Goal: Information Seeking & Learning: Learn about a topic

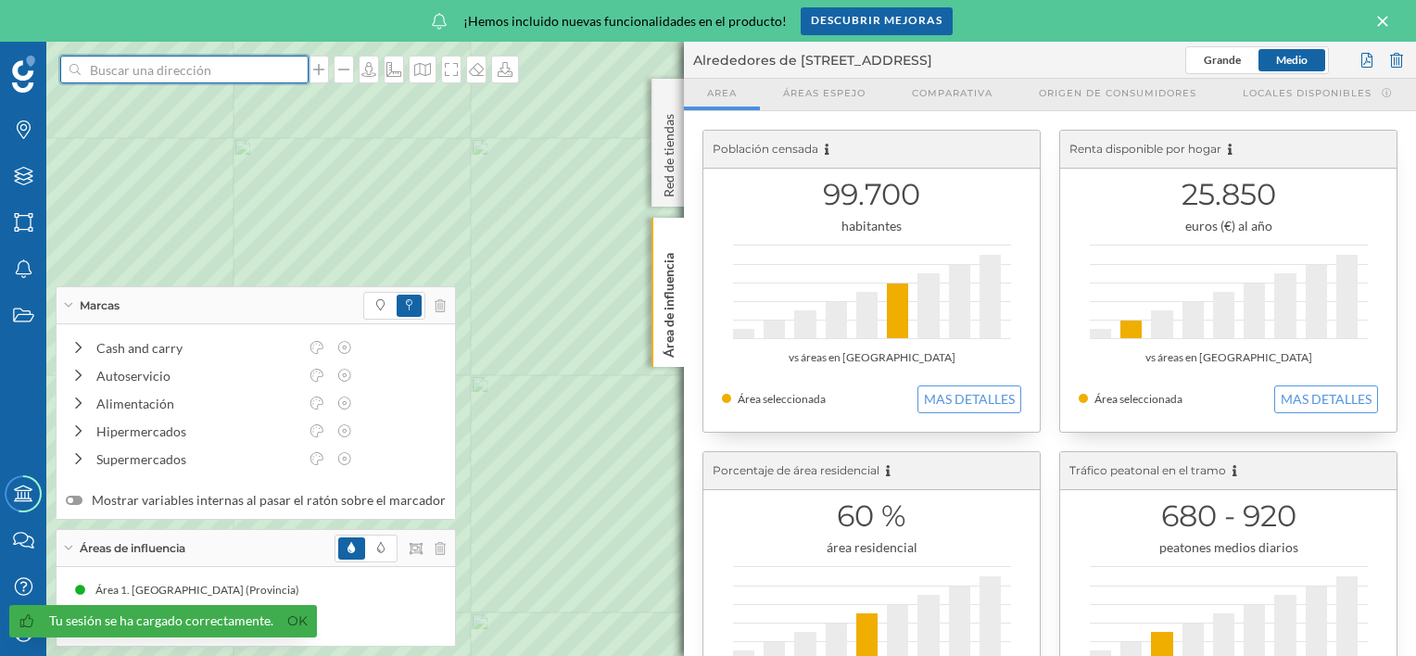
click at [145, 71] on input at bounding box center [185, 70] width 208 height 28
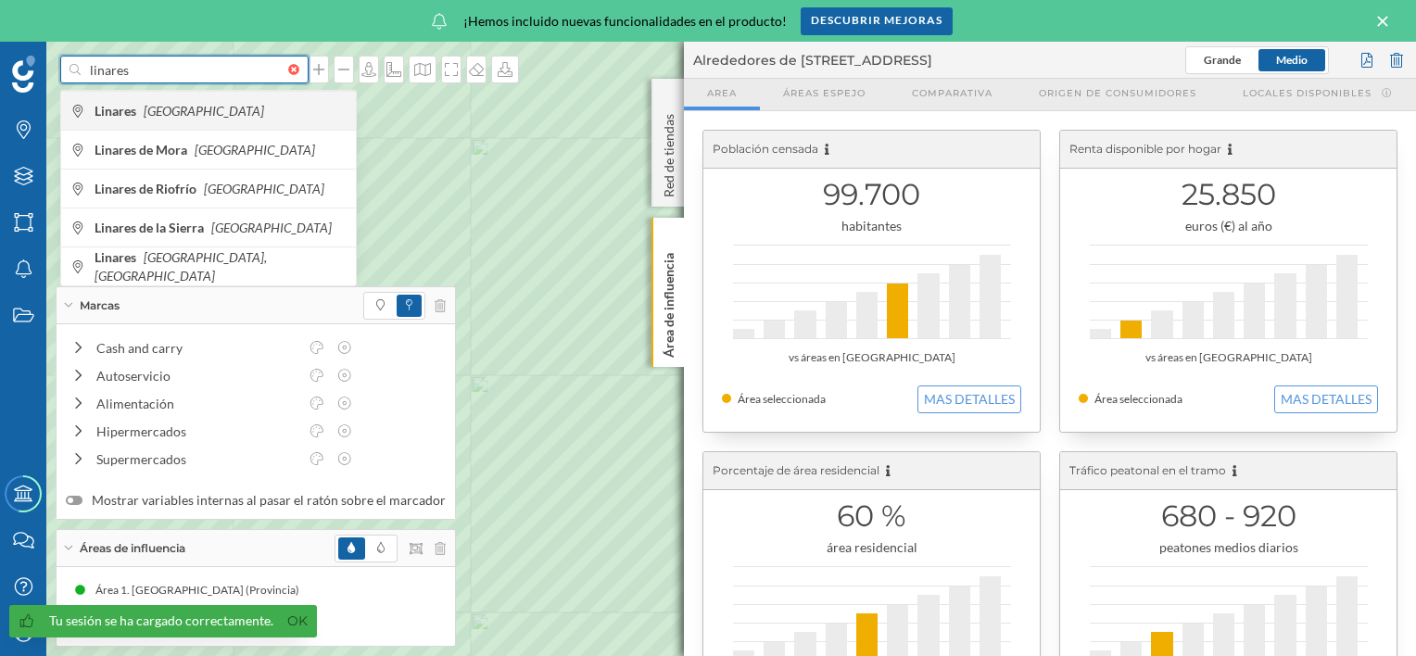
type input "linares"
click at [137, 107] on b "Linares" at bounding box center [118, 111] width 46 height 16
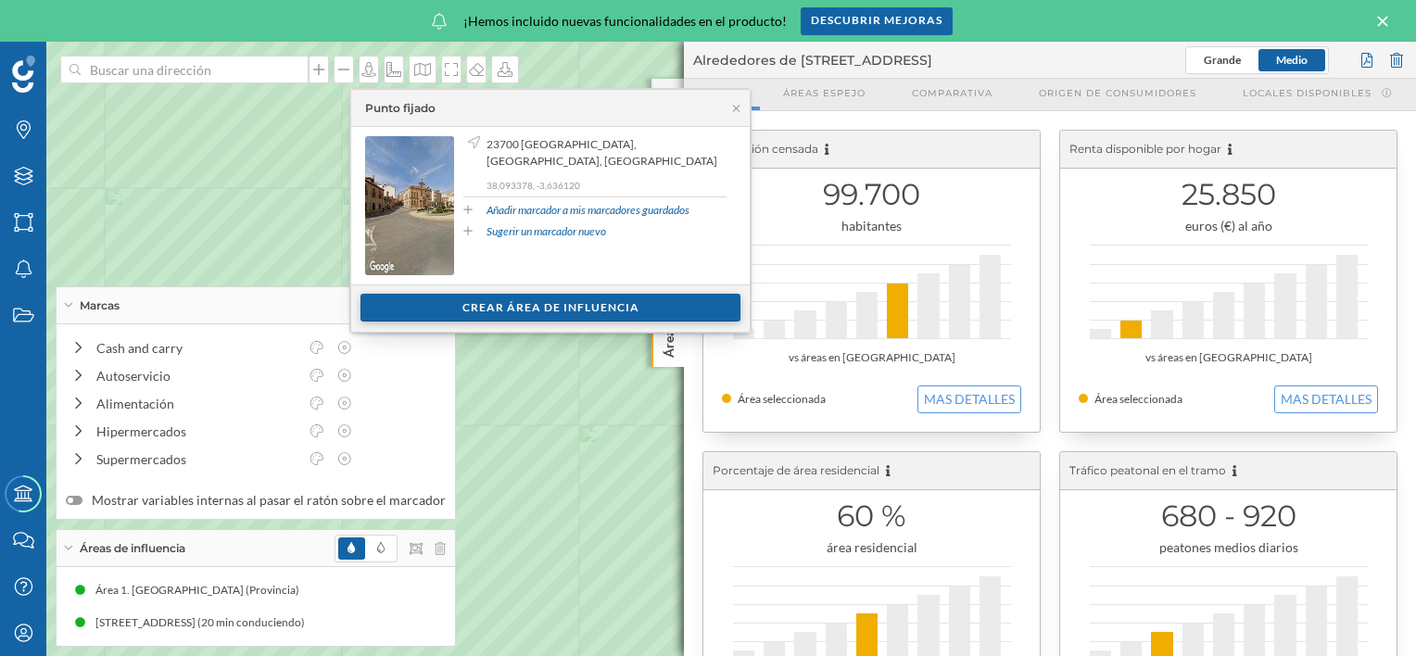
click at [580, 310] on div "Crear área de influencia" at bounding box center [550, 308] width 380 height 28
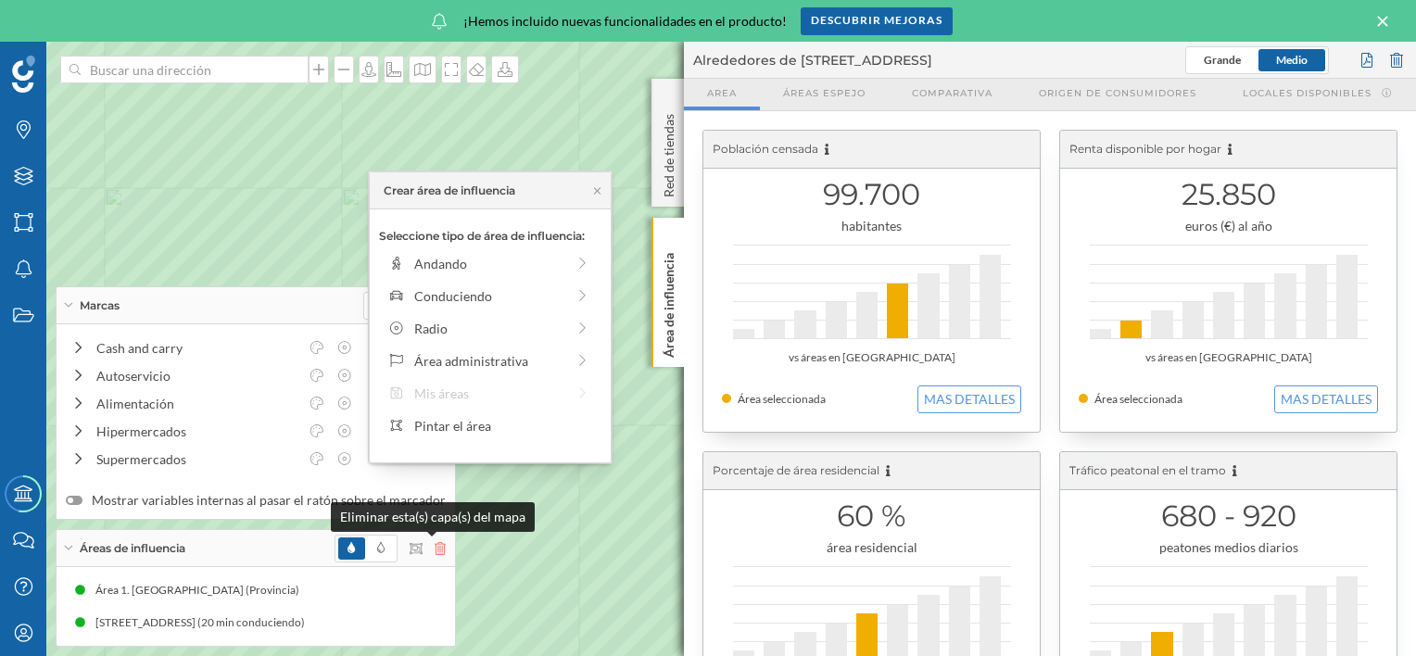
click at [435, 550] on icon at bounding box center [440, 548] width 11 height 13
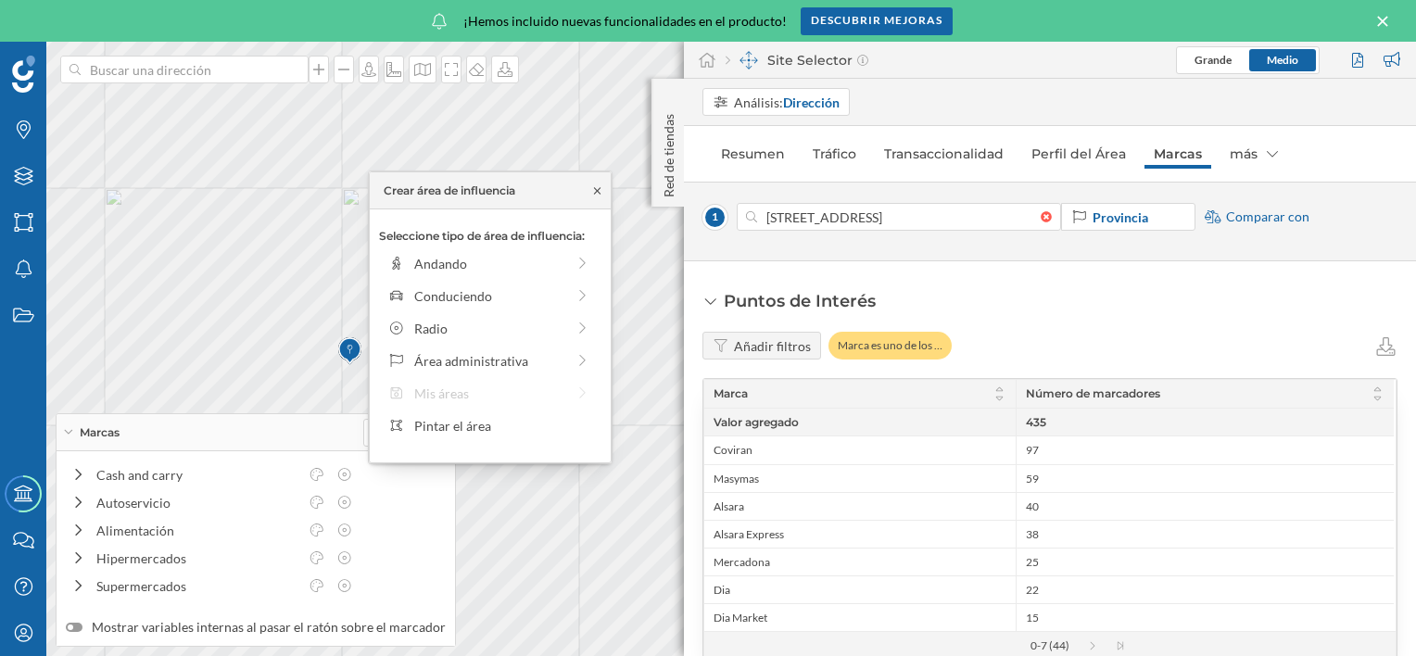
click at [596, 187] on icon at bounding box center [597, 190] width 14 height 11
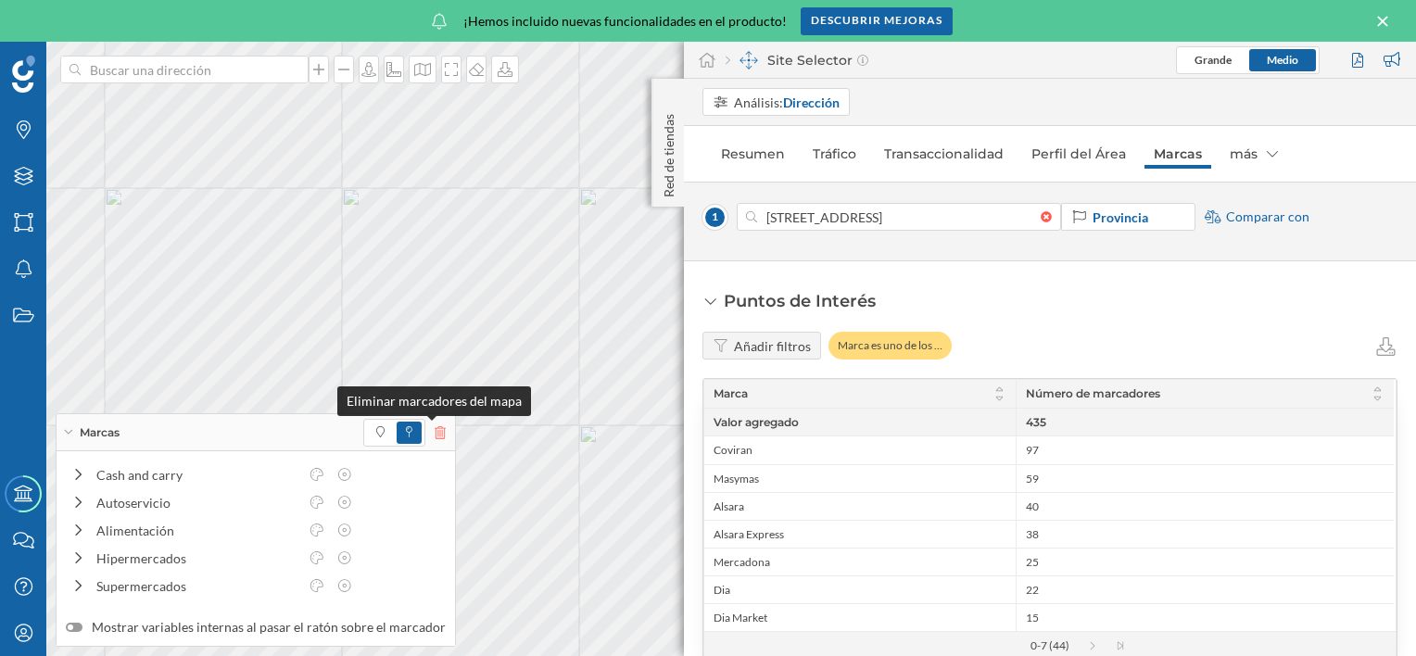
click at [435, 426] on icon at bounding box center [440, 432] width 11 height 13
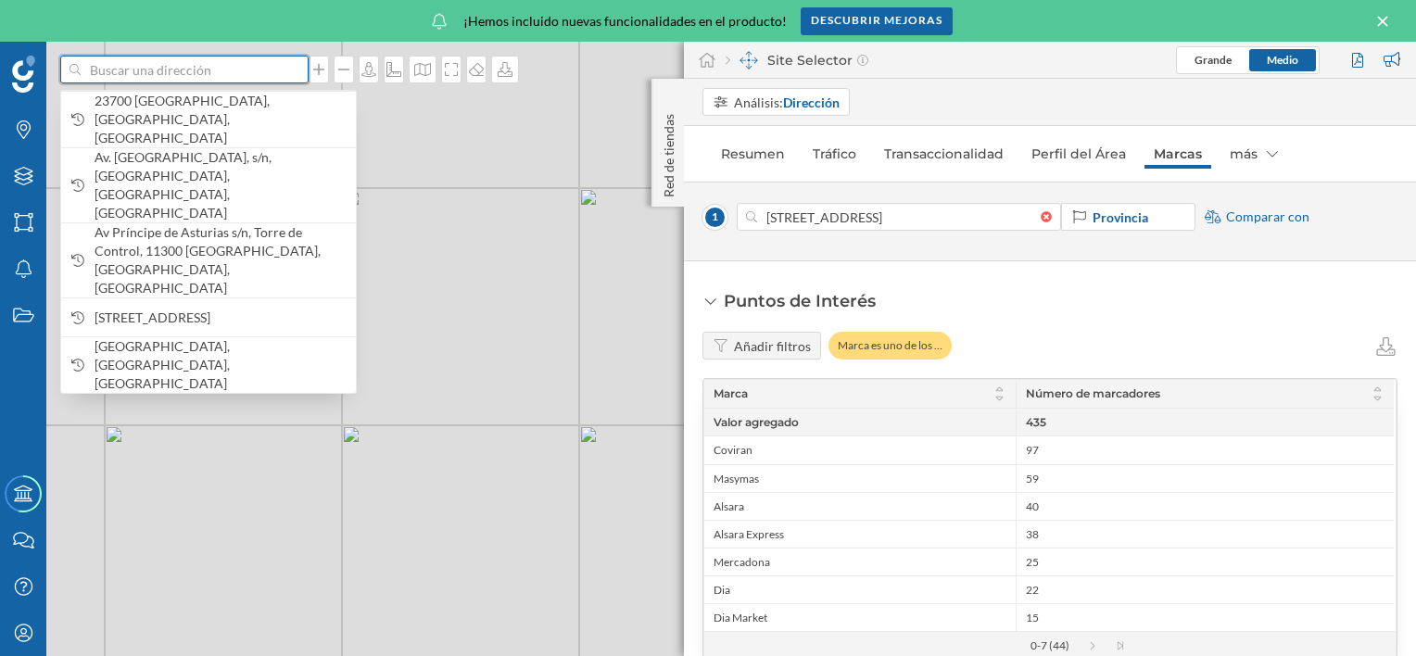
click at [142, 74] on input at bounding box center [185, 70] width 208 height 28
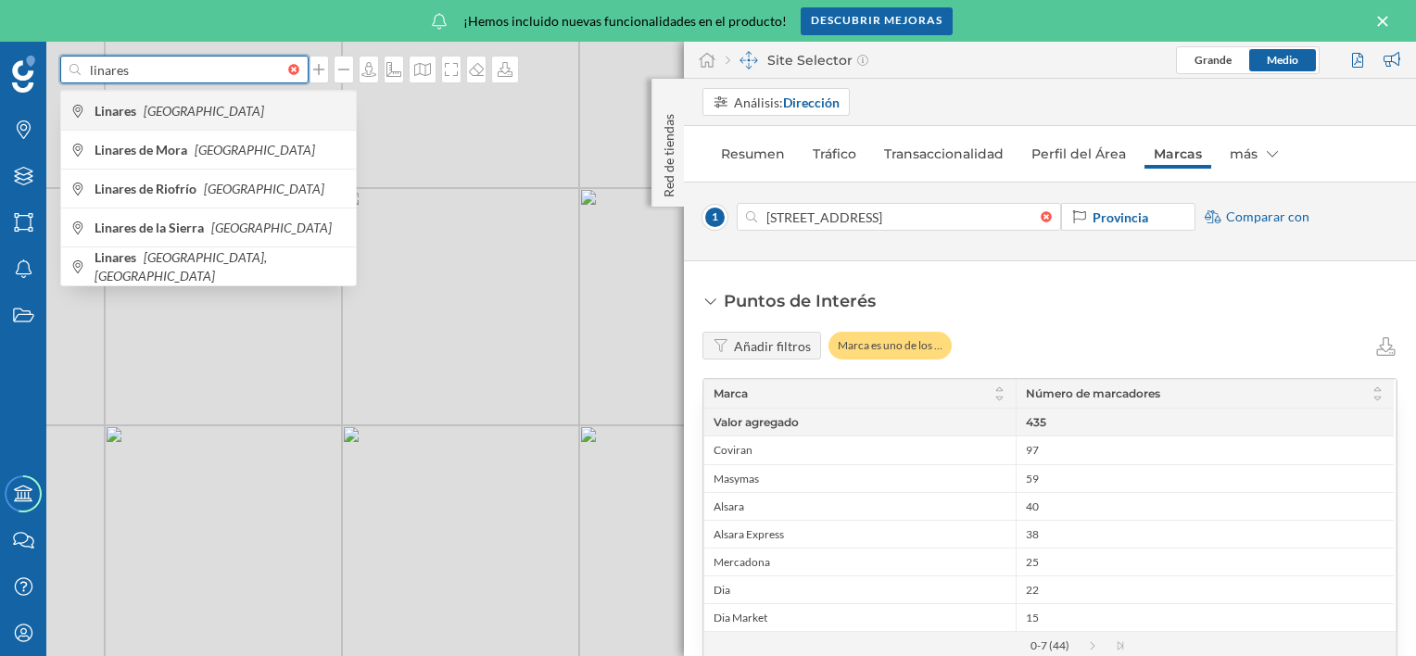
type input "linares"
click at [164, 110] on icon "[GEOGRAPHIC_DATA]" at bounding box center [204, 111] width 120 height 16
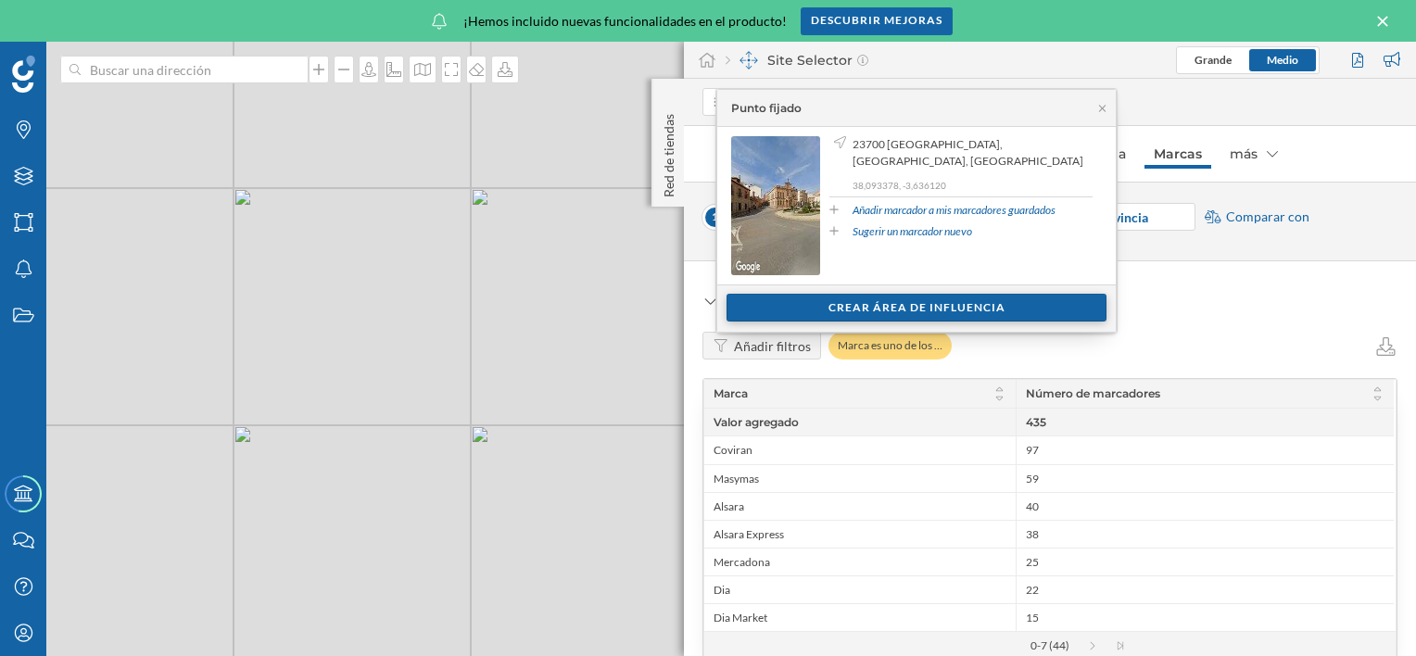
click at [896, 299] on div "Crear área de influencia" at bounding box center [917, 308] width 380 height 28
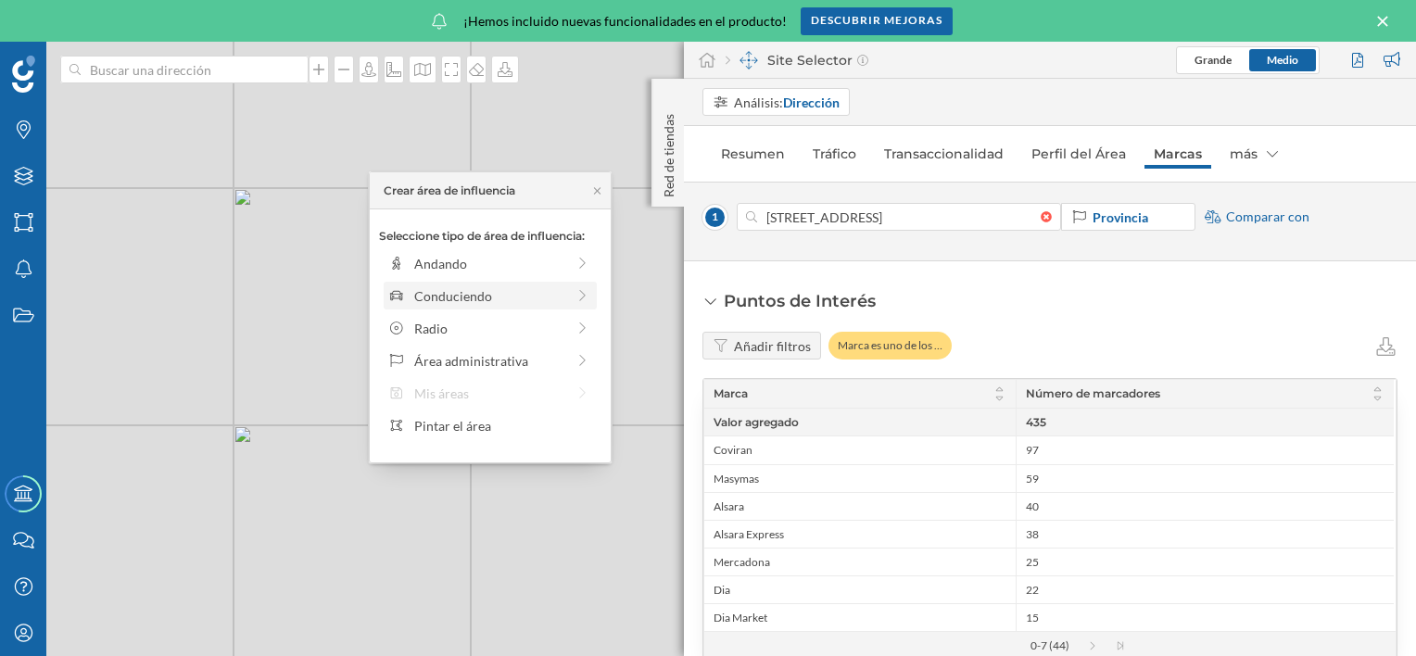
click at [465, 295] on div "Conduciendo" at bounding box center [489, 295] width 151 height 19
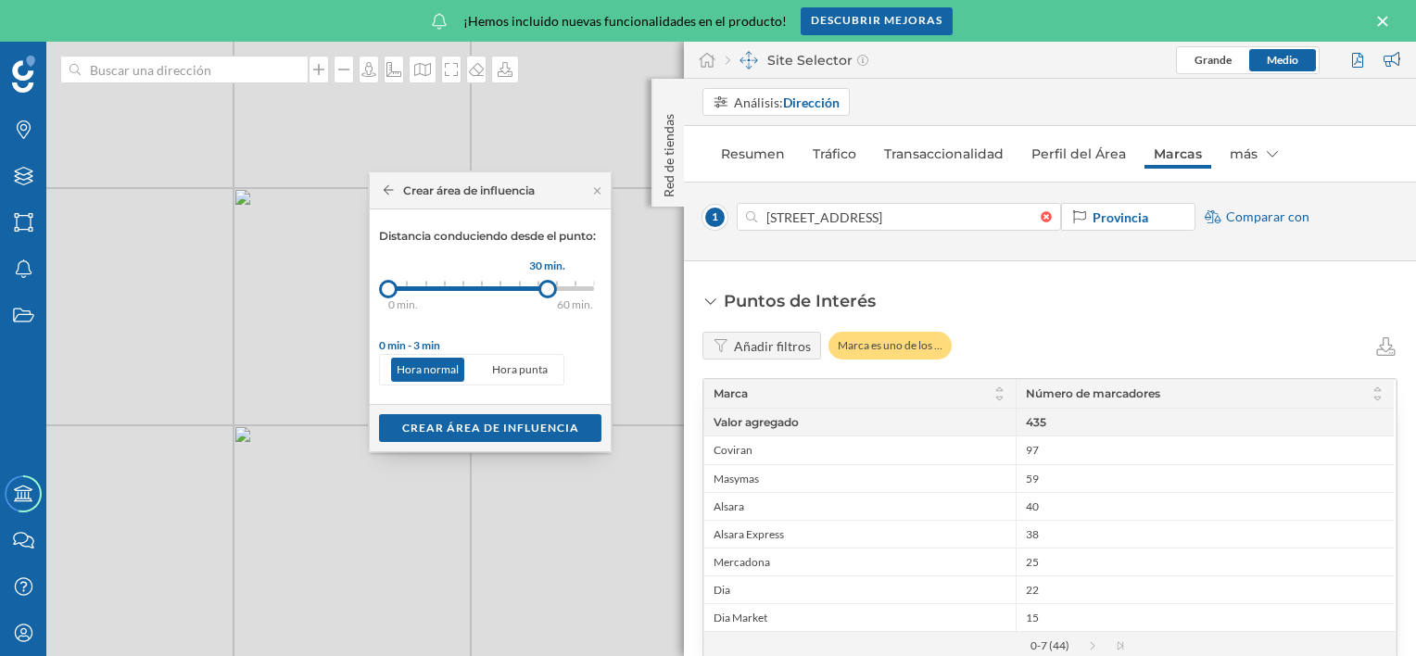
drag, startPoint x: 407, startPoint y: 285, endPoint x: 548, endPoint y: 293, distance: 141.0
click at [548, 293] on div at bounding box center [547, 289] width 19 height 19
click at [478, 426] on div "Crear área de influencia" at bounding box center [490, 427] width 222 height 28
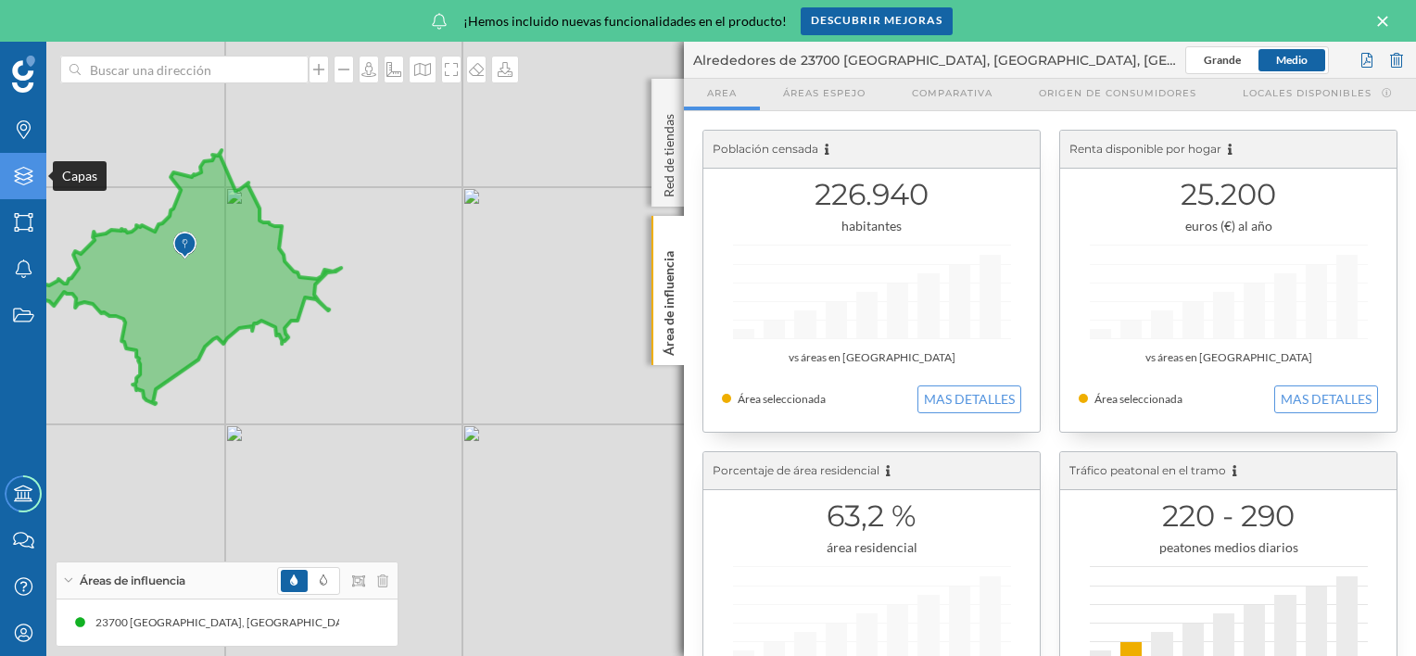
click at [19, 193] on div "Capas" at bounding box center [23, 176] width 46 height 46
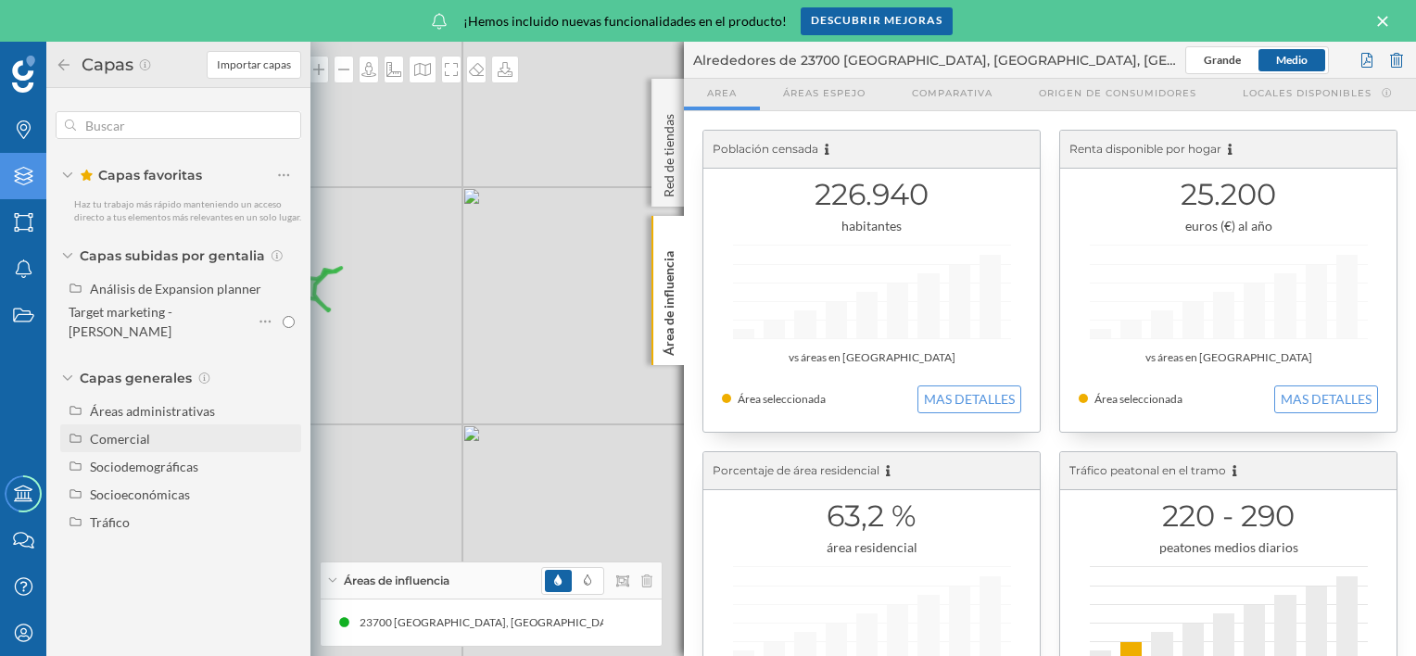
click at [82, 430] on div at bounding box center [77, 438] width 17 height 17
click at [120, 457] on div "Marcadores comerciales" at bounding box center [131, 471] width 70 height 35
click at [283, 466] on input "Marcadores comerciales" at bounding box center [289, 472] width 12 height 12
radio input "true"
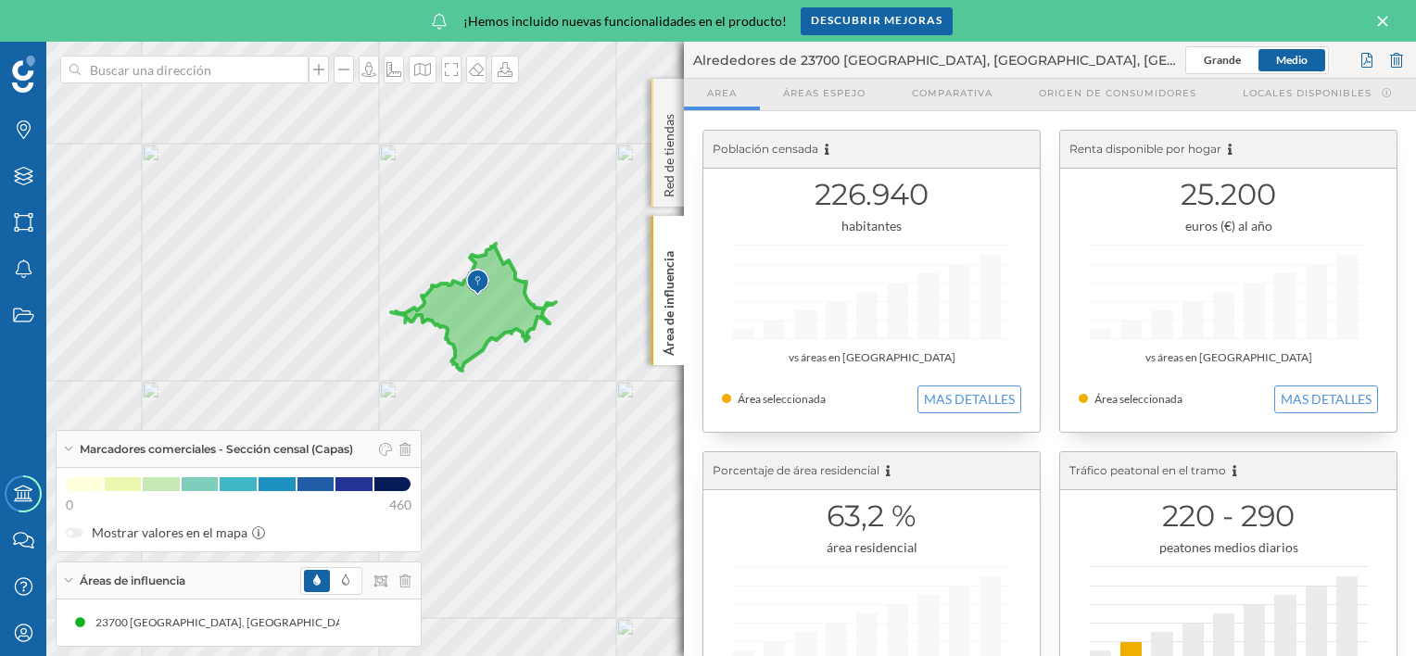
click at [671, 181] on p "Red de tiendas" at bounding box center [669, 152] width 19 height 91
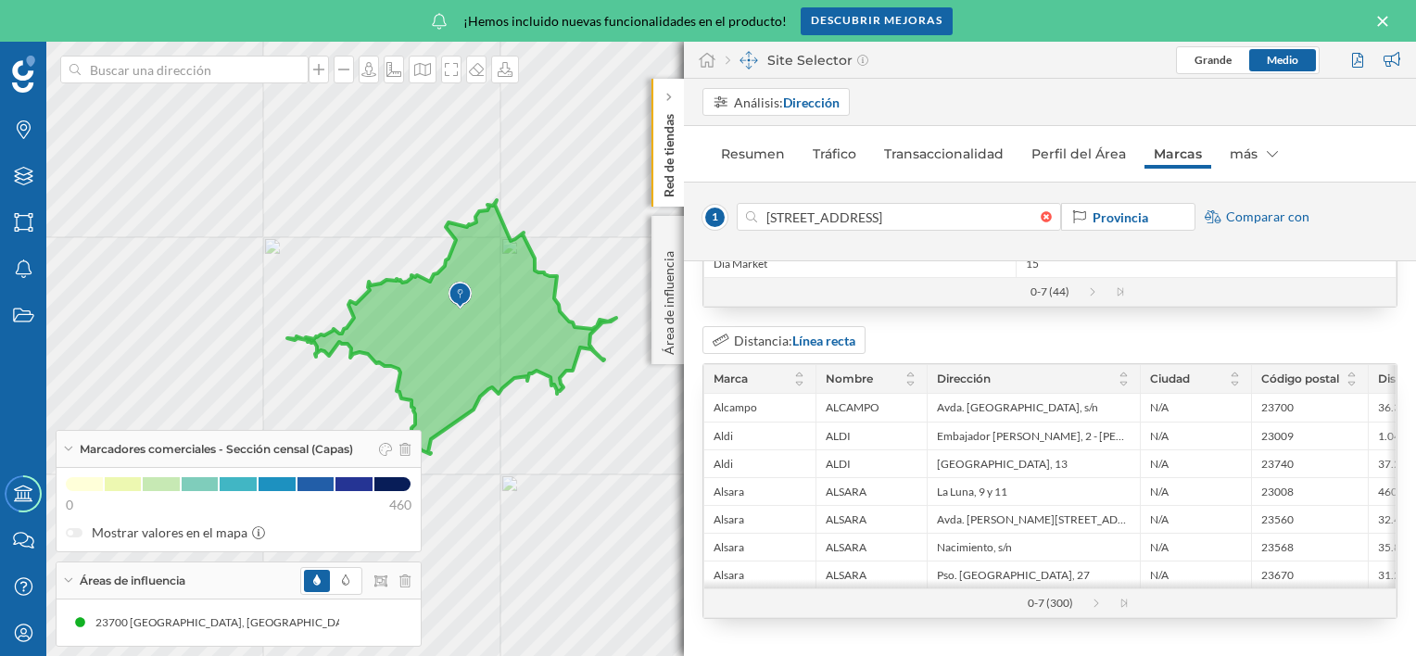
scroll to position [356, 0]
click at [1092, 604] on icon at bounding box center [1106, 603] width 28 height 9
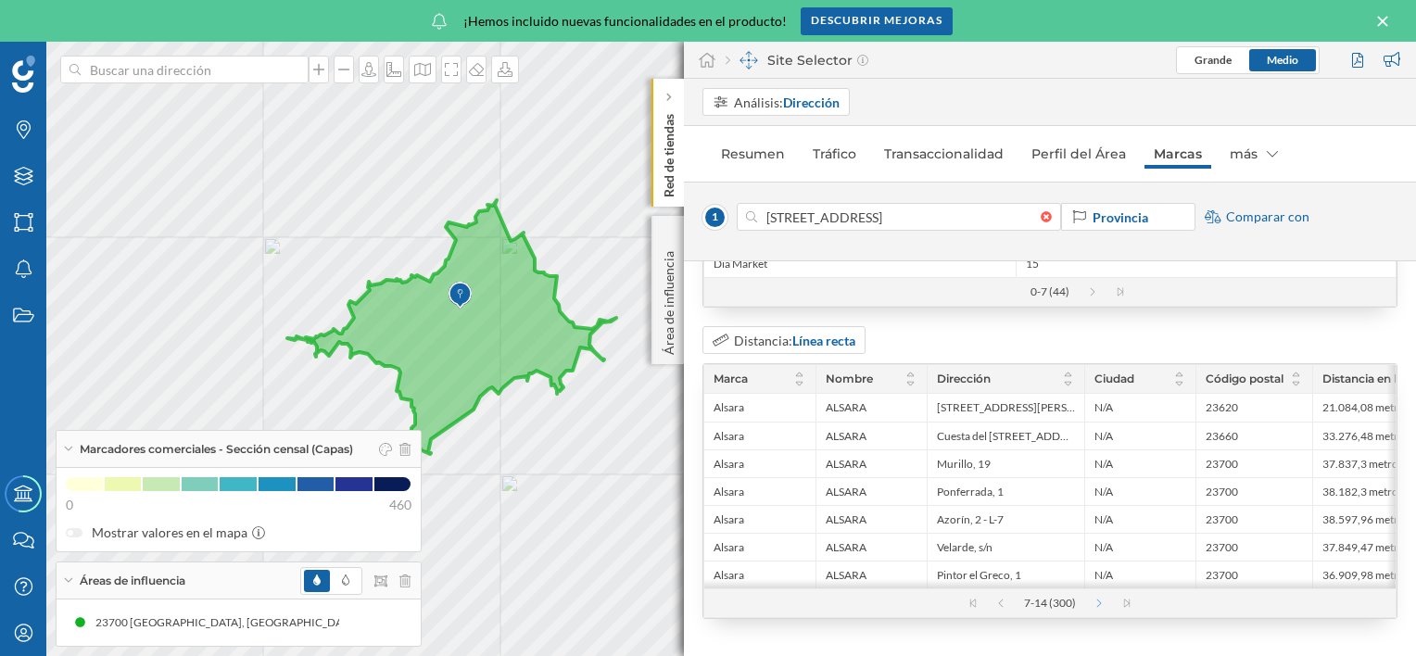
click at [1094, 604] on icon at bounding box center [1108, 603] width 28 height 9
click at [1091, 604] on div "14-21 (300)" at bounding box center [1050, 603] width 95 height 15
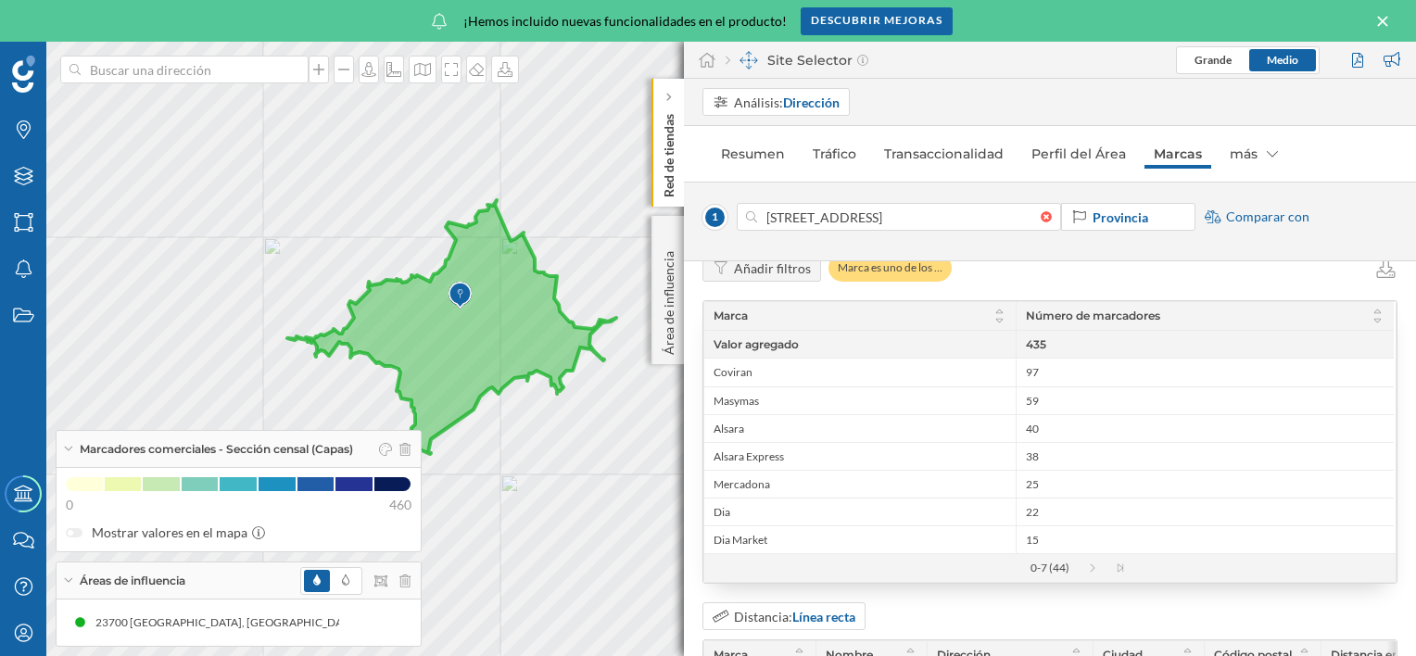
scroll to position [0, 0]
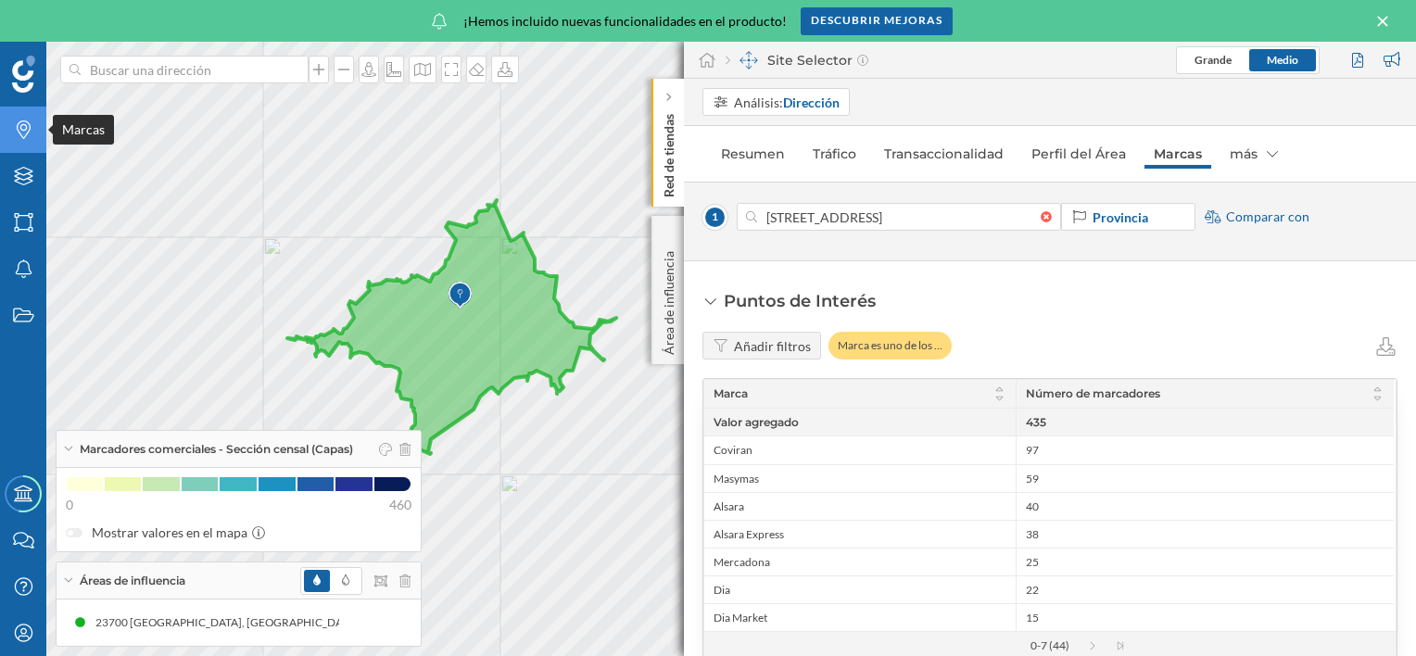
click at [14, 134] on icon "Marcas" at bounding box center [23, 129] width 23 height 19
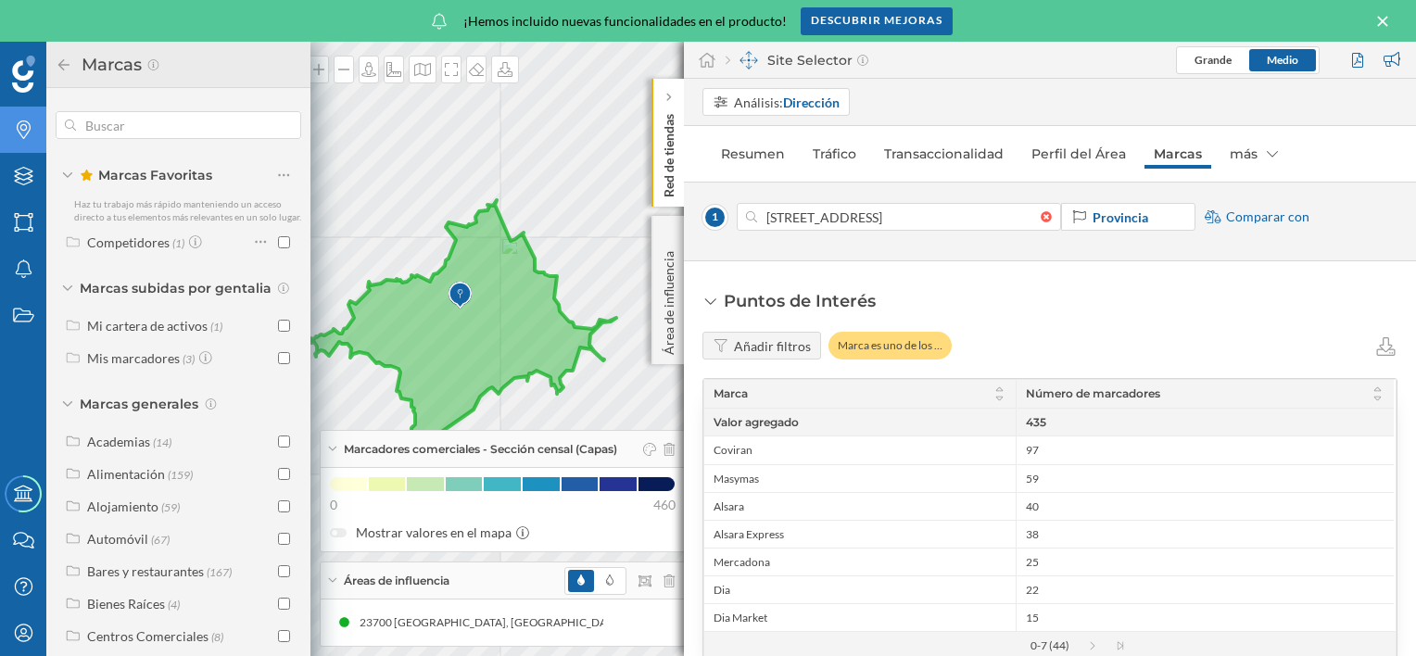
scroll to position [93, 0]
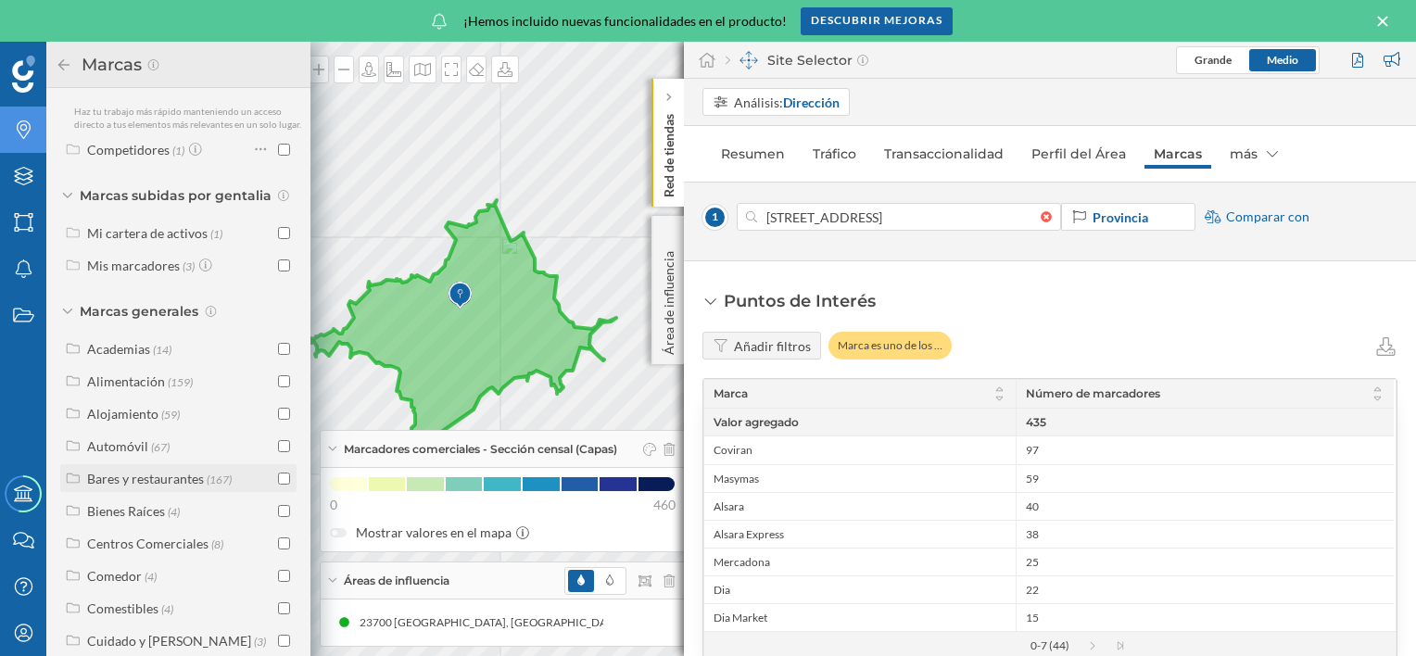
click at [69, 484] on icon at bounding box center [73, 479] width 13 height 10
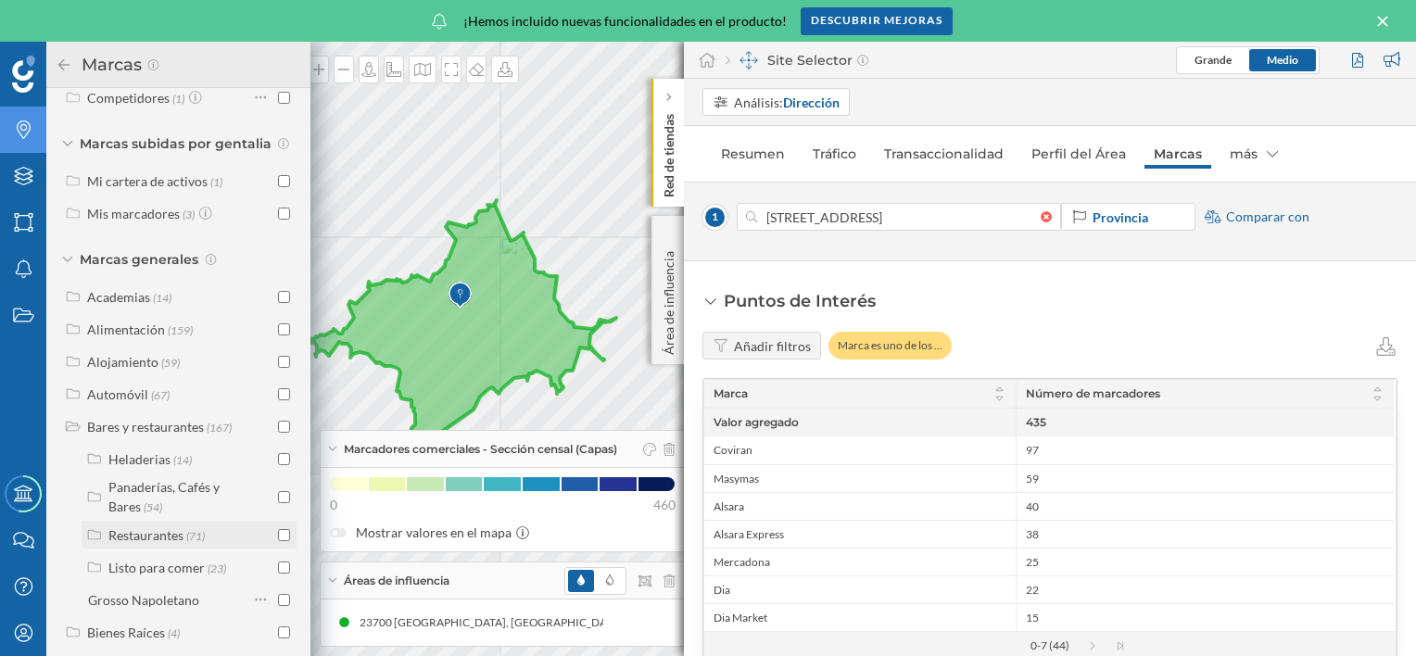
scroll to position [185, 0]
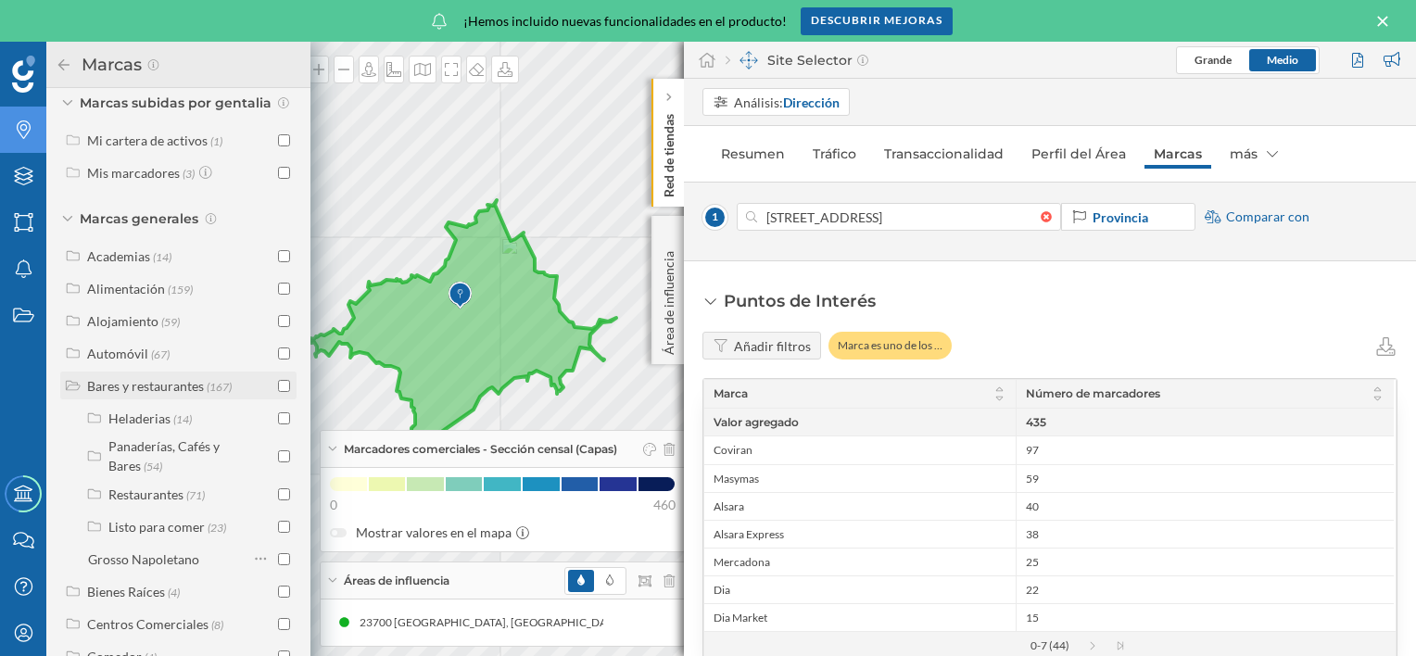
click at [278, 392] on input "checkbox" at bounding box center [284, 386] width 12 height 12
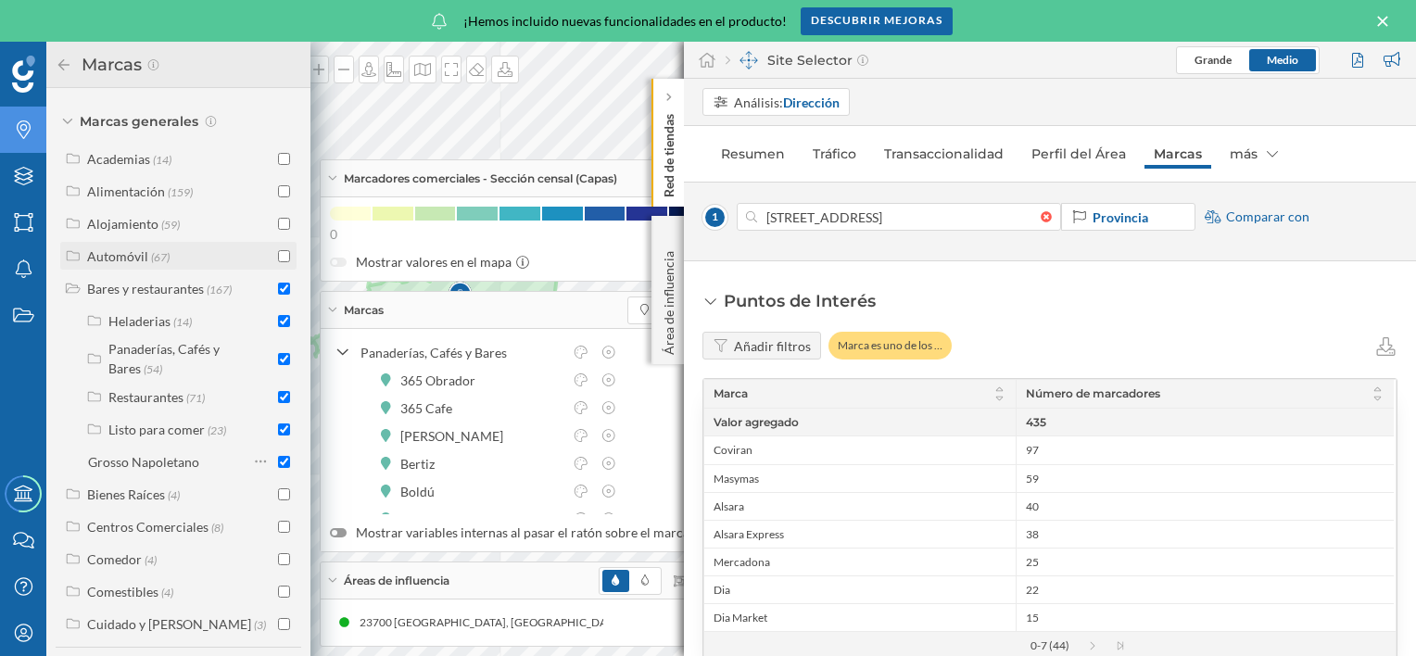
scroll to position [295, 0]
click at [281, 523] on input "checkbox" at bounding box center [284, 527] width 12 height 12
click at [282, 626] on input "checkbox" at bounding box center [284, 624] width 12 height 12
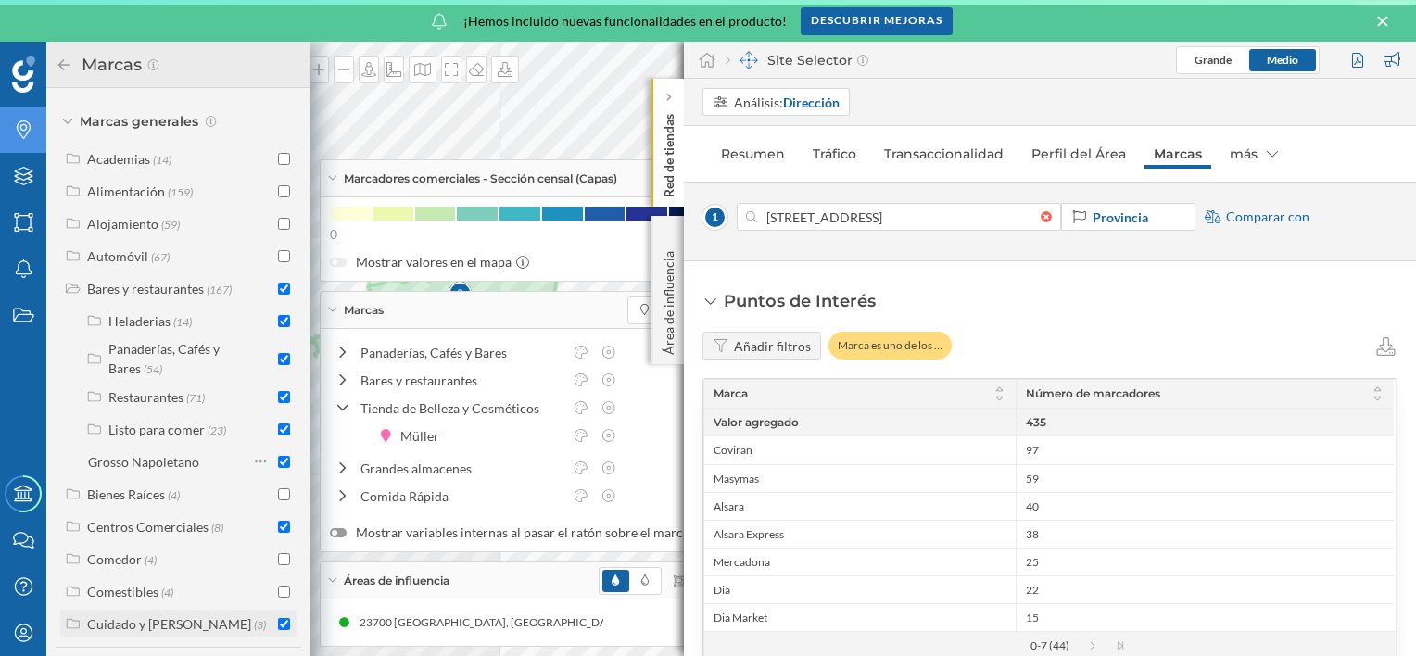
click at [171, 626] on div "Cuidado y [PERSON_NAME]" at bounding box center [169, 624] width 164 height 16
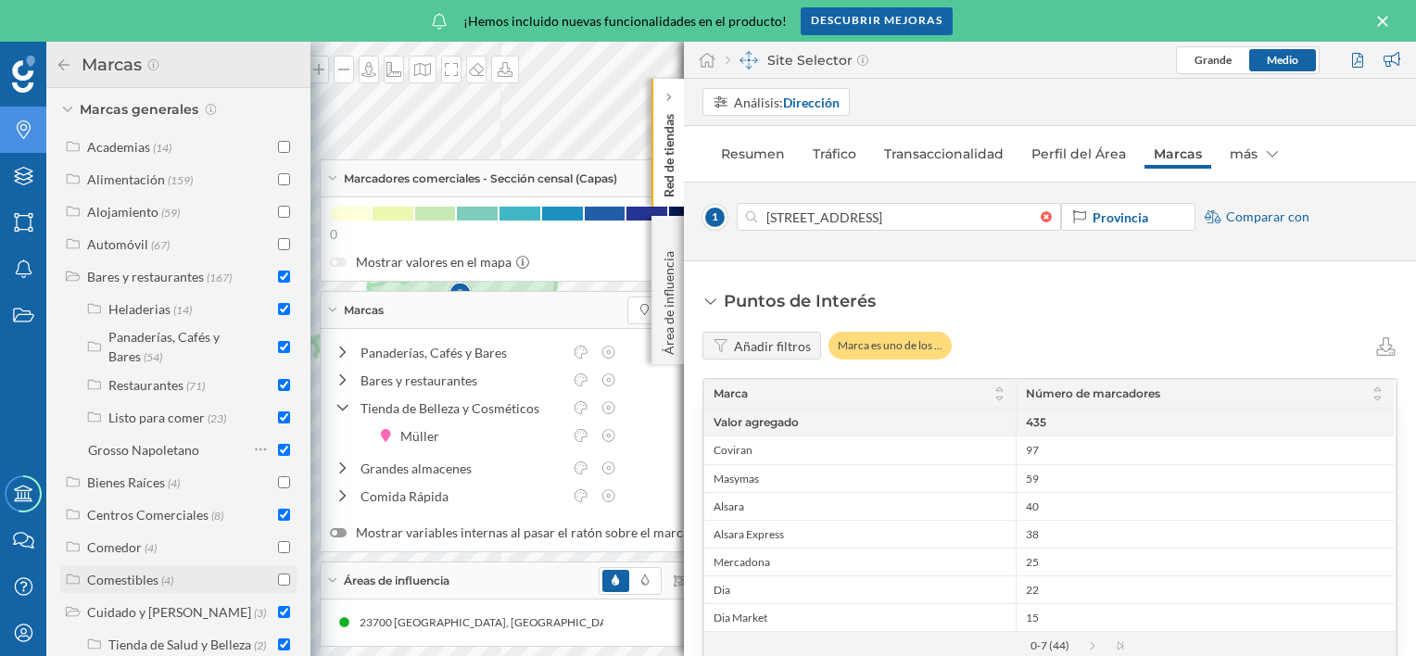
scroll to position [327, 0]
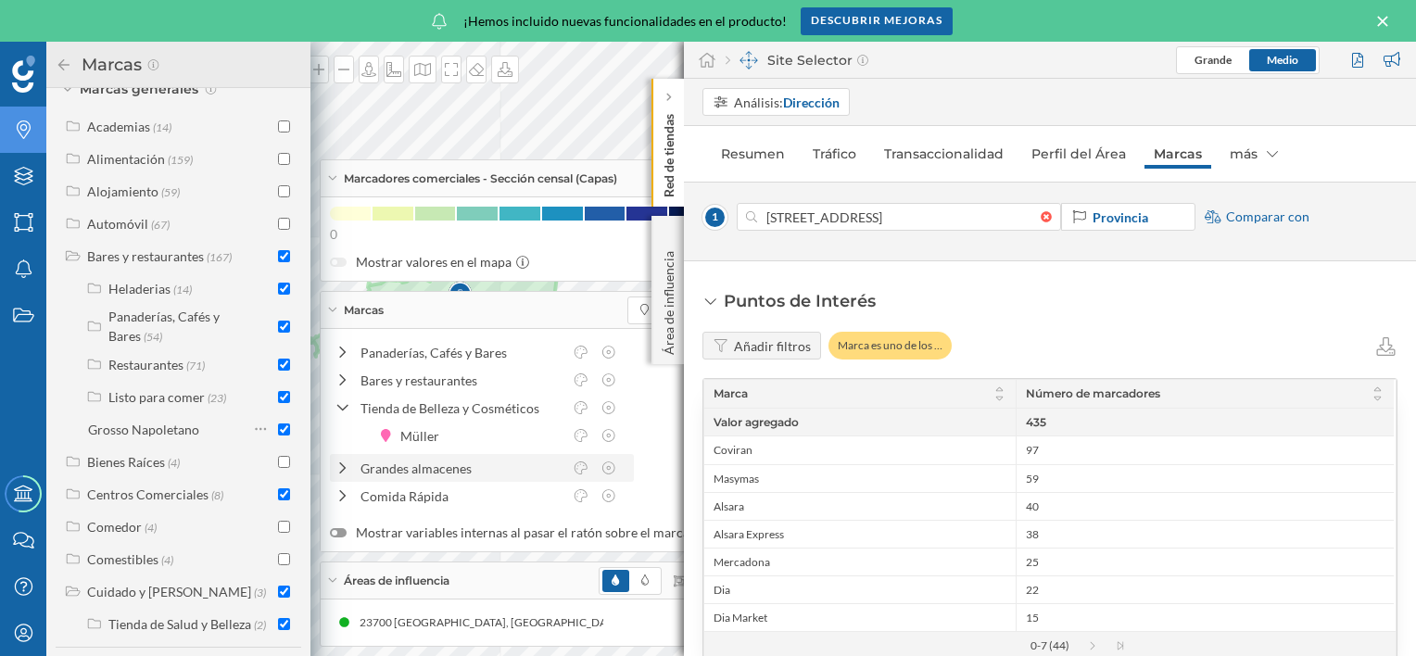
click at [342, 474] on icon at bounding box center [343, 467] width 17 height 13
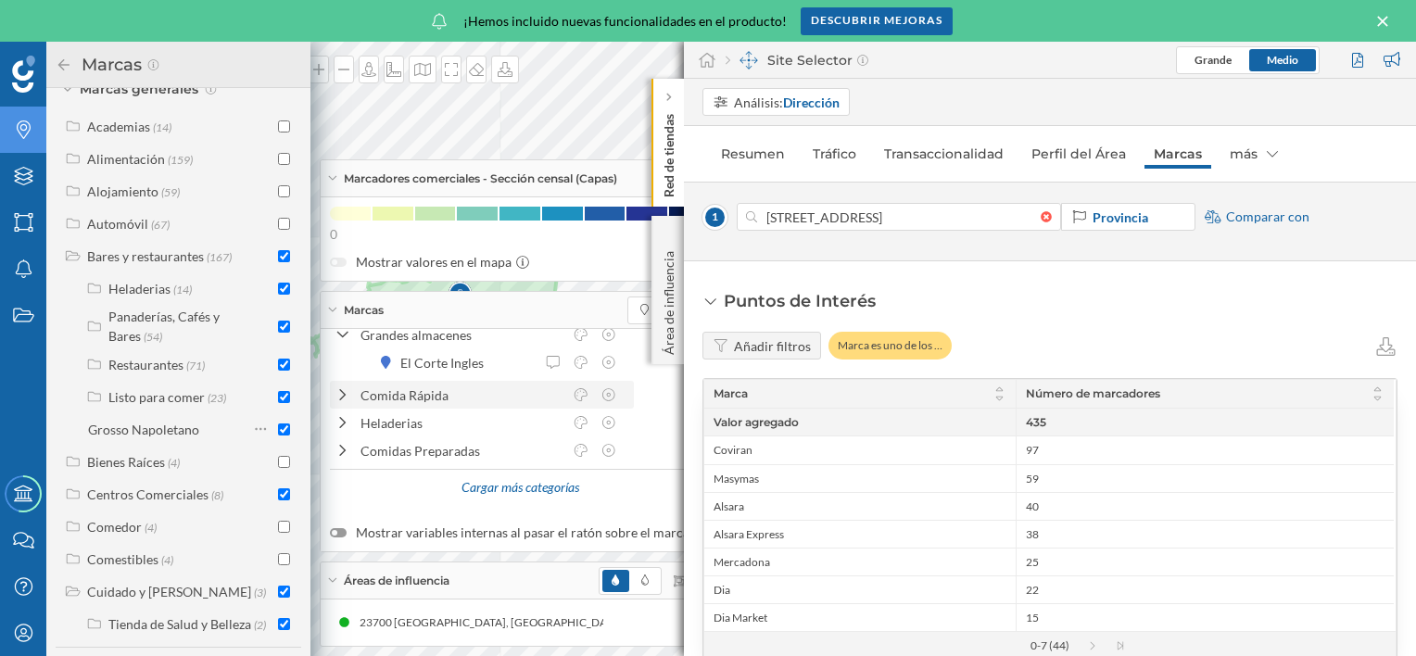
click at [336, 398] on icon at bounding box center [343, 394] width 17 height 13
click at [336, 398] on icon at bounding box center [342, 395] width 13 height 17
click at [337, 445] on icon at bounding box center [343, 450] width 17 height 13
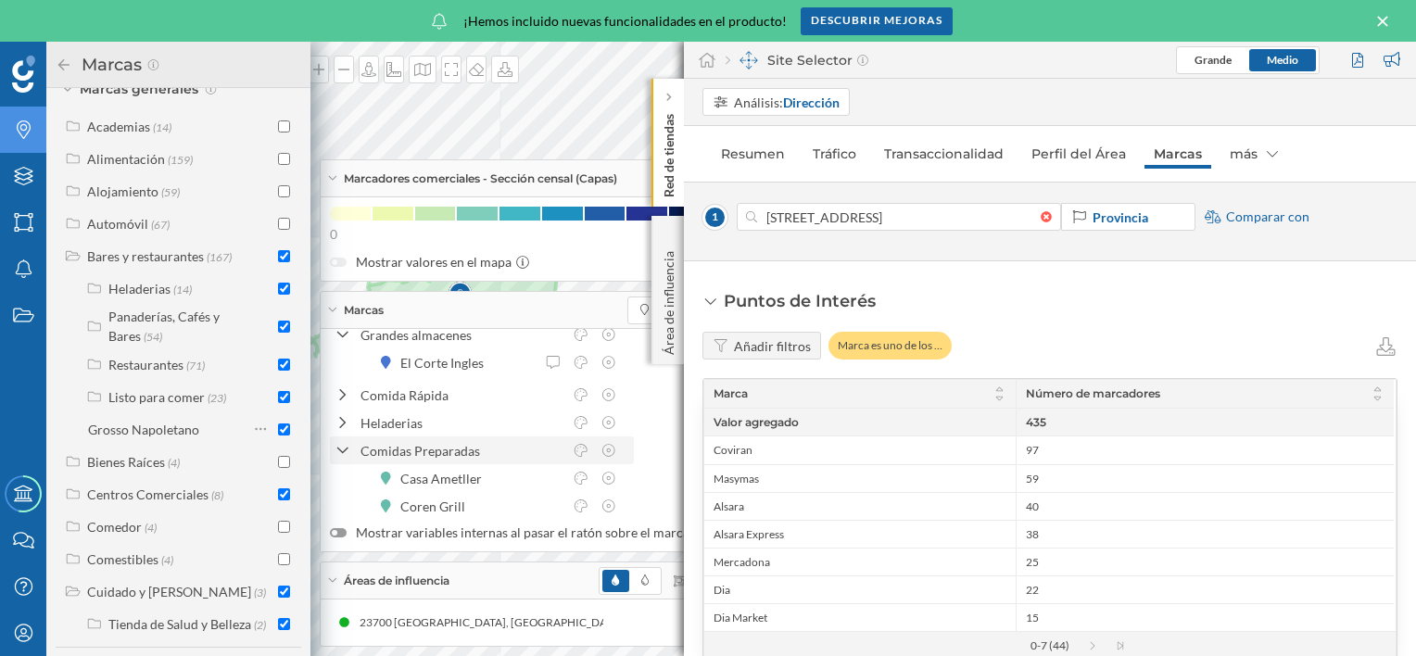
click at [343, 453] on icon at bounding box center [342, 451] width 13 height 17
click at [551, 486] on div "Cargar más categorías" at bounding box center [519, 488] width 141 height 28
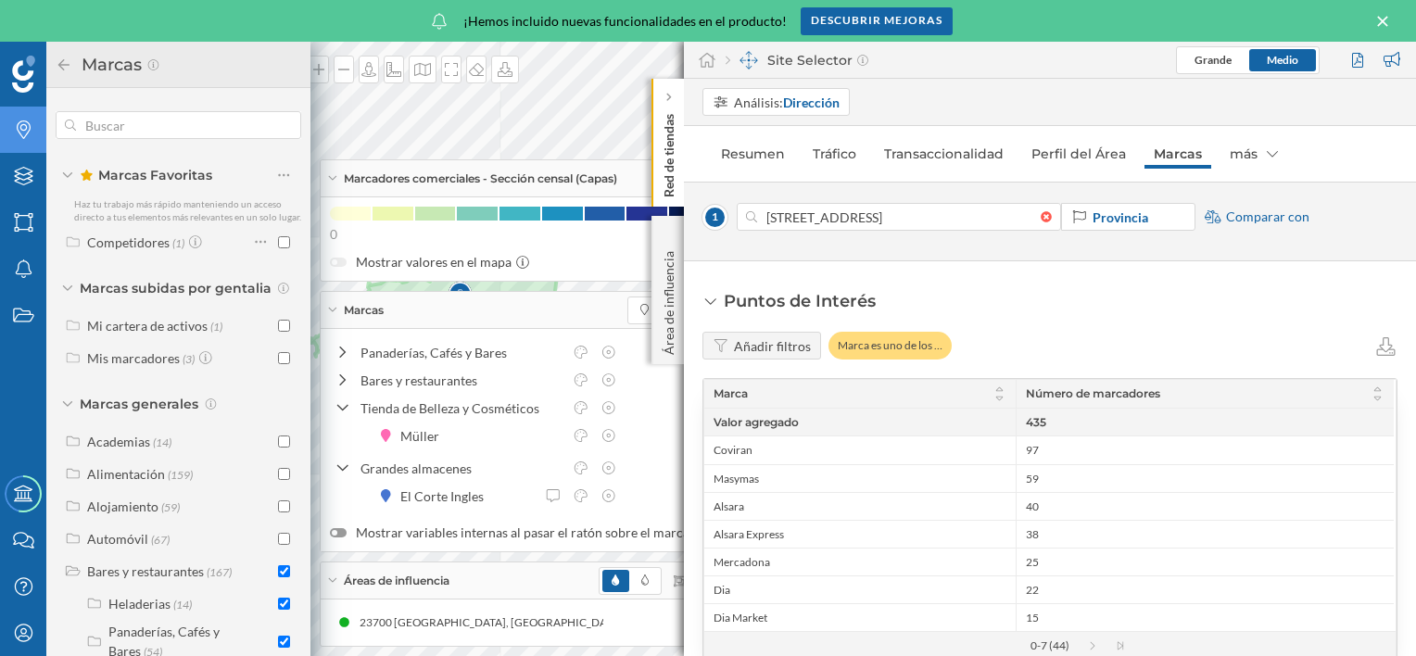
scroll to position [327, 0]
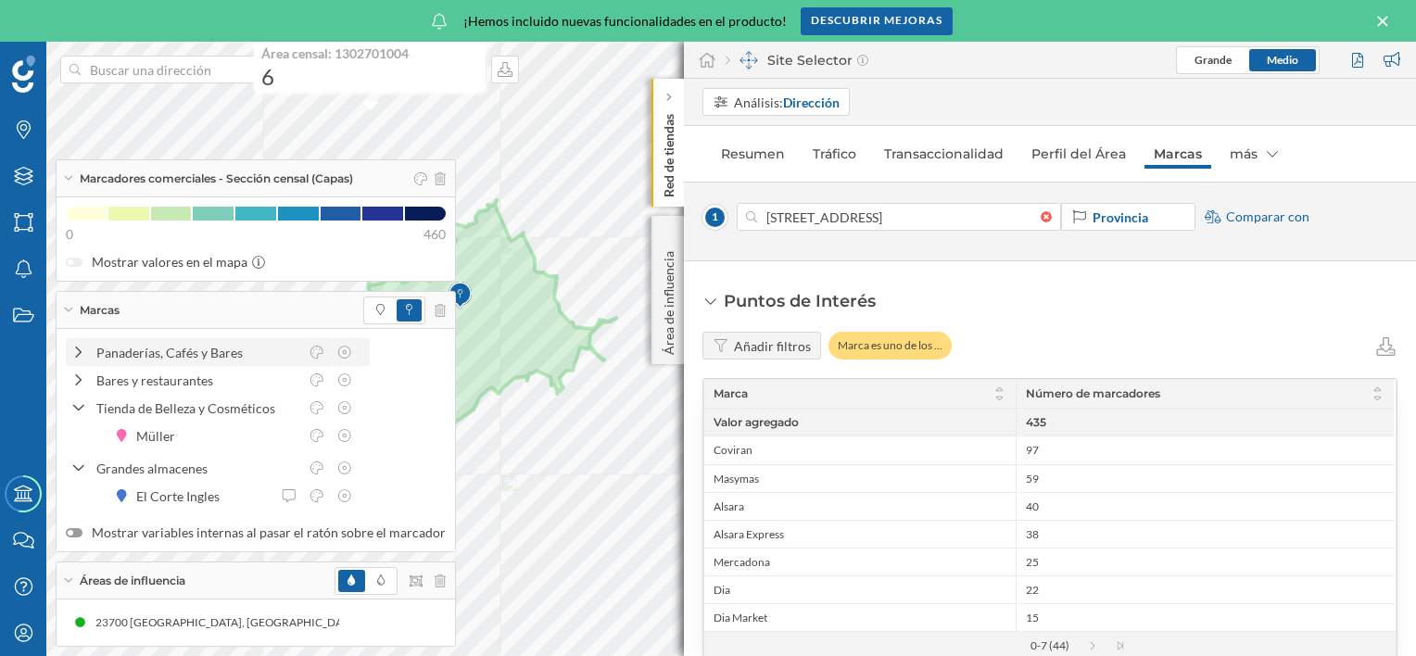
click at [75, 352] on icon at bounding box center [78, 352] width 17 height 13
click at [75, 352] on icon at bounding box center [78, 353] width 13 height 17
drag, startPoint x: 167, startPoint y: 353, endPoint x: 24, endPoint y: 142, distance: 255.0
click at [24, 142] on div "Marcas" at bounding box center [23, 130] width 46 height 46
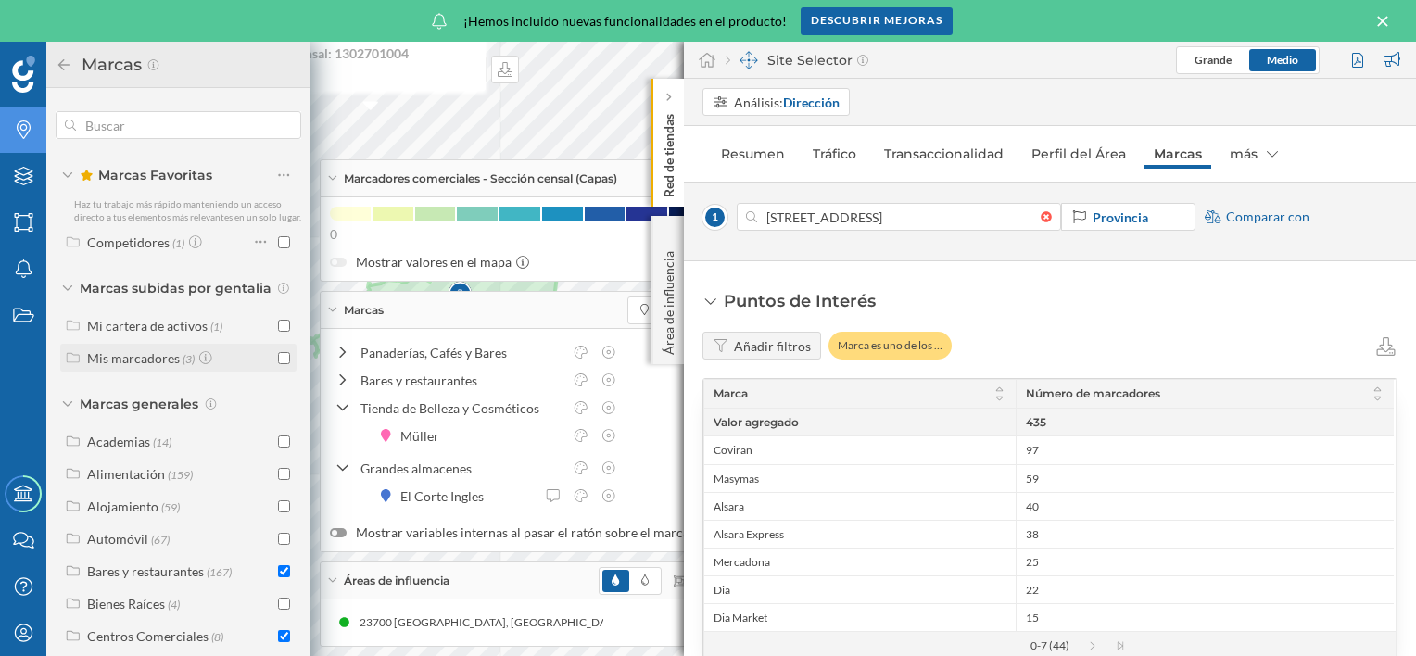
scroll to position [122, 0]
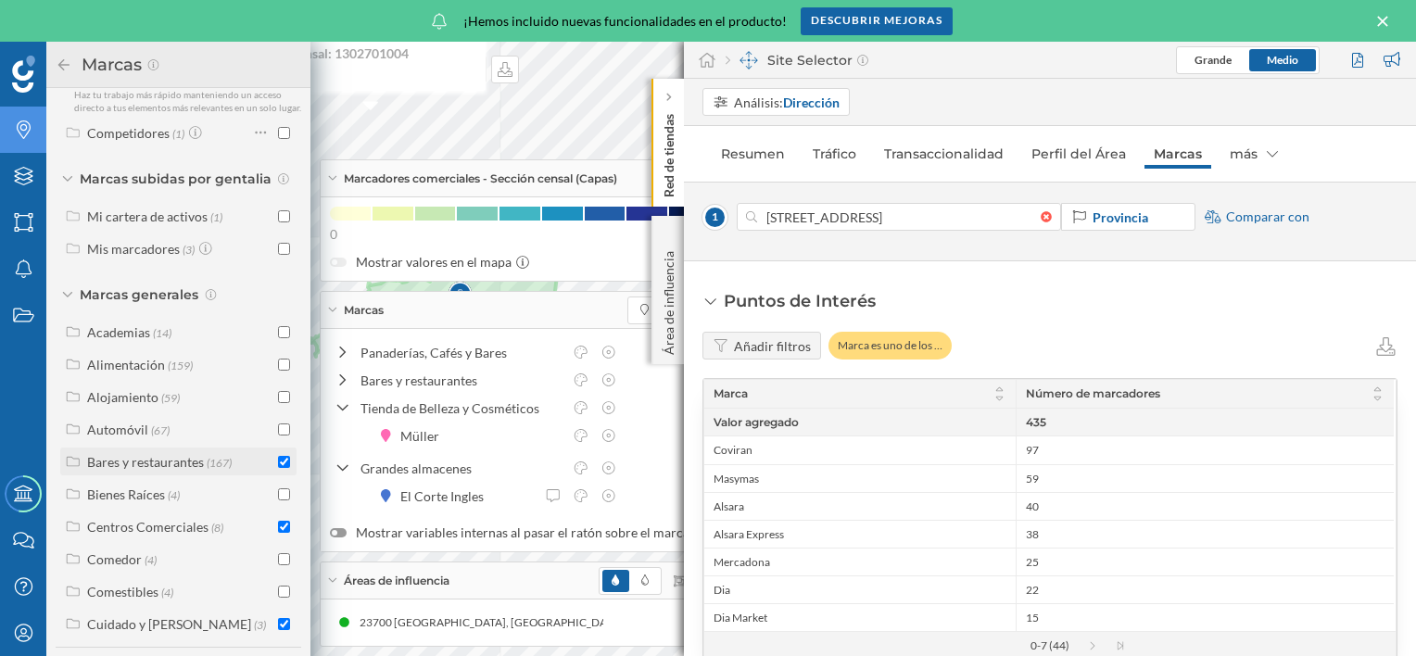
click at [134, 455] on div "Bares y restaurantes" at bounding box center [145, 462] width 117 height 16
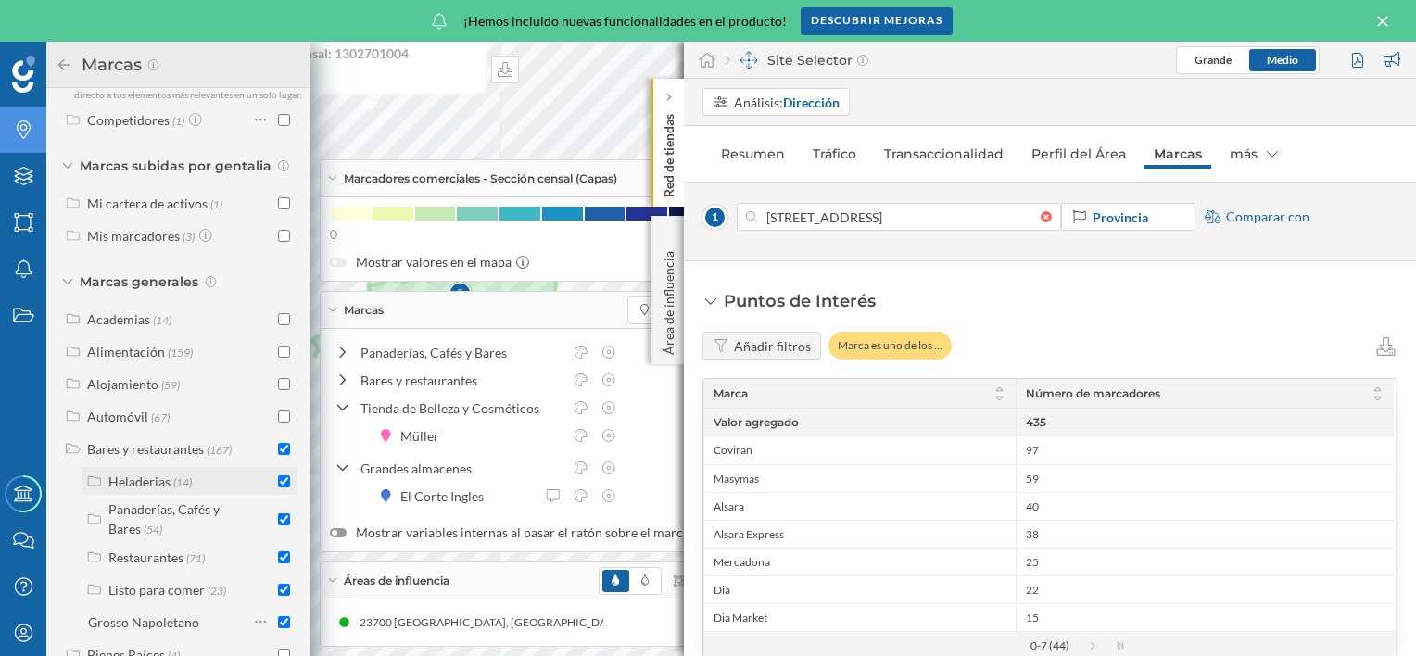
click at [285, 495] on div "Heladerias (14)" at bounding box center [189, 481] width 215 height 28
click at [278, 487] on input "checkbox" at bounding box center [284, 481] width 12 height 12
click at [122, 489] on div "Heladerias" at bounding box center [139, 482] width 62 height 16
click at [278, 525] on input "checkbox" at bounding box center [284, 519] width 12 height 12
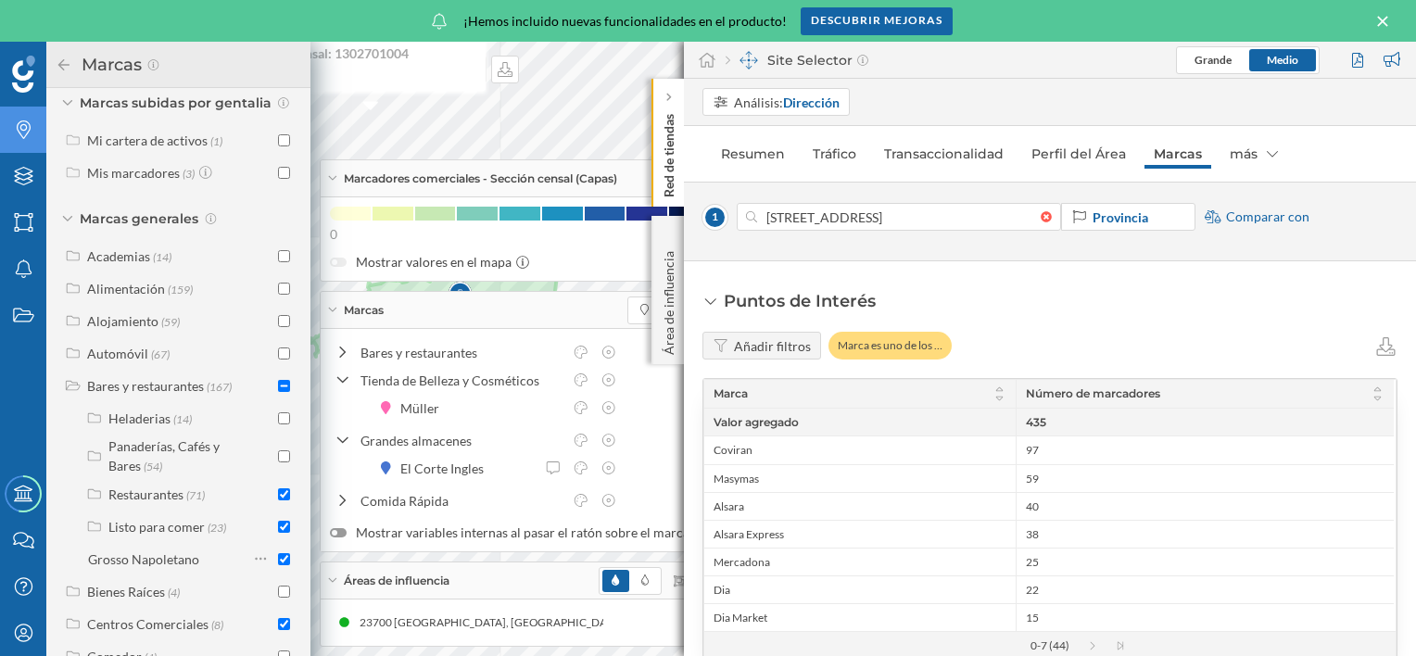
scroll to position [215, 0]
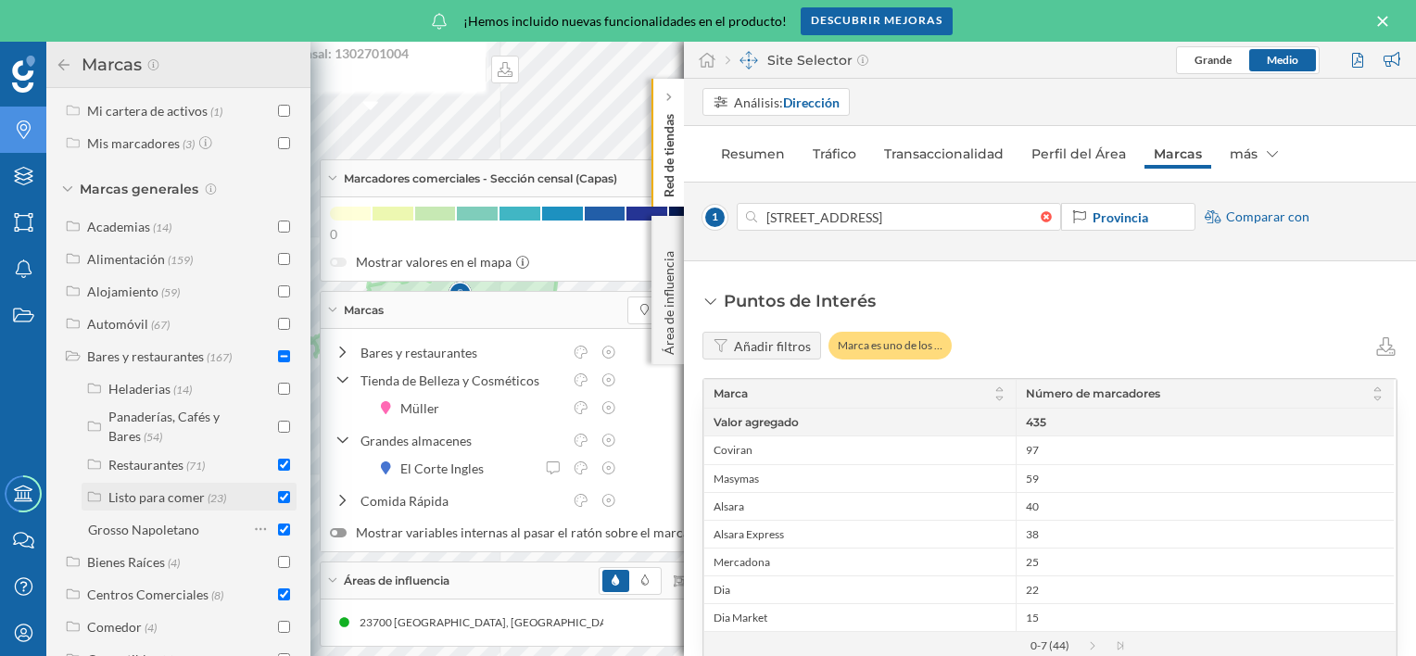
click at [278, 503] on input "checkbox" at bounding box center [284, 497] width 12 height 12
click at [341, 504] on icon at bounding box center [343, 500] width 17 height 13
click at [170, 473] on div "Restaurantes" at bounding box center [145, 465] width 75 height 16
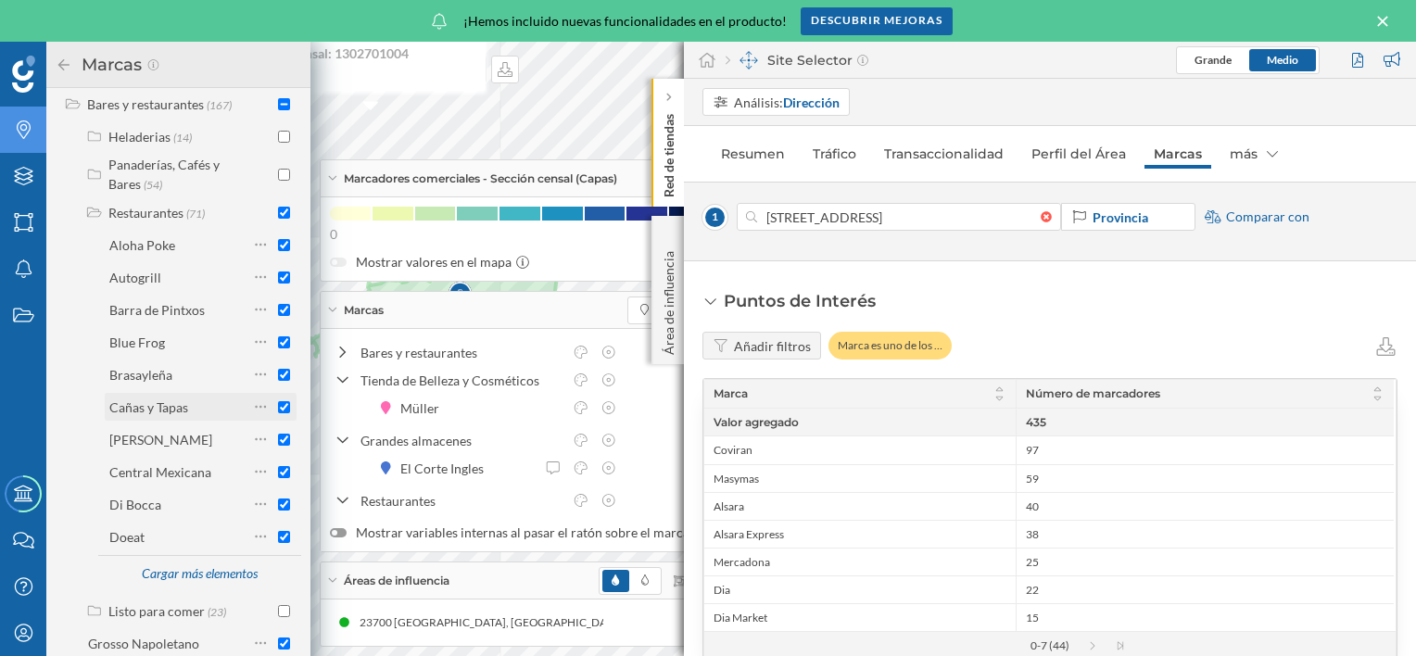
scroll to position [493, 0]
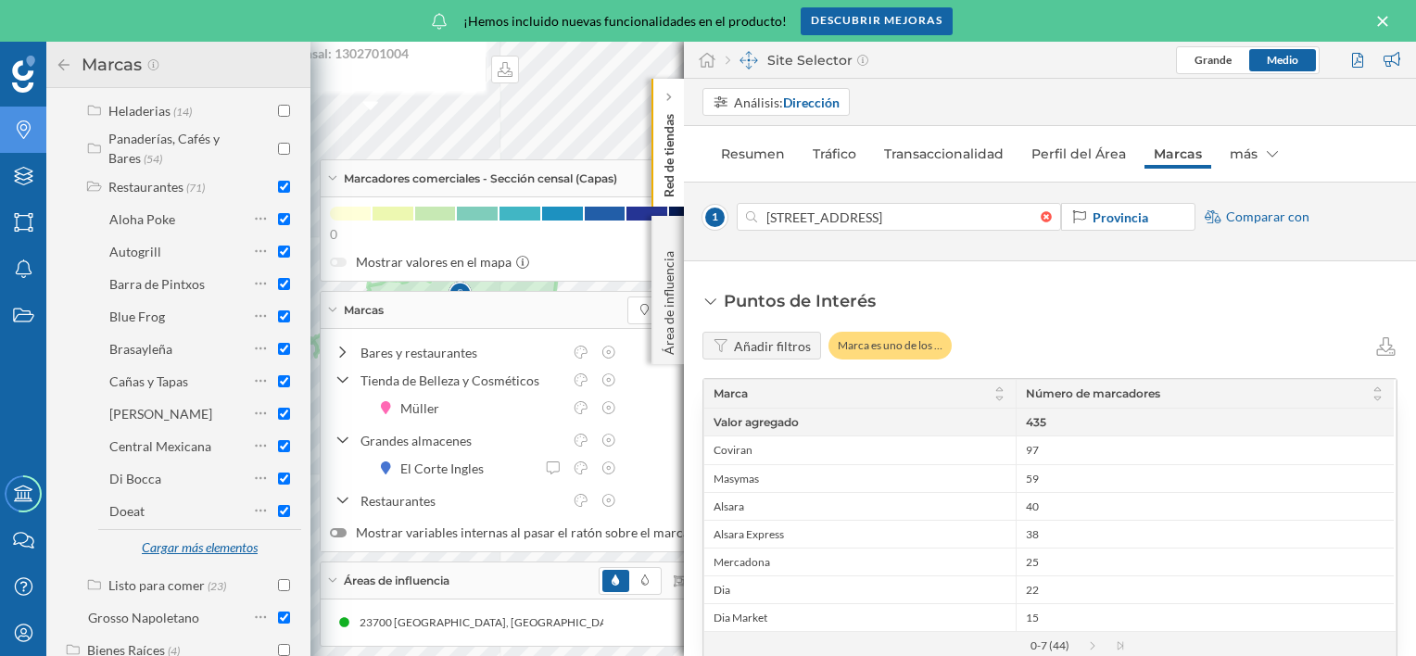
click at [193, 552] on div "Cargar más elementos" at bounding box center [199, 549] width 139 height 28
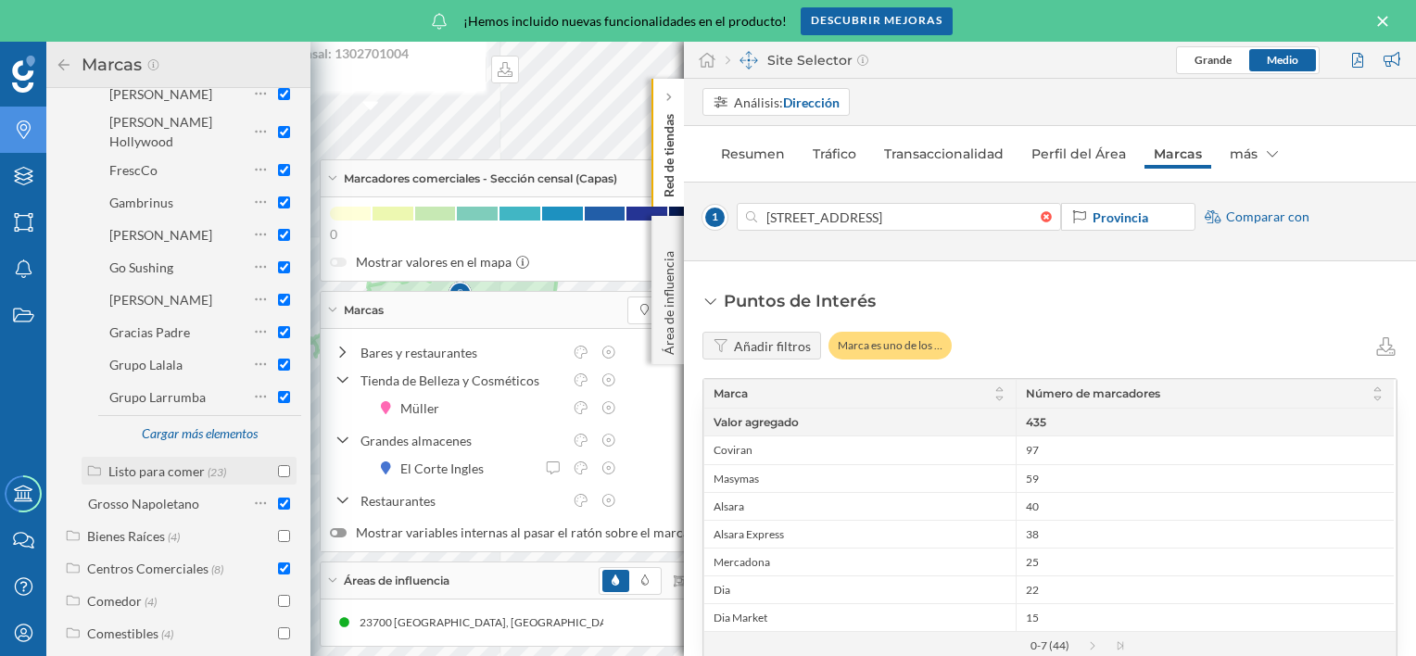
scroll to position [986, 0]
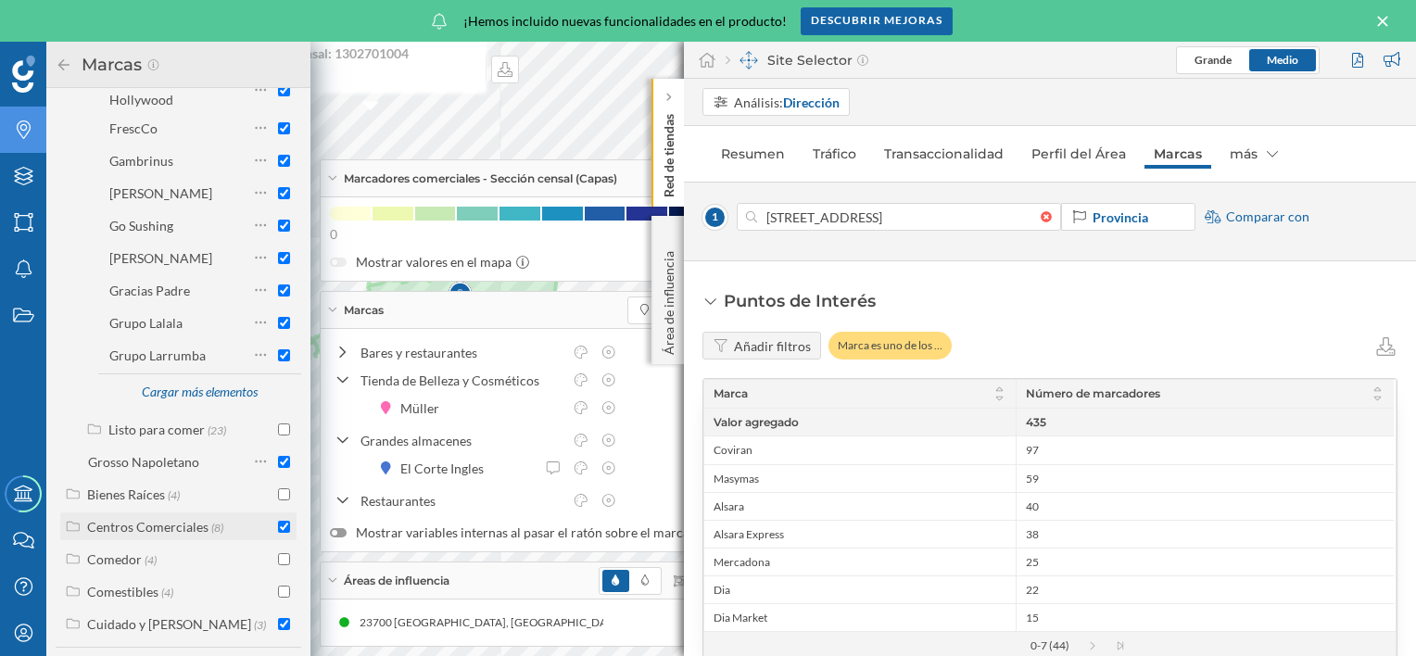
click at [163, 523] on div "Centros Comerciales" at bounding box center [147, 527] width 121 height 16
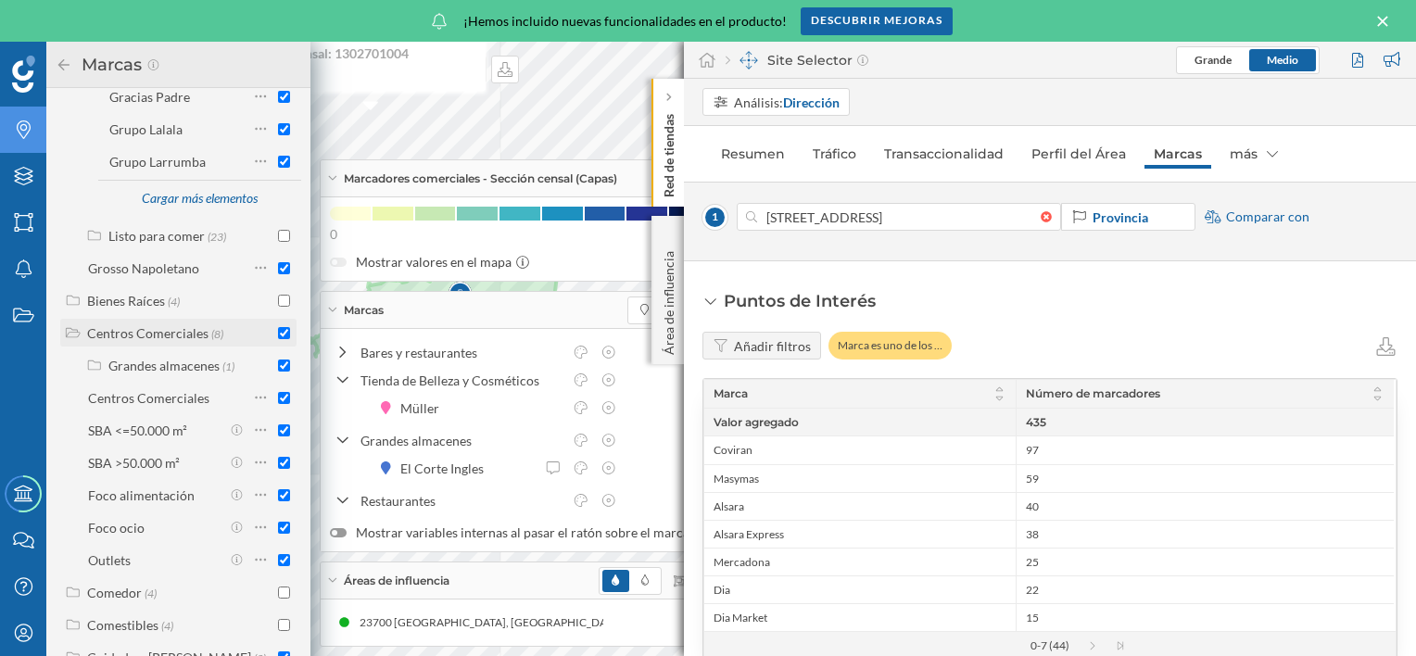
scroll to position [1212, 0]
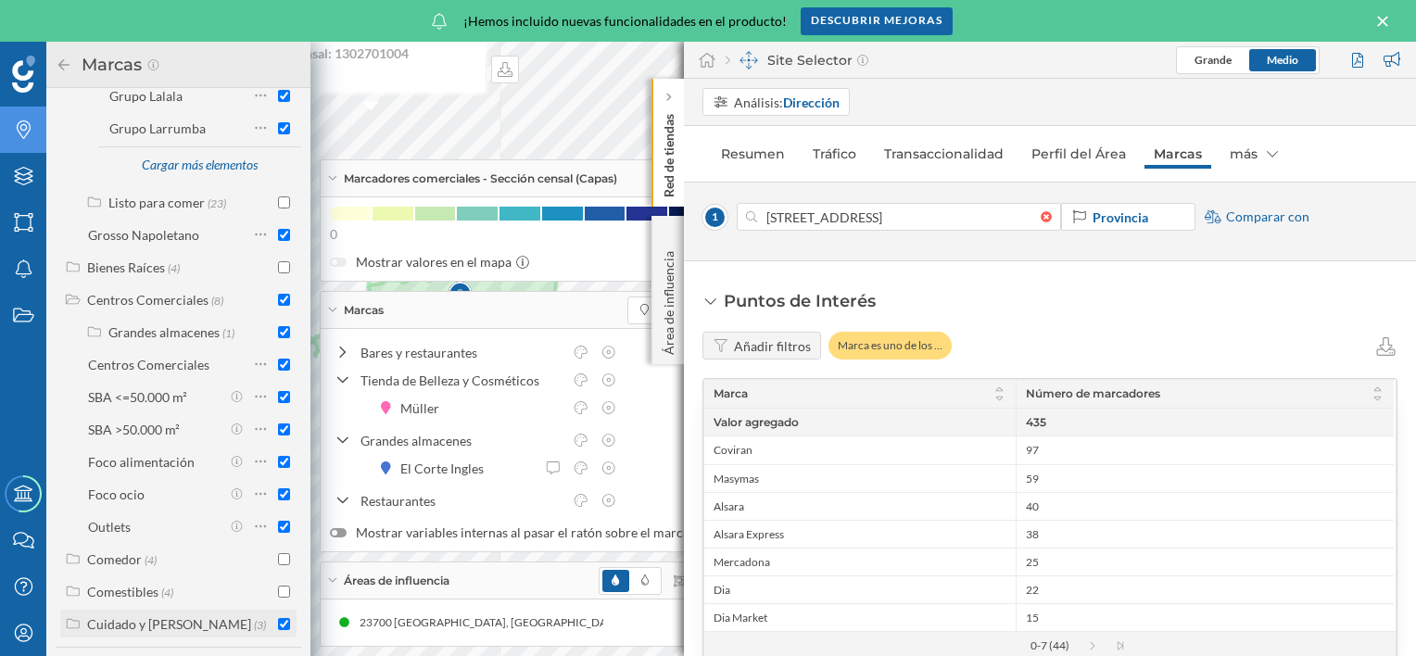
click at [152, 613] on div "Cuidado y [PERSON_NAME] (3)" at bounding box center [178, 624] width 236 height 28
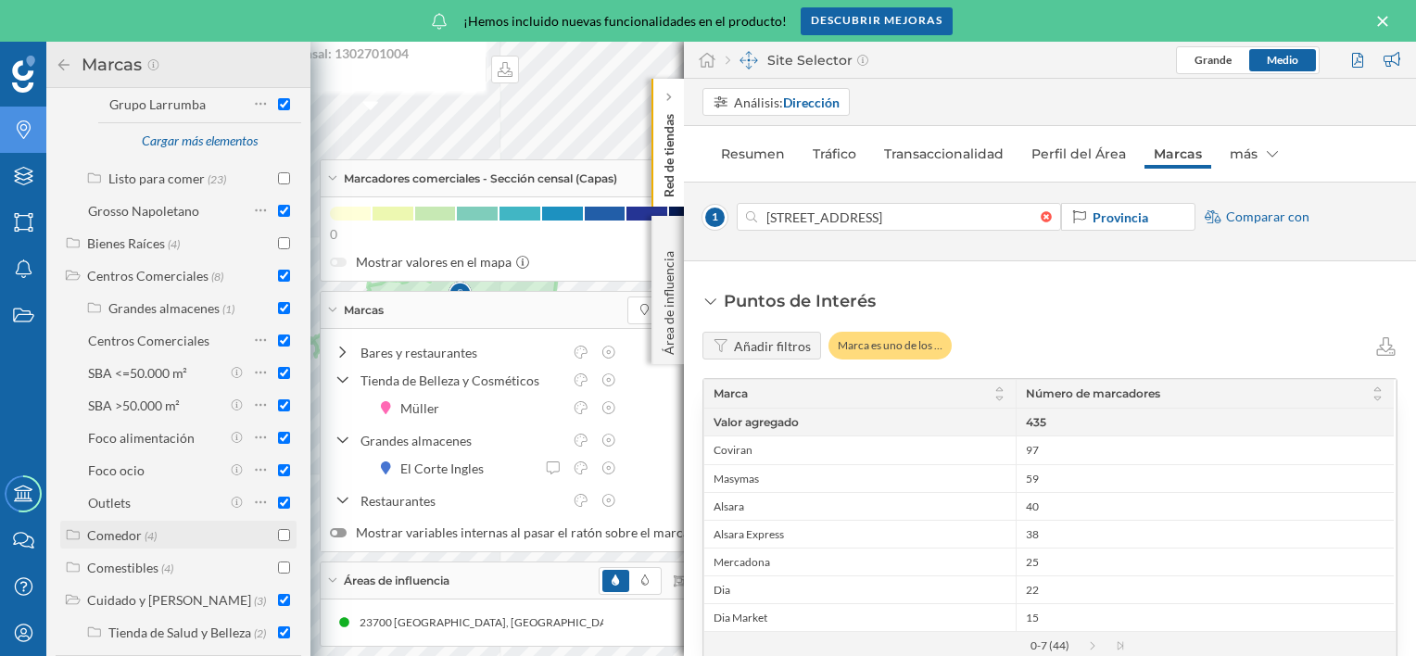
scroll to position [1245, 0]
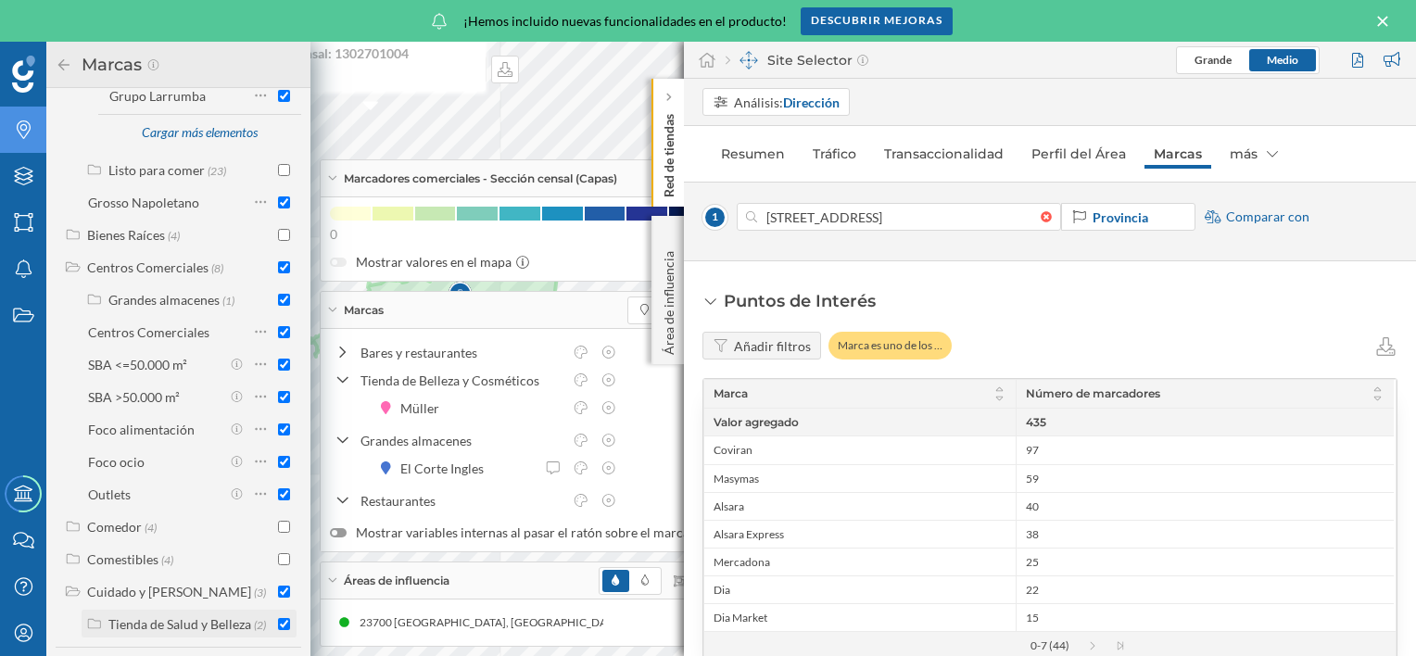
click at [143, 618] on div "Tienda de Salud y Belleza" at bounding box center [179, 624] width 143 height 16
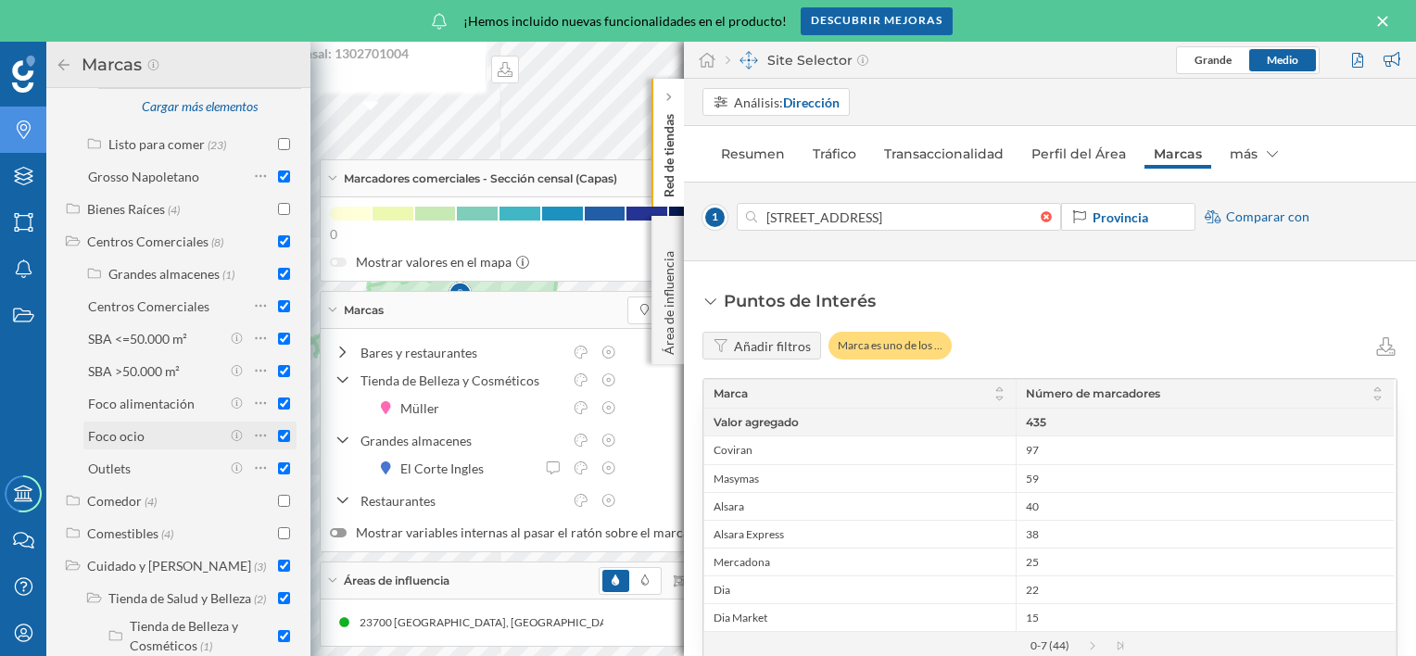
scroll to position [1288, 0]
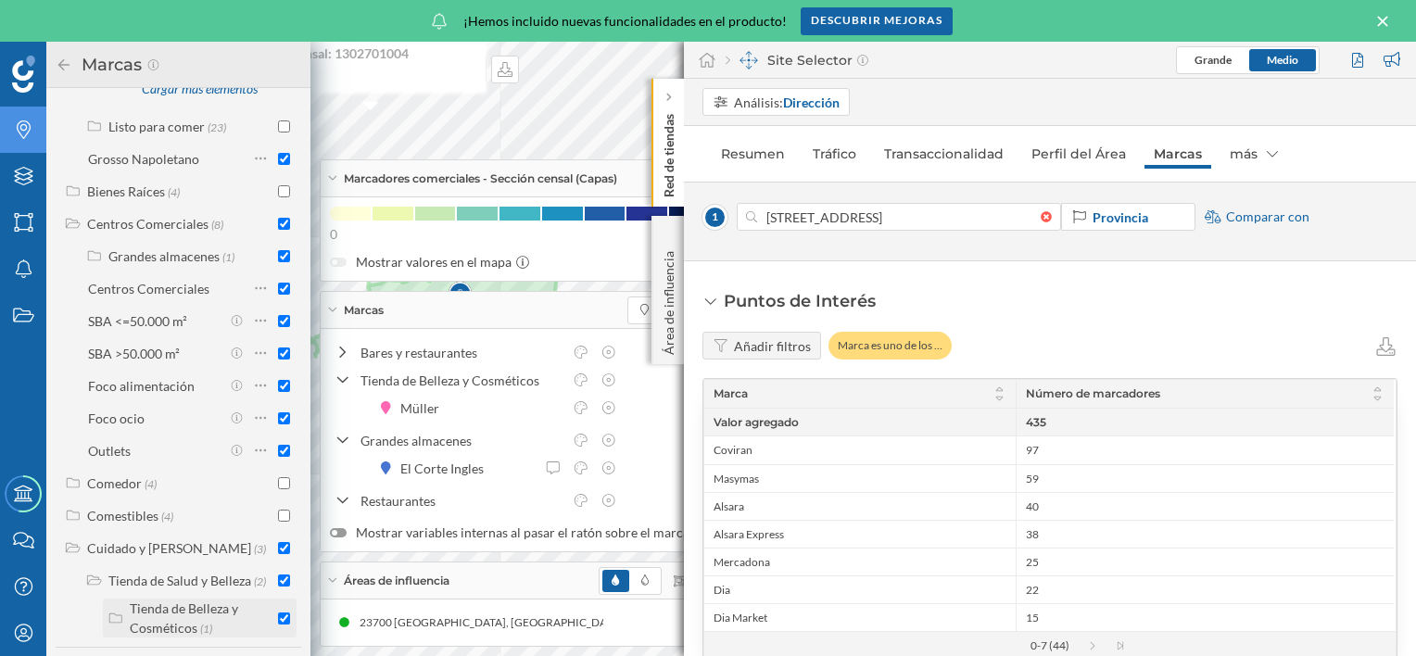
click at [157, 610] on div "Tienda de Belleza y Cosméticos" at bounding box center [184, 617] width 108 height 35
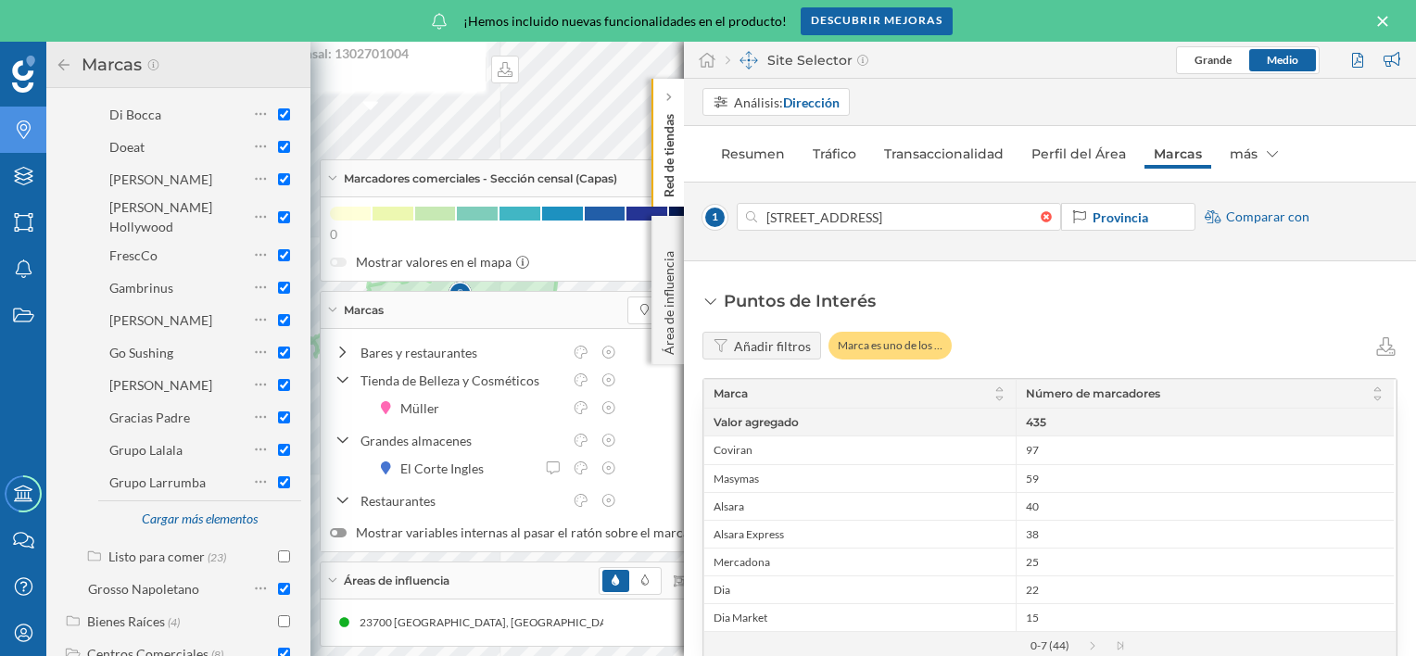
scroll to position [301, 0]
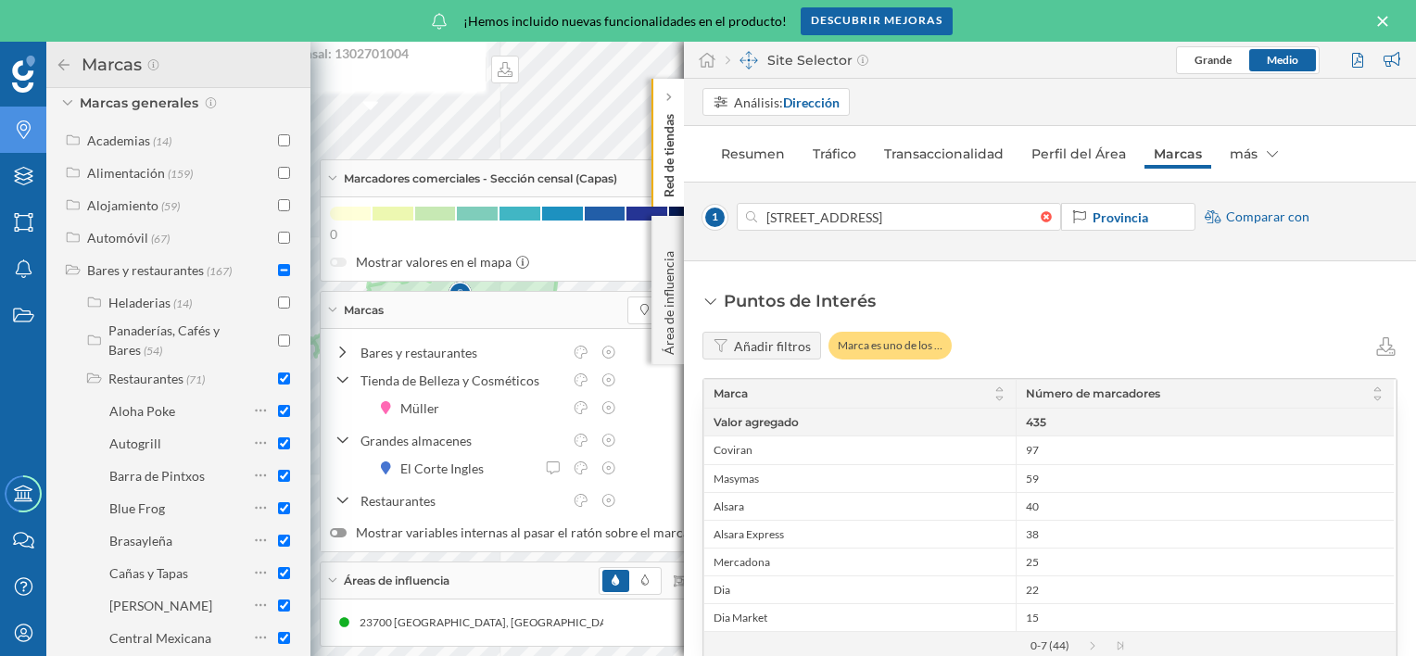
click at [62, 64] on icon at bounding box center [63, 63] width 11 height 11
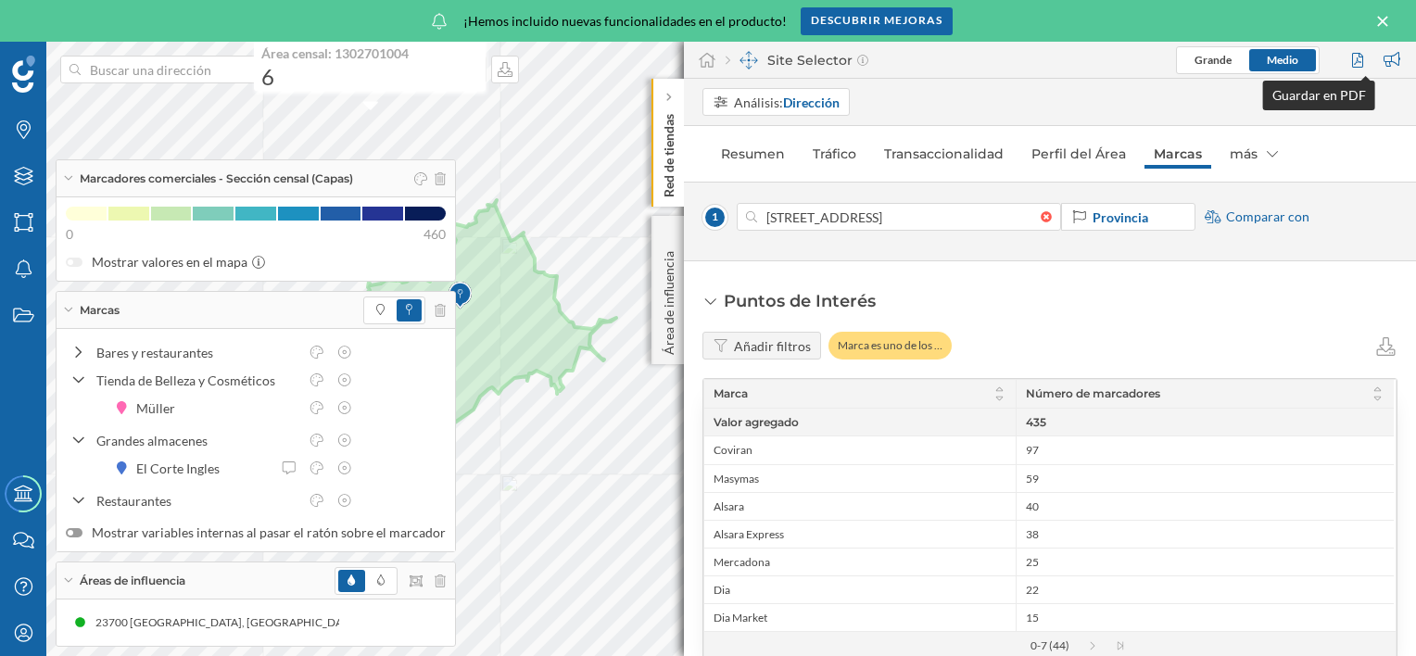
click at [1358, 55] on div at bounding box center [1359, 60] width 25 height 28
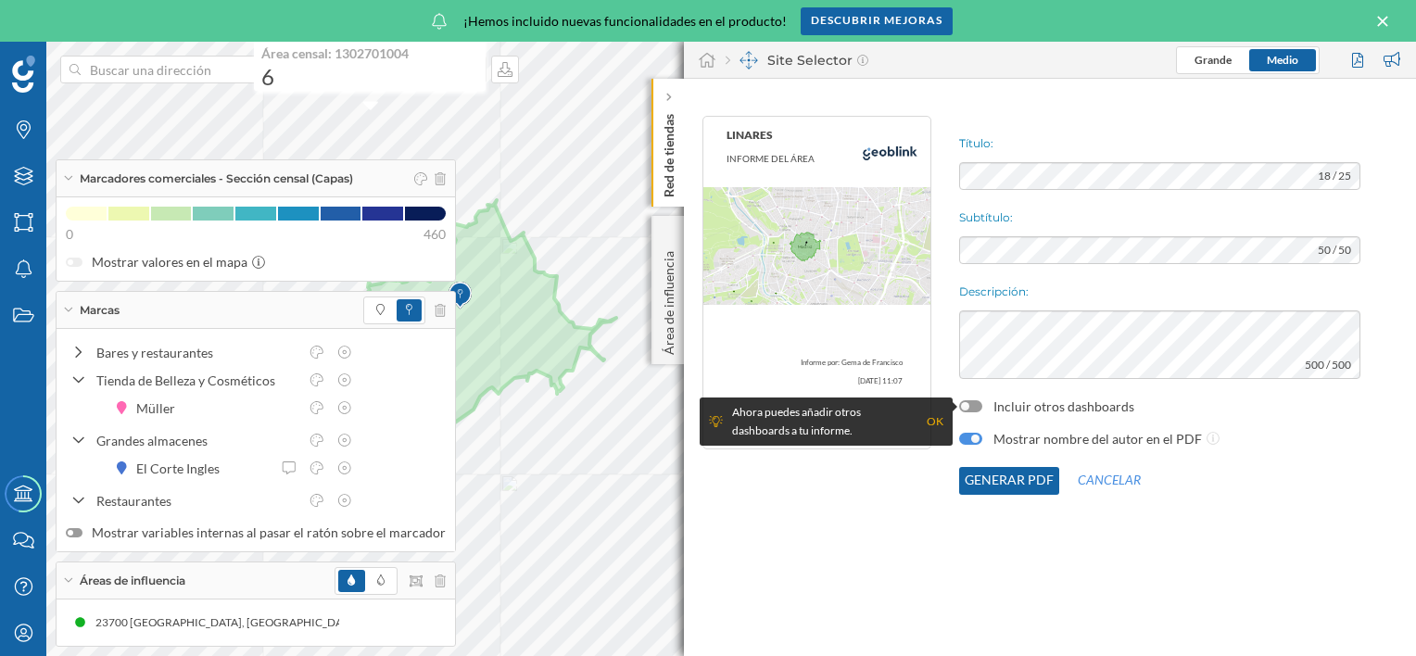
click at [1026, 477] on button "Generar PDF" at bounding box center [1009, 481] width 100 height 28
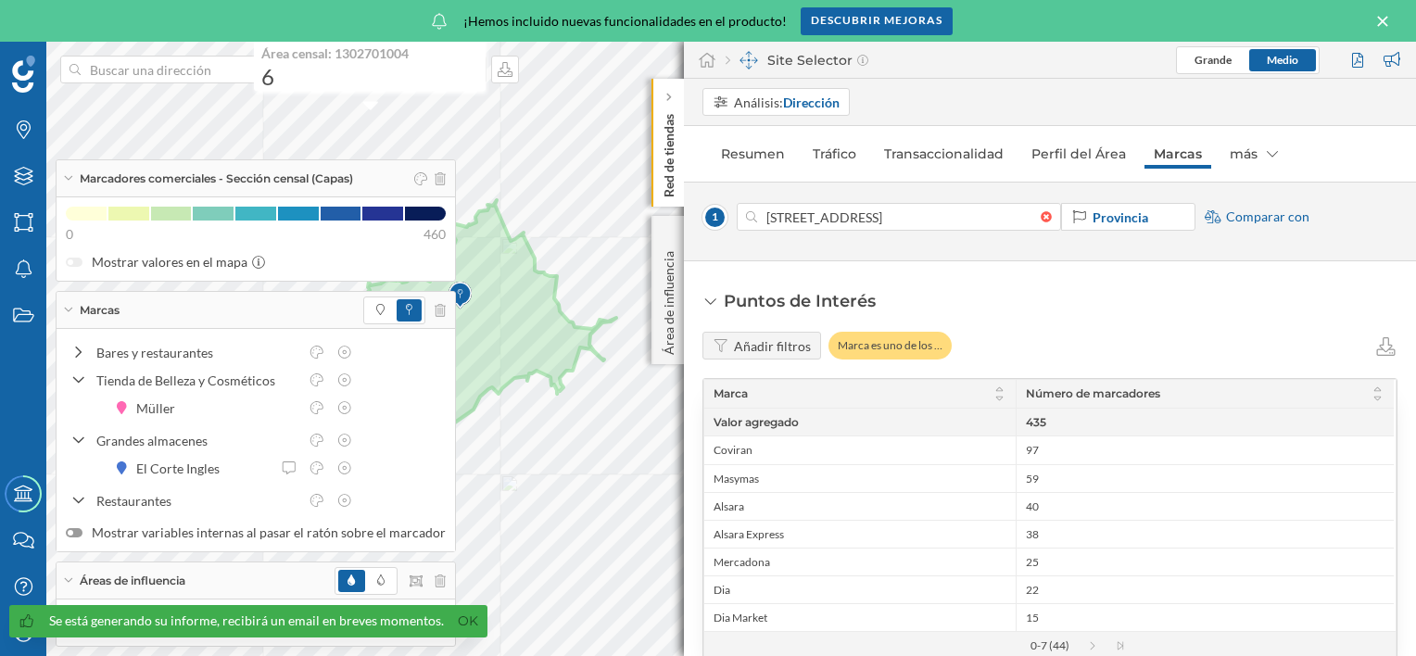
click at [676, 169] on p "Red de tiendas" at bounding box center [669, 152] width 19 height 91
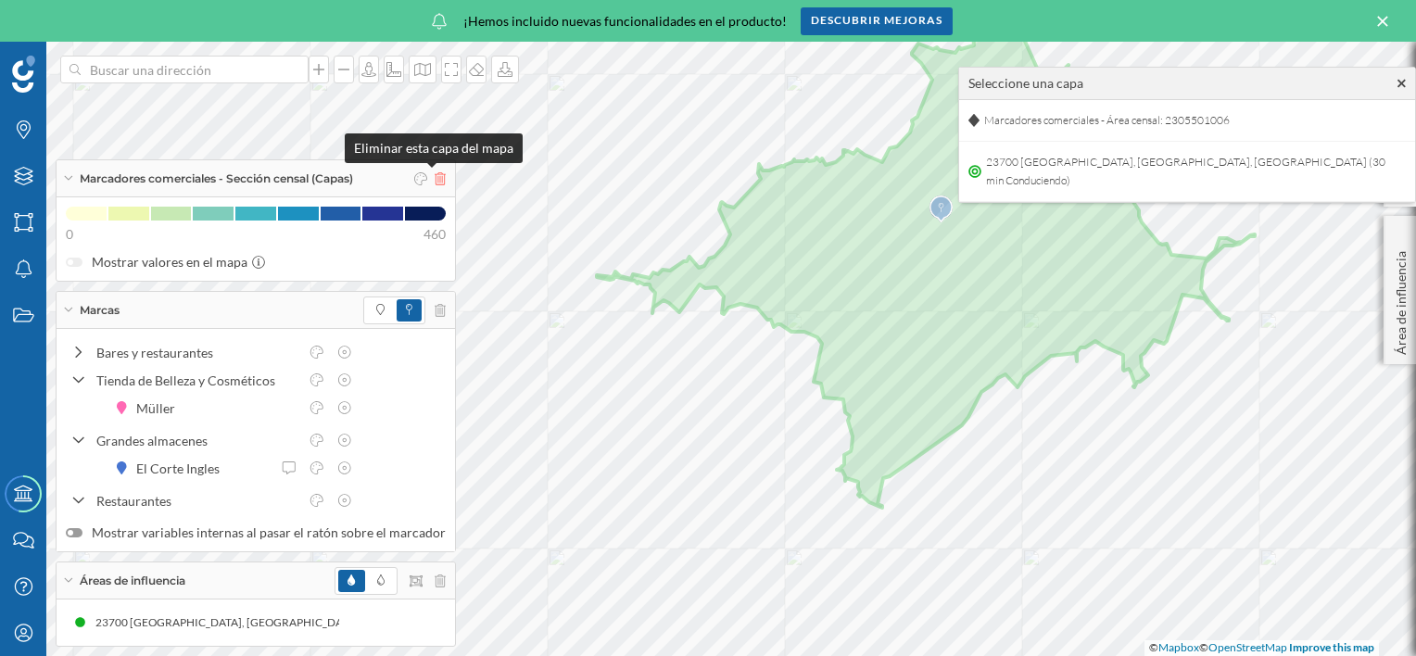
click at [435, 179] on icon at bounding box center [440, 178] width 11 height 13
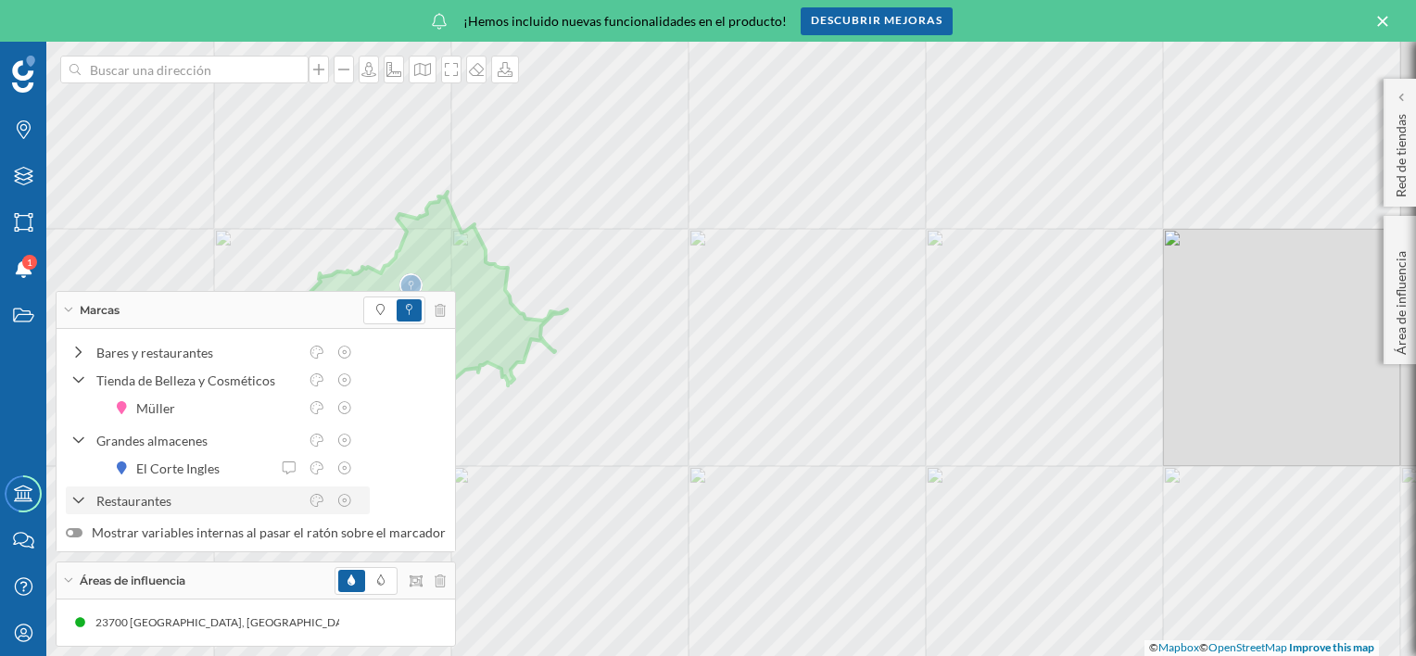
click at [289, 512] on div "Marcas Capas Áreas Notificaciones 1 Estados Academy Contacta con nosotros Centr…" at bounding box center [708, 349] width 1416 height 614
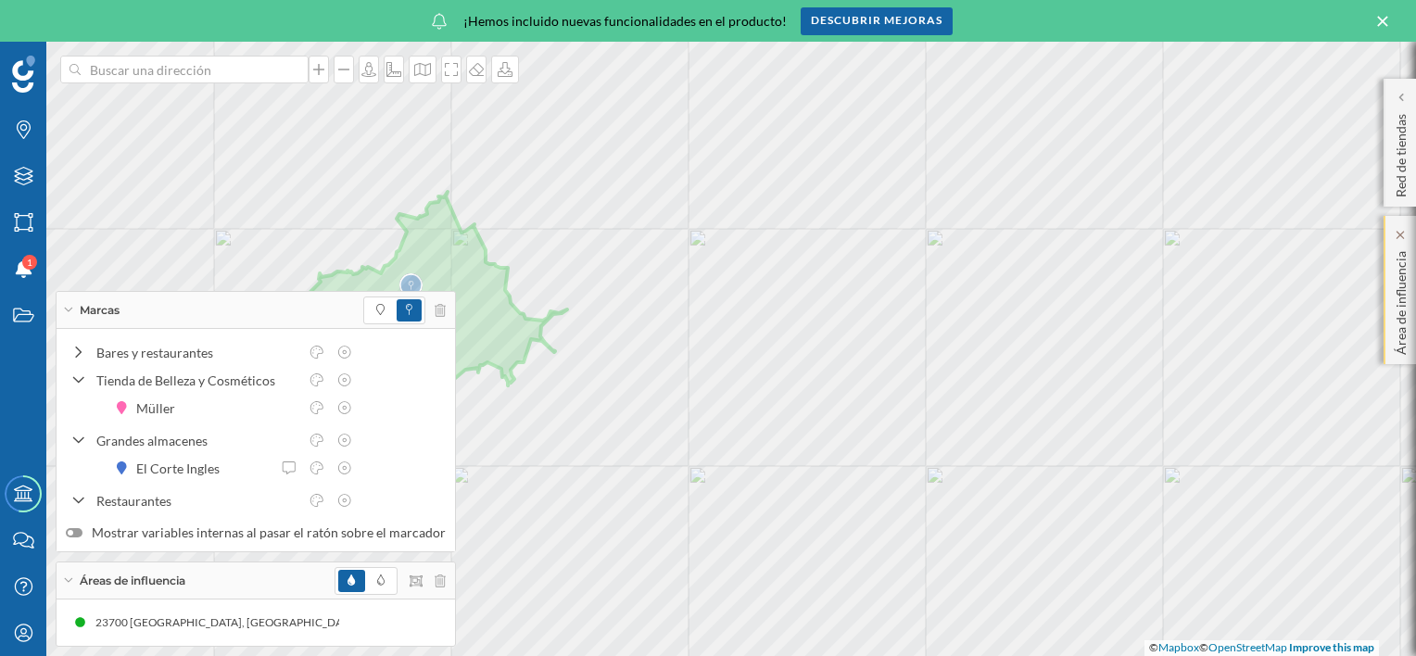
click at [1403, 274] on p "Área de influencia" at bounding box center [1401, 299] width 19 height 111
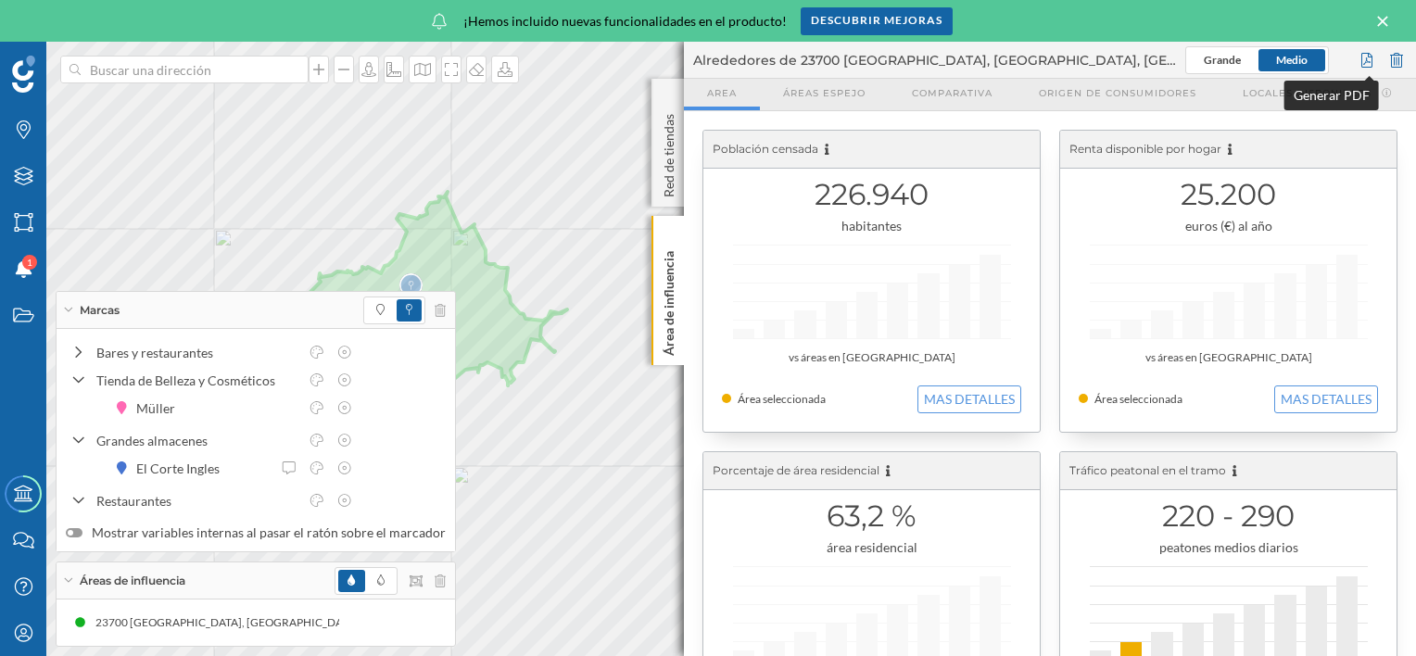
click at [1371, 59] on div at bounding box center [1367, 60] width 20 height 28
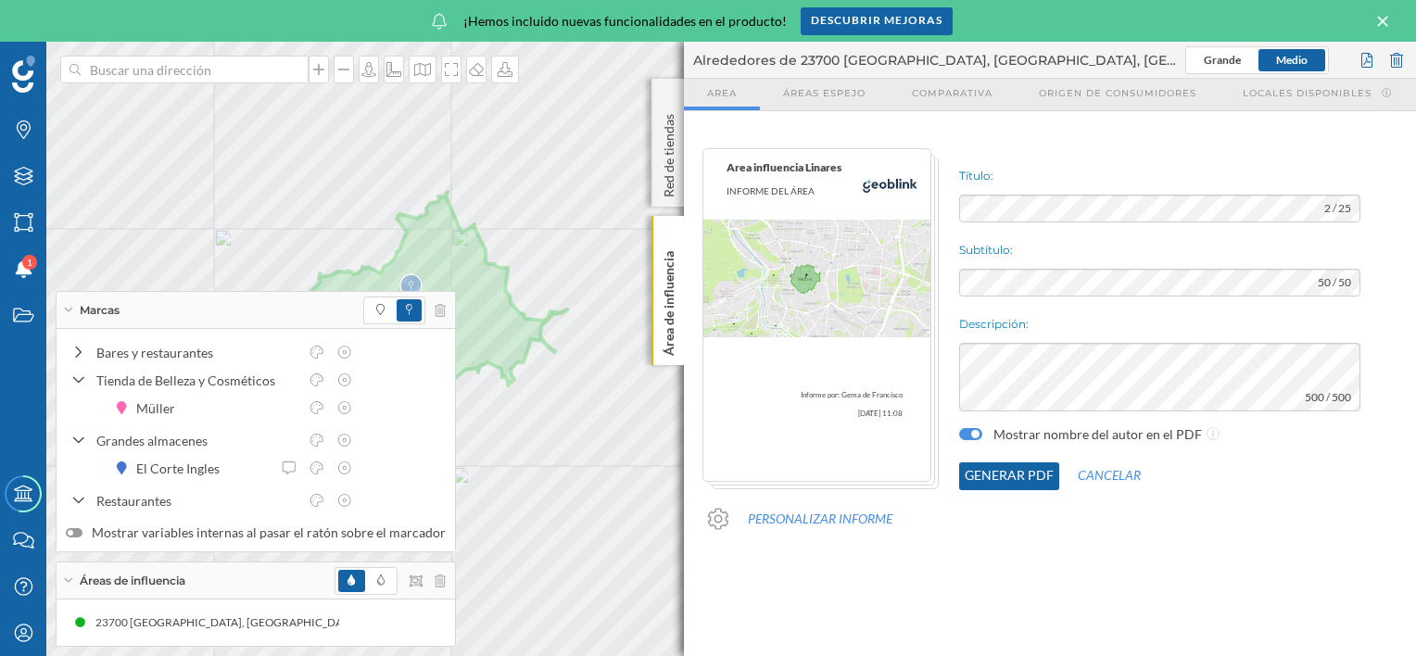
click at [1024, 476] on button "Generar PDF" at bounding box center [1009, 476] width 100 height 28
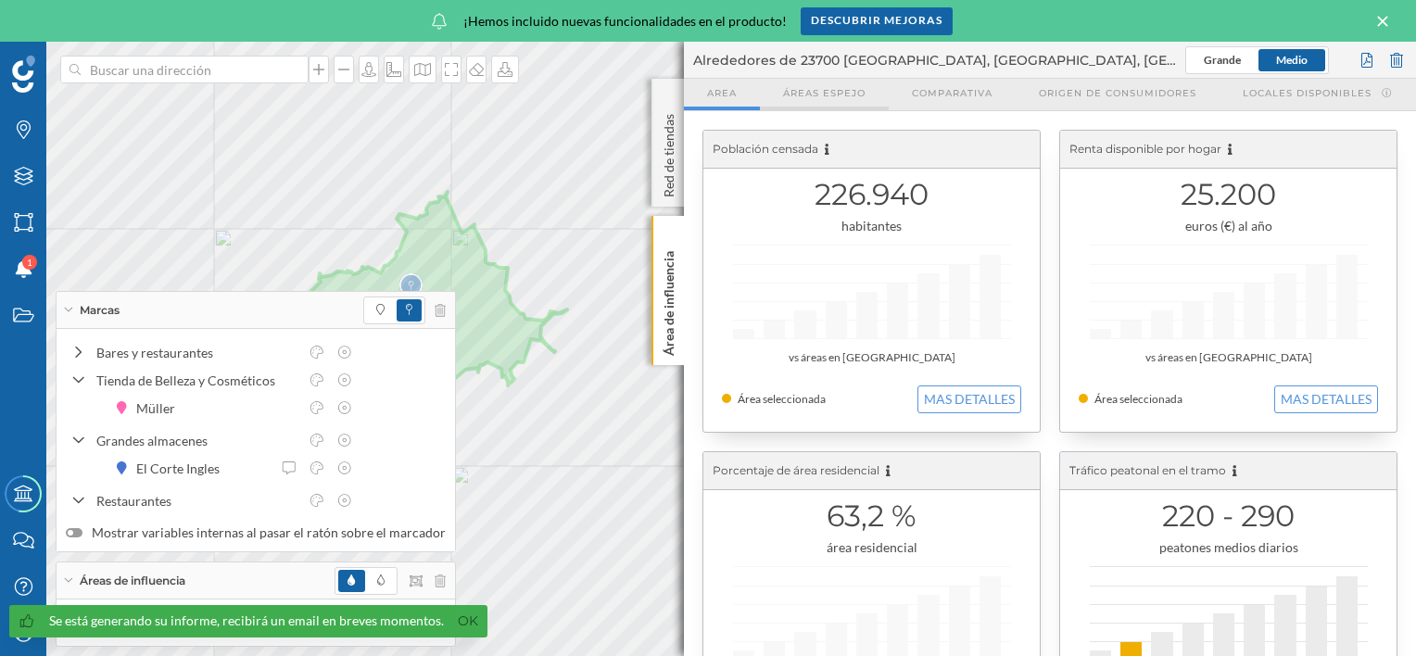
click at [812, 89] on span "Áreas espejo" at bounding box center [824, 93] width 82 height 14
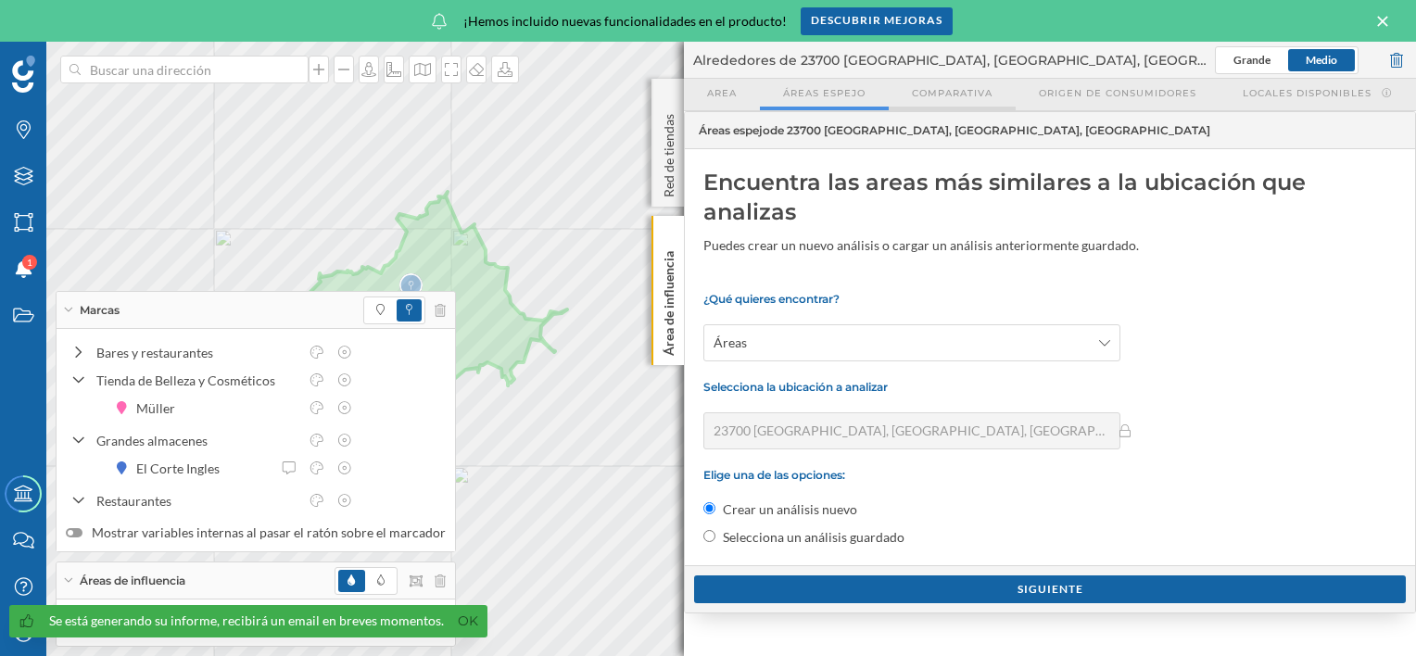
click at [943, 92] on span "Comparativa" at bounding box center [952, 93] width 81 height 14
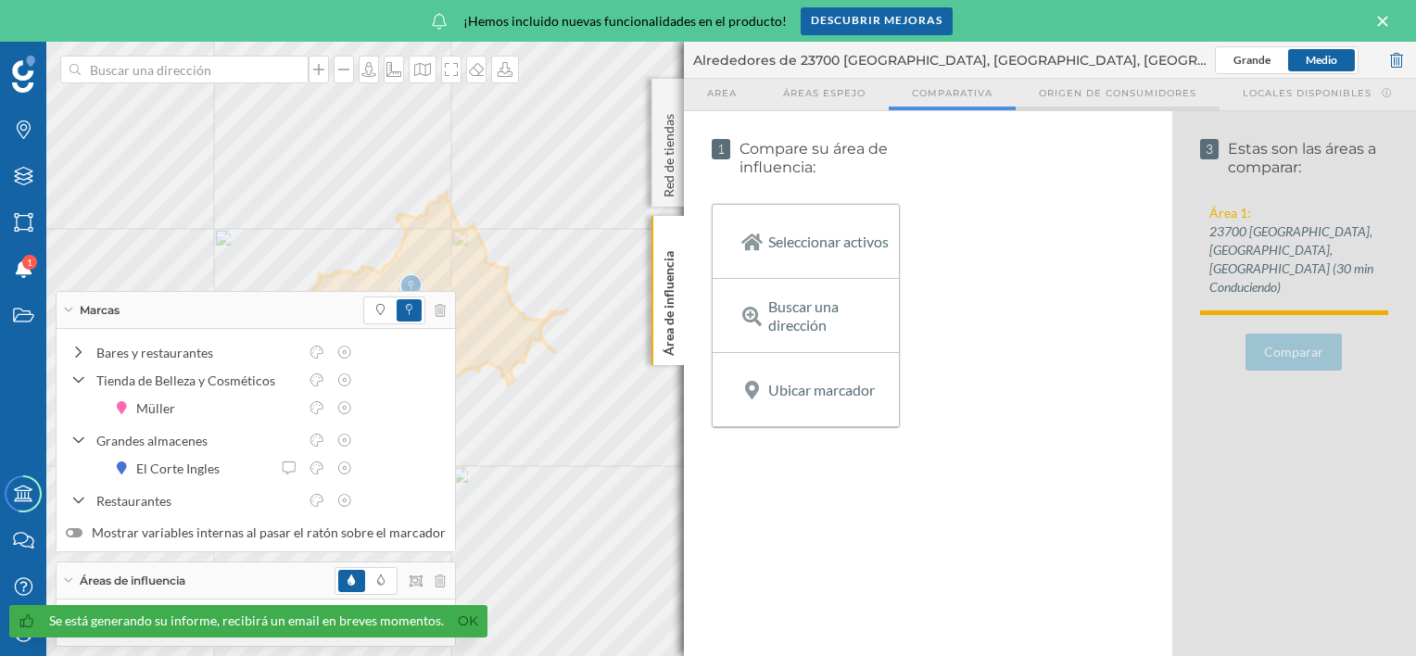
click at [1108, 89] on span "Origen de consumidores" at bounding box center [1118, 93] width 158 height 14
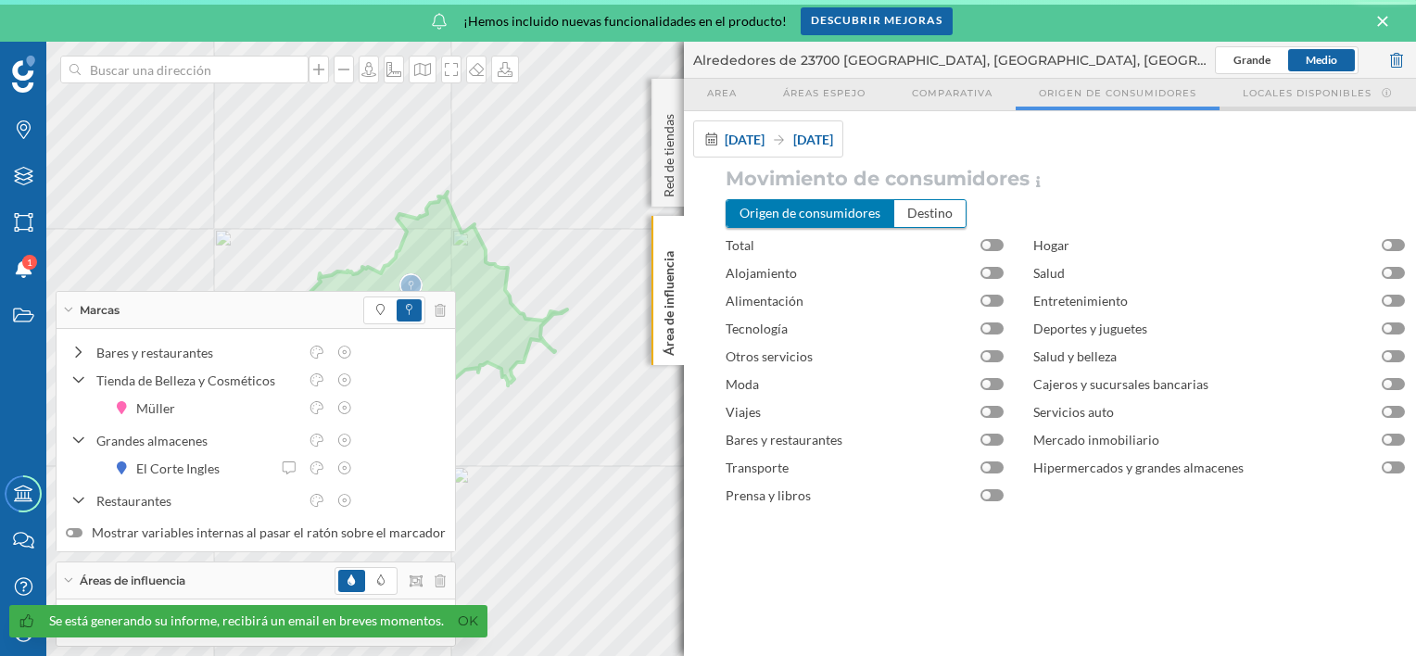
click at [1316, 93] on span "Locales disponibles" at bounding box center [1307, 93] width 129 height 14
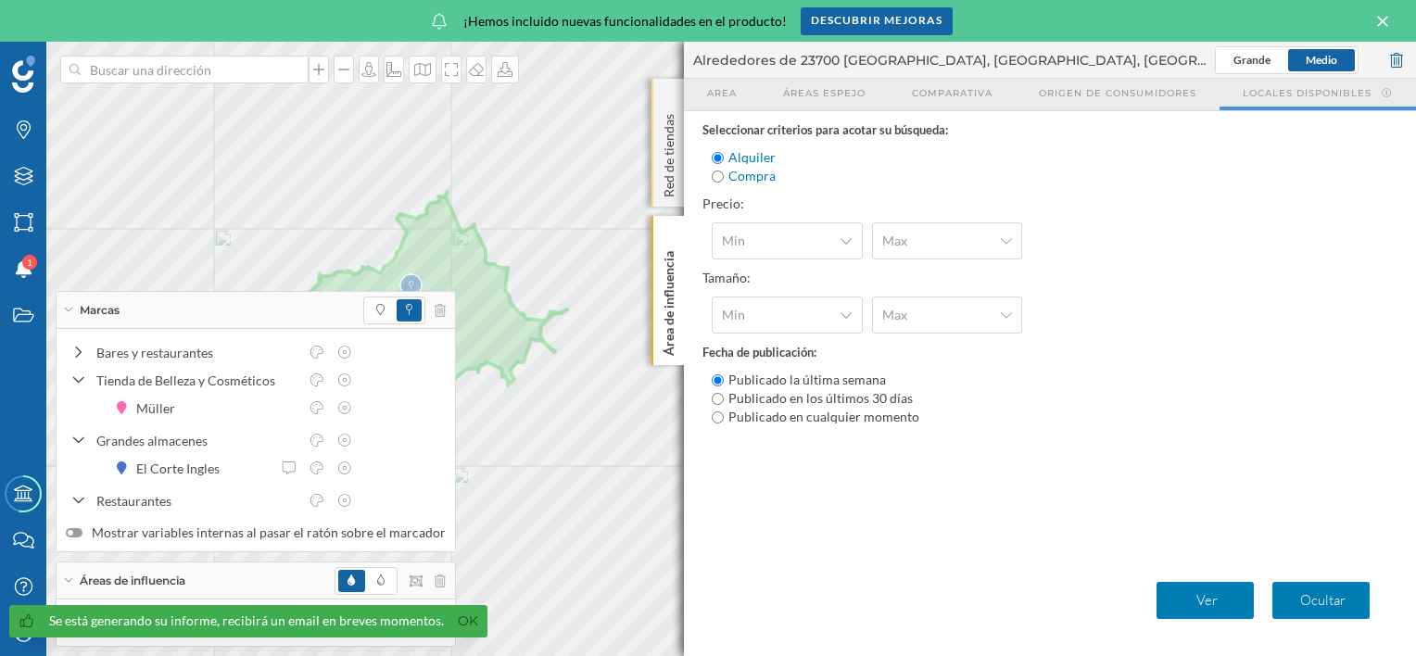
click at [675, 142] on p "Red de tiendas" at bounding box center [669, 152] width 19 height 91
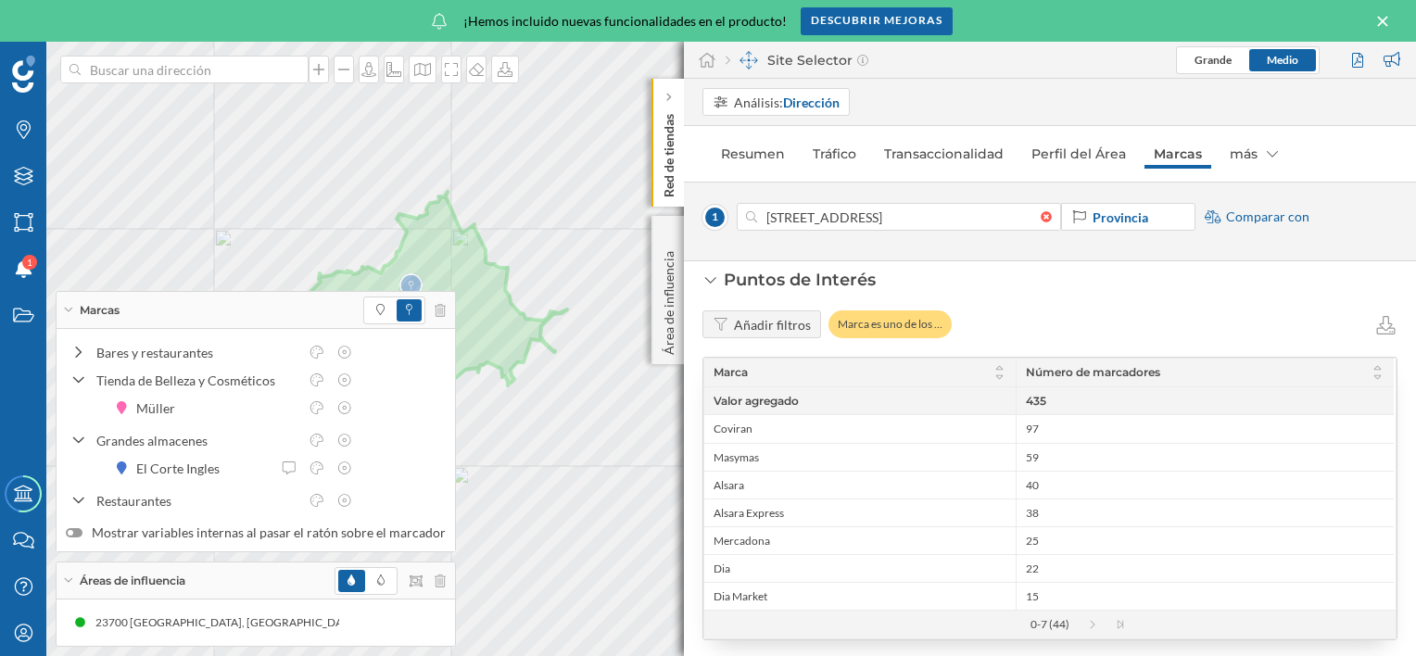
scroll to position [0, 0]
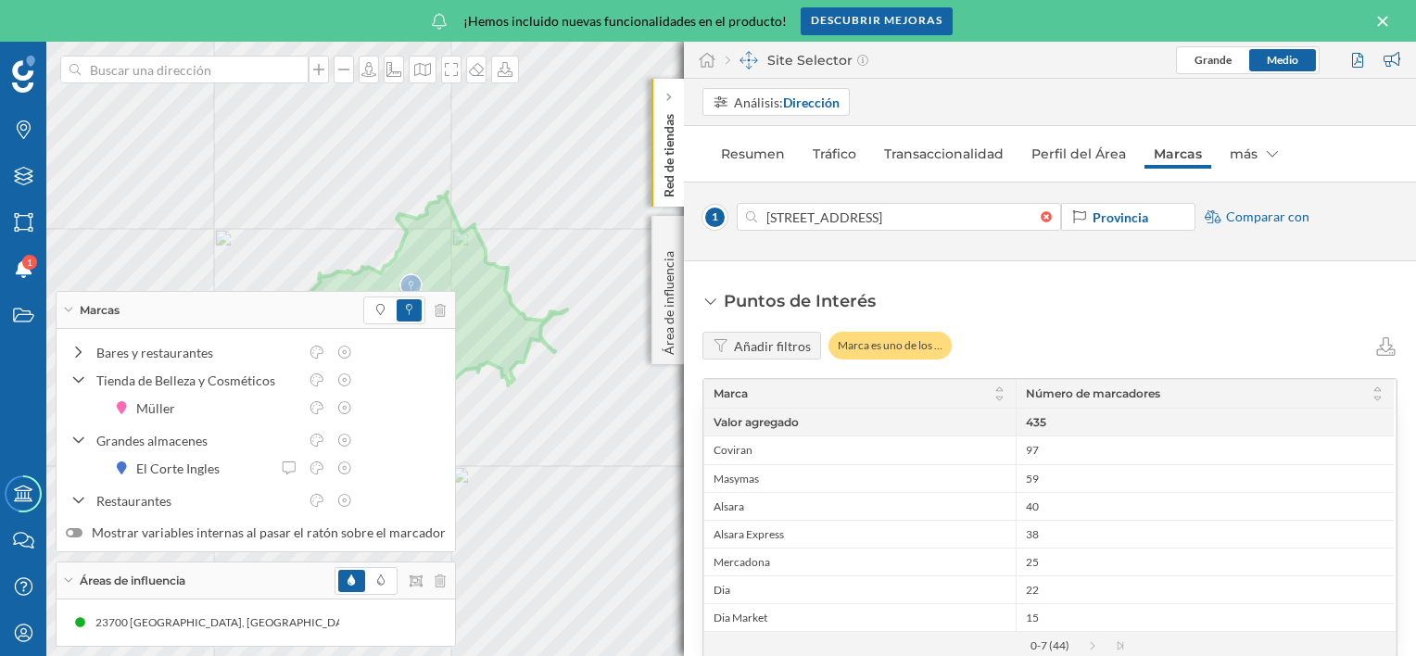
click at [782, 346] on div "Añadir filtros" at bounding box center [772, 345] width 77 height 19
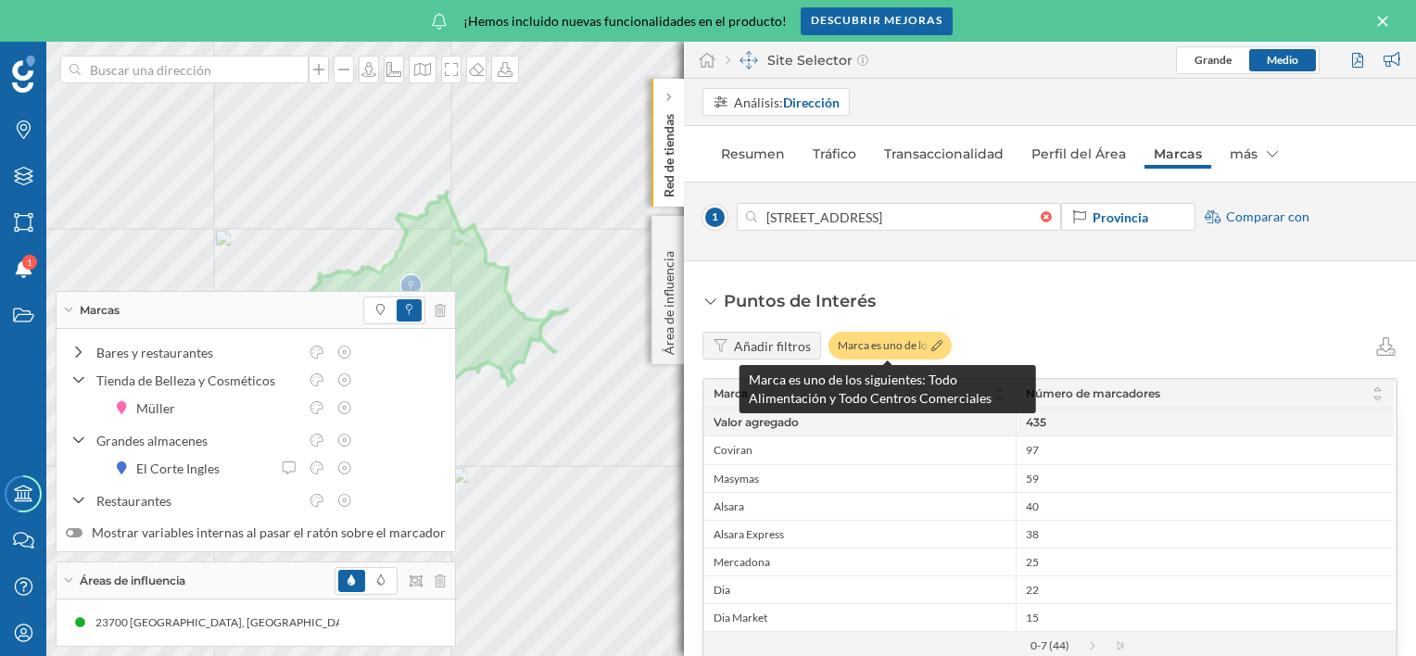
click at [891, 349] on div "Marca es uno de los …" at bounding box center [889, 346] width 123 height 28
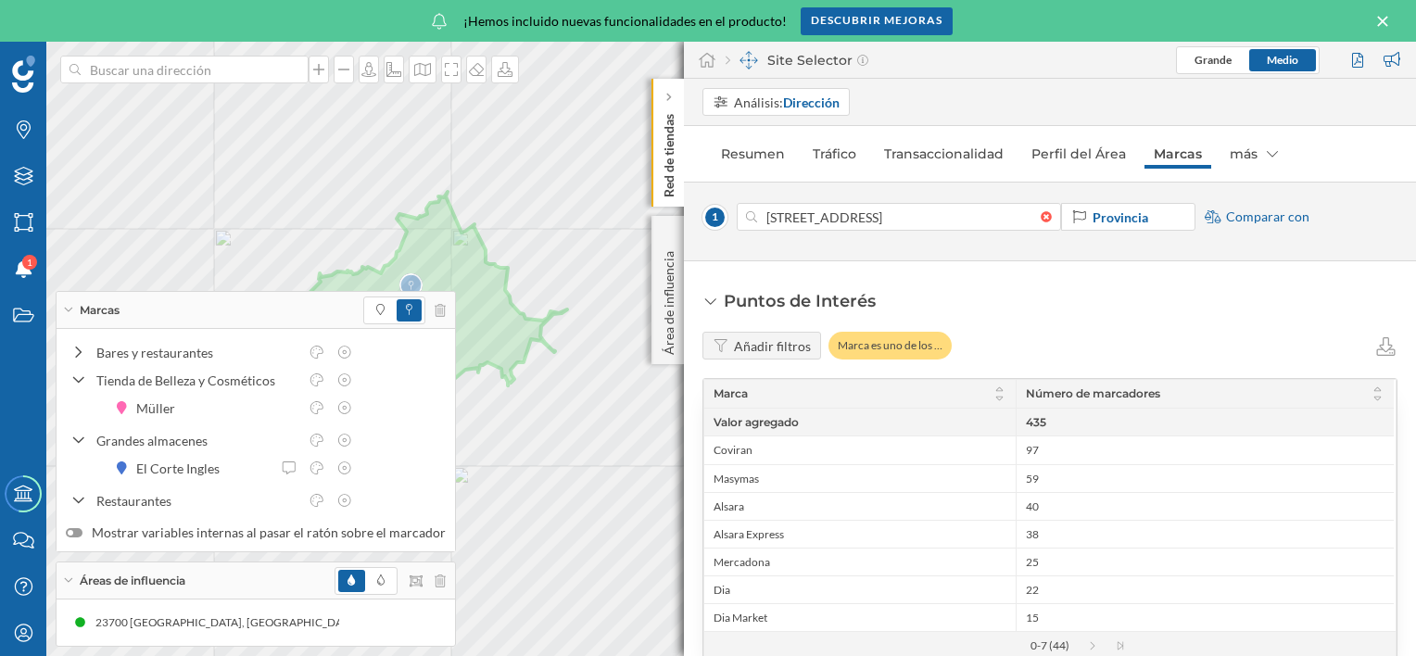
click at [1161, 169] on nav "Resumen Tráfico Transaccionalidad Perfil del Área Marcas más" at bounding box center [1049, 153] width 695 height 37
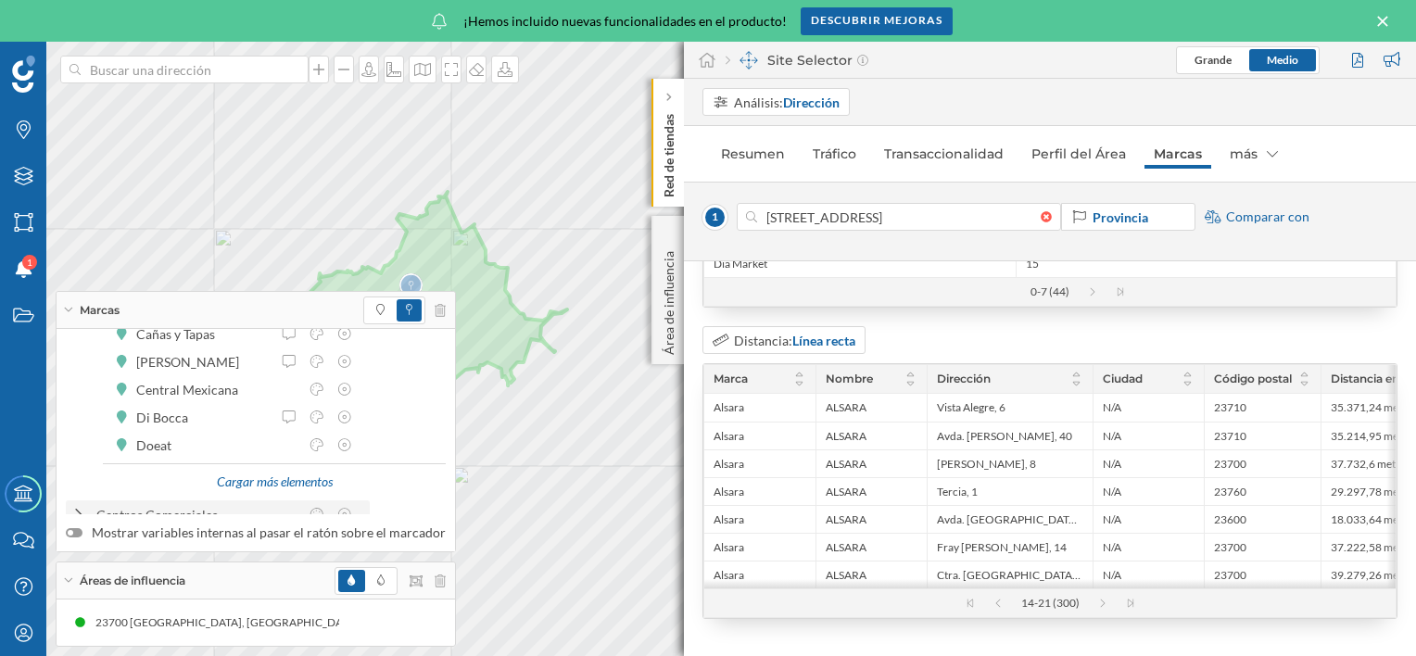
scroll to position [356, 0]
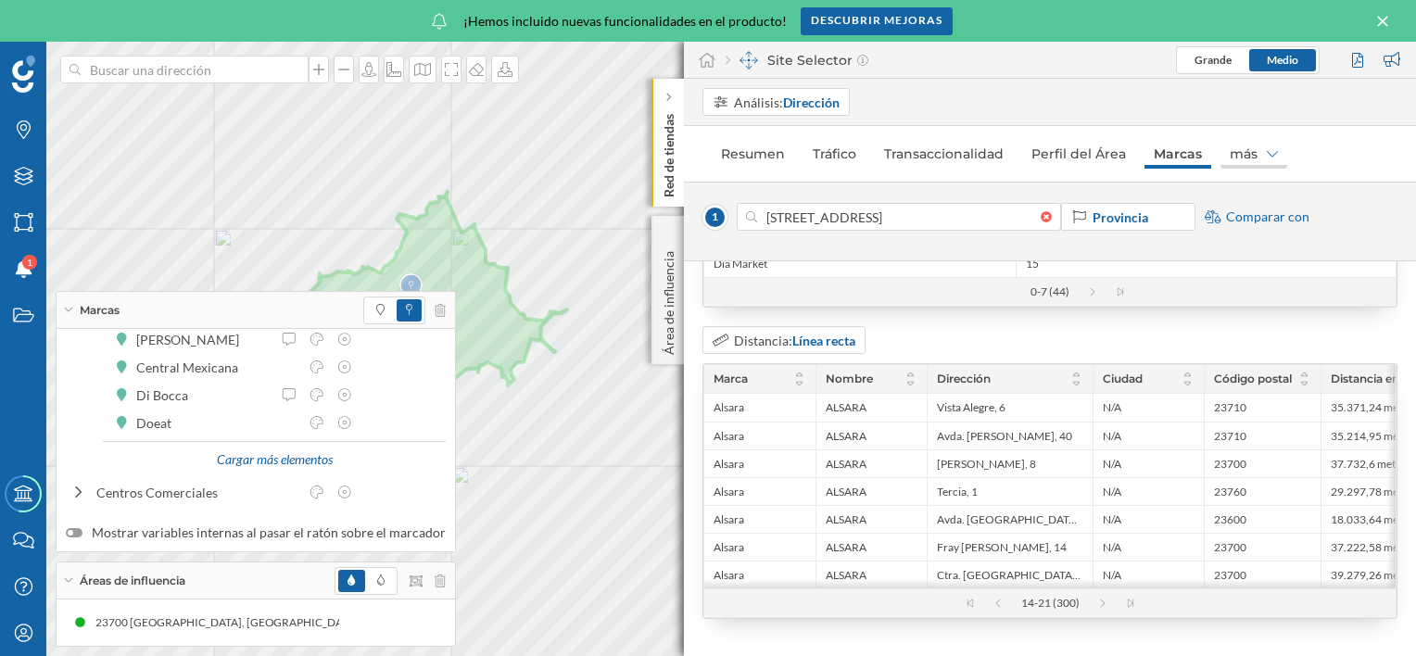
click at [1249, 158] on div "más" at bounding box center [1253, 154] width 67 height 30
click at [1051, 608] on div "14-21 (300)" at bounding box center [1050, 603] width 95 height 15
click at [1022, 608] on div "14-21 (300)" at bounding box center [1050, 603] width 95 height 15
drag, startPoint x: 1022, startPoint y: 608, endPoint x: 1096, endPoint y: 600, distance: 74.6
click at [1098, 600] on icon at bounding box center [1112, 603] width 28 height 9
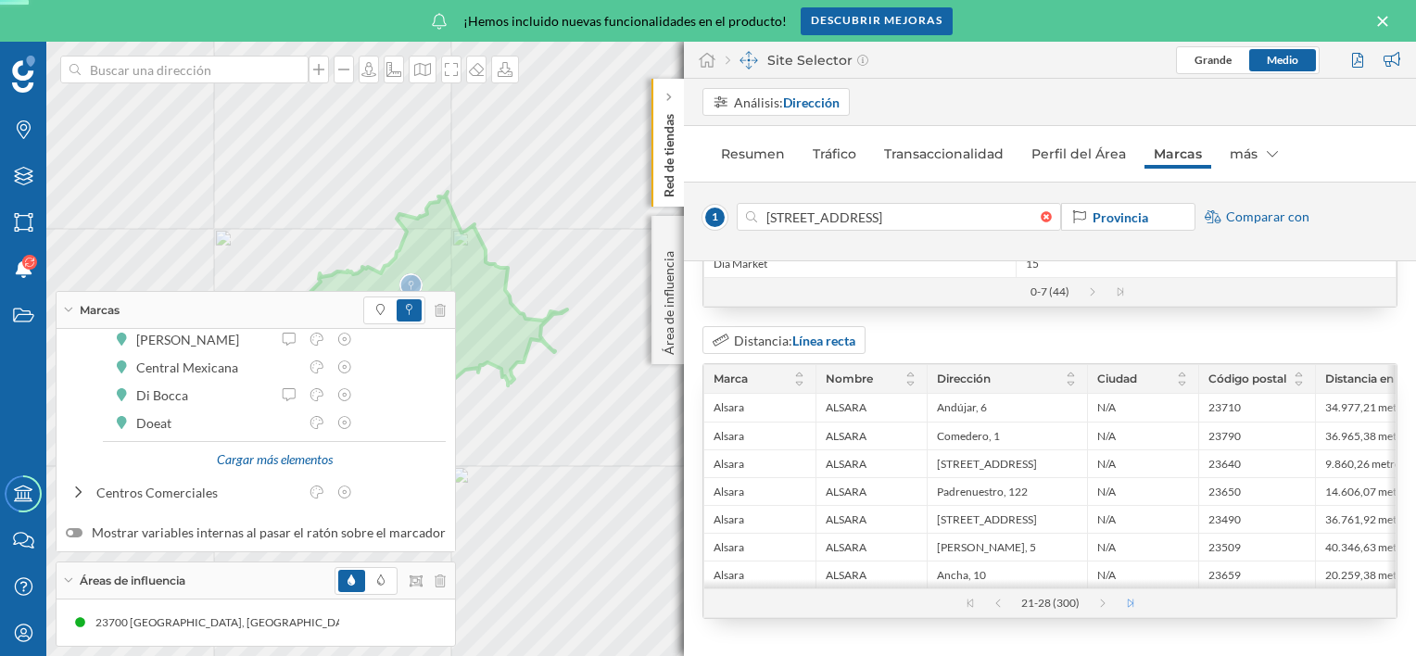
click at [1128, 600] on icon at bounding box center [1140, 603] width 28 height 9
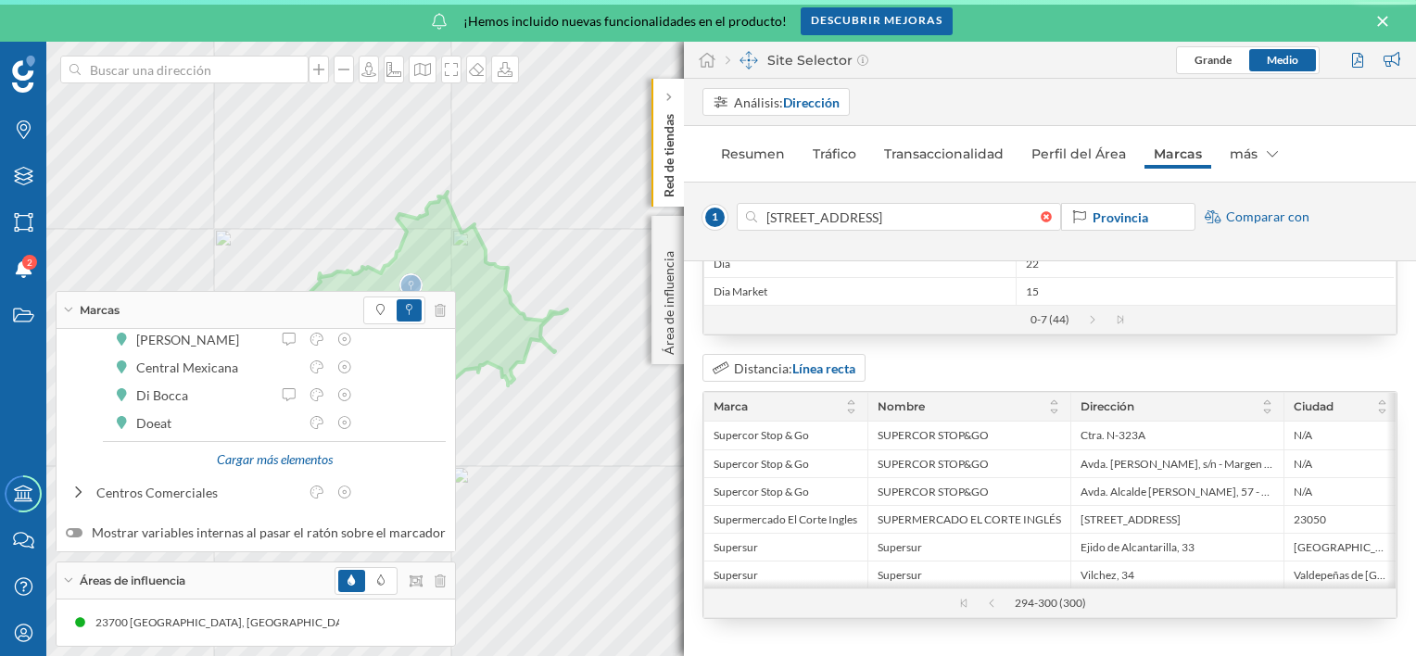
scroll to position [328, 0]
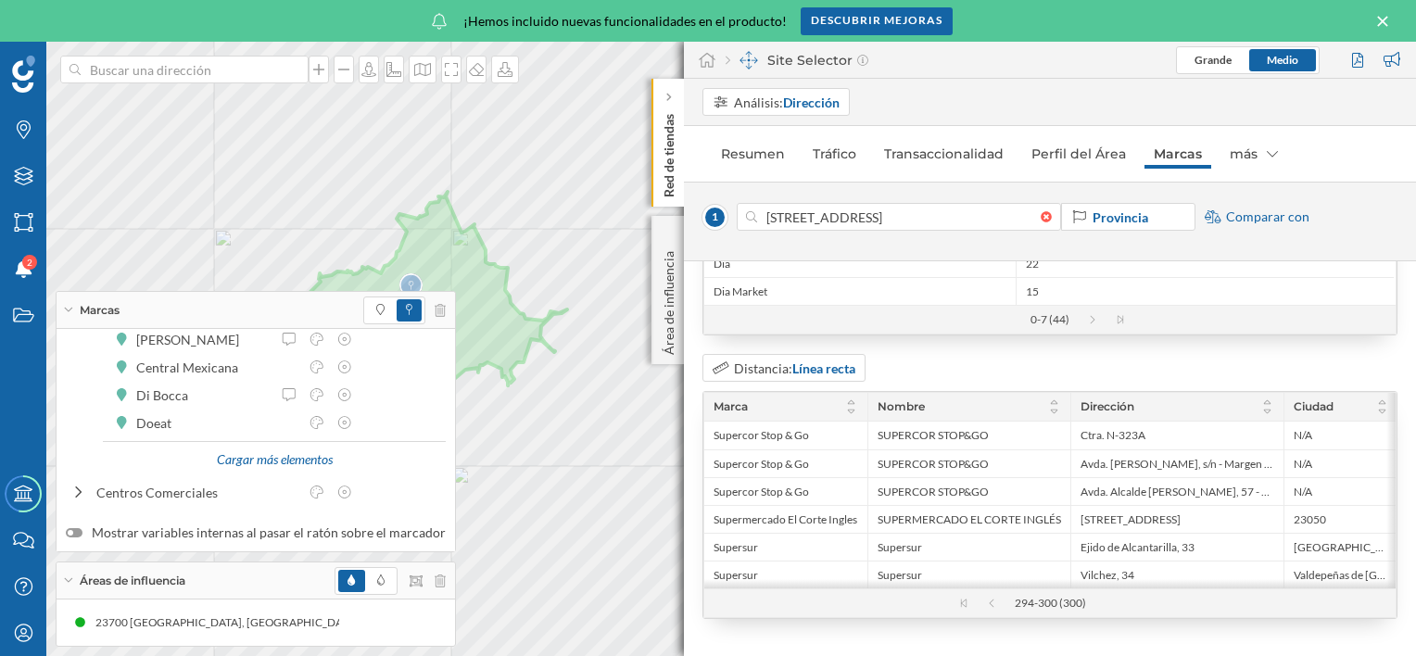
click at [1128, 600] on div at bounding box center [1119, 603] width 28 height 9
click at [980, 608] on icon at bounding box center [982, 603] width 28 height 9
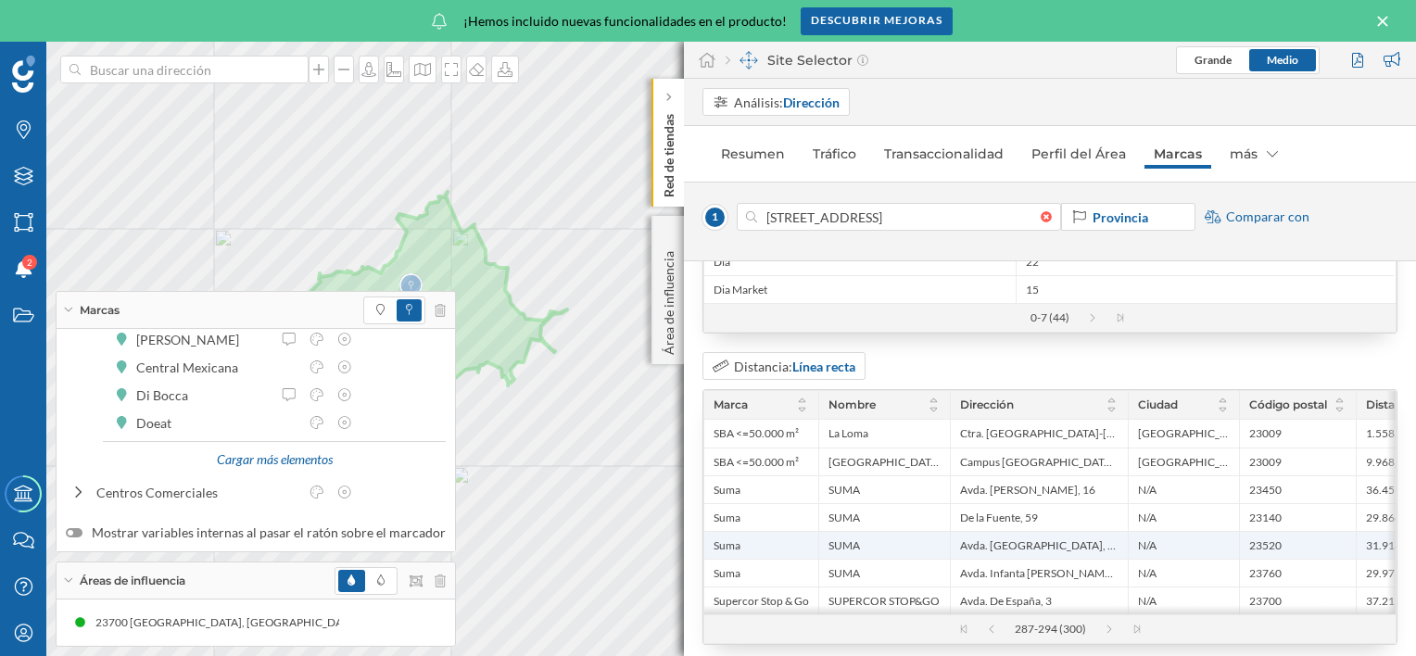
scroll to position [356, 0]
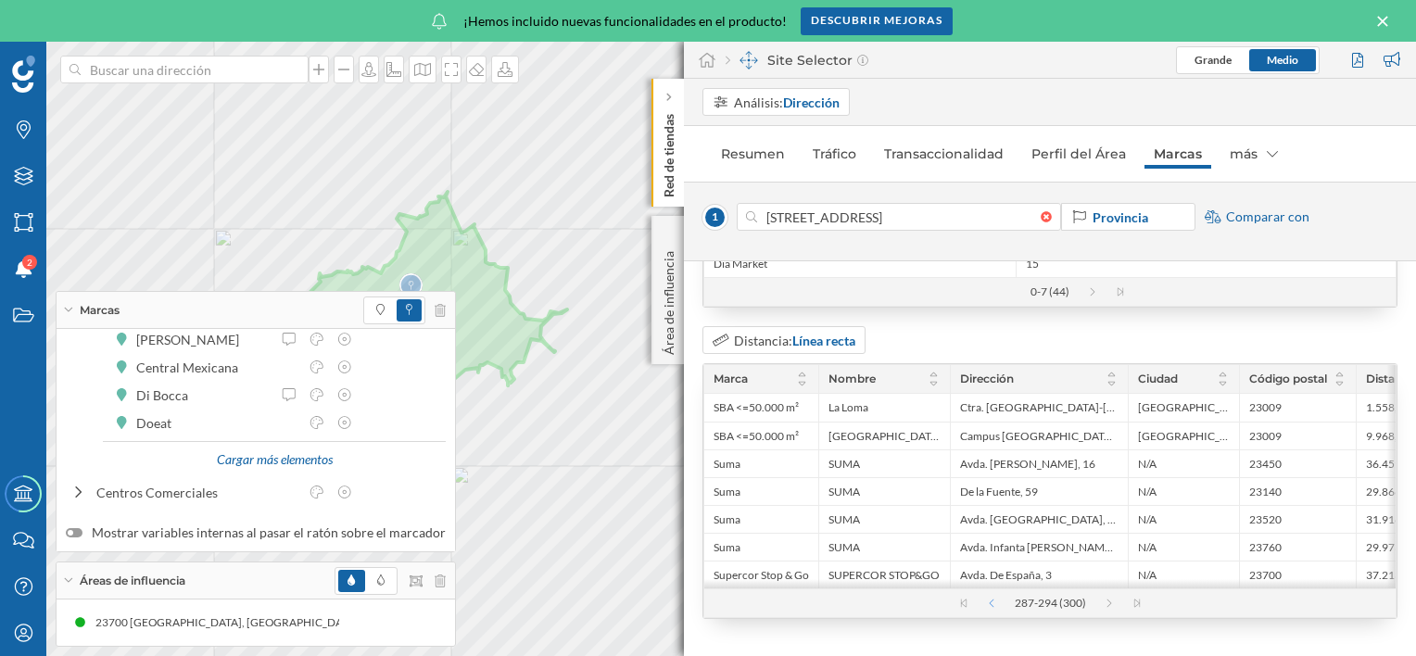
click at [986, 601] on icon at bounding box center [982, 603] width 28 height 9
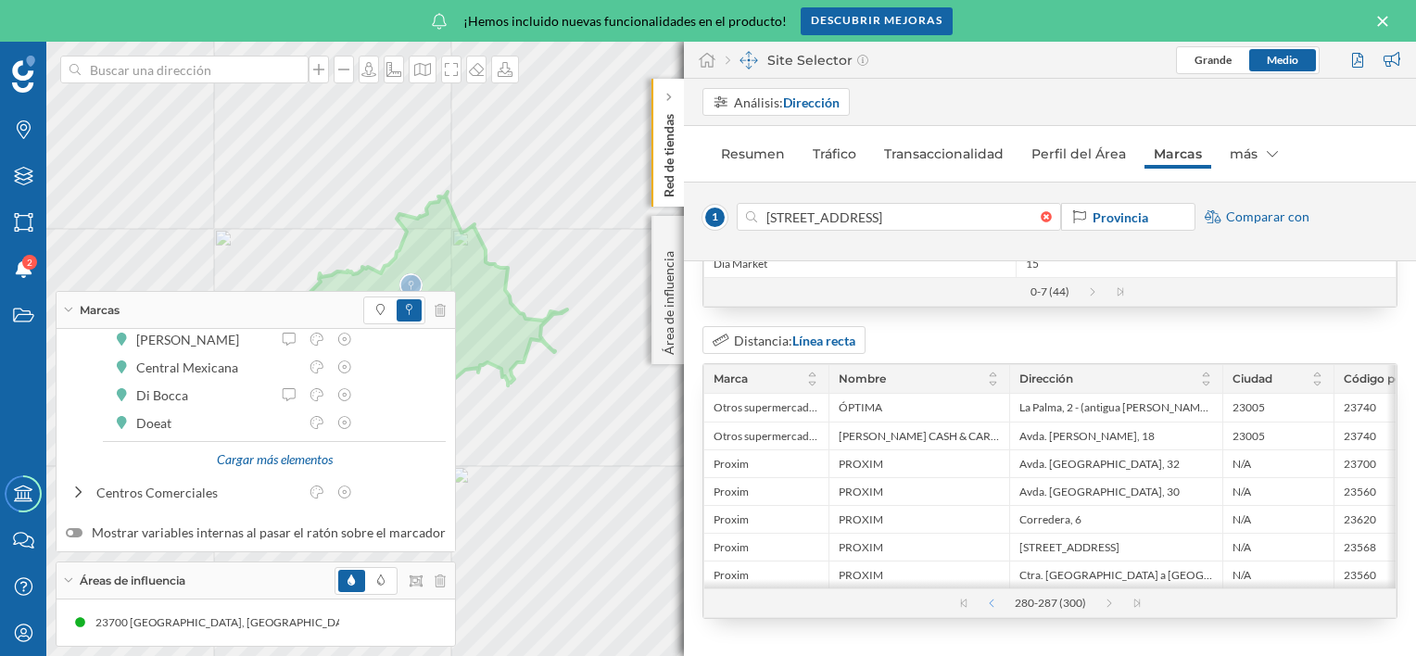
click at [986, 601] on icon at bounding box center [982, 603] width 28 height 9
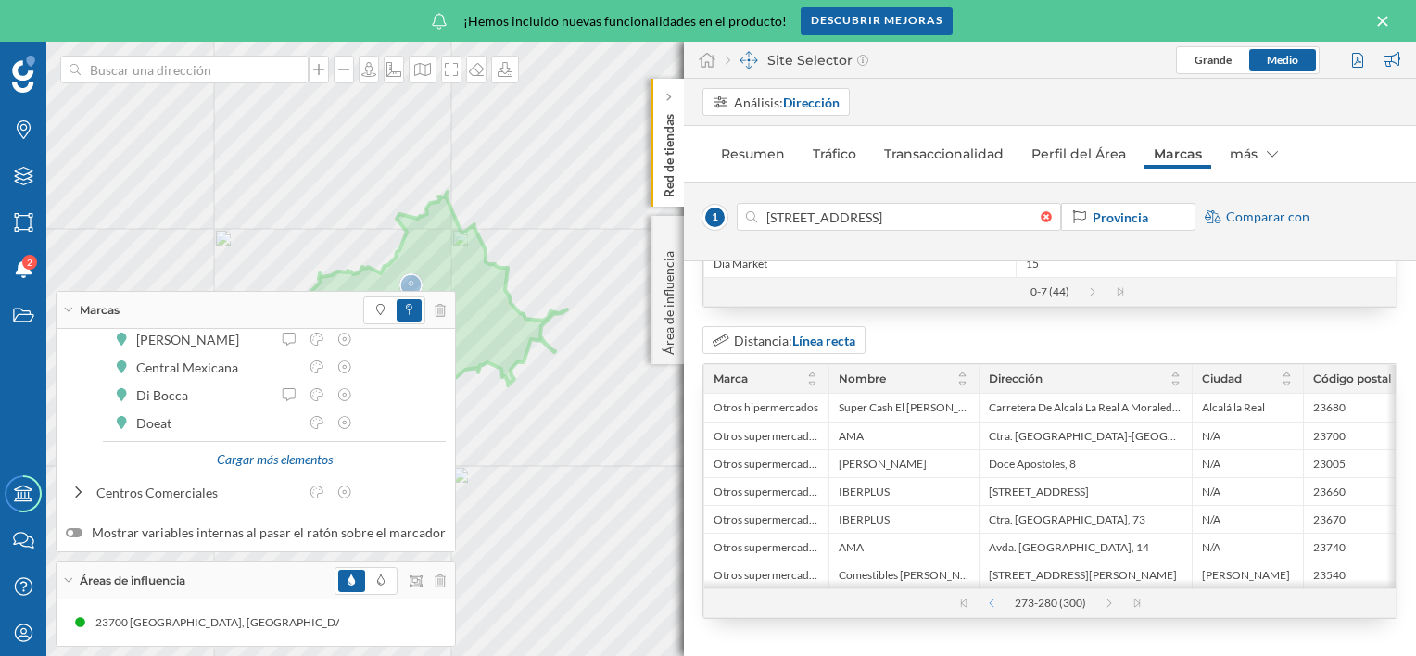
click at [986, 601] on icon at bounding box center [982, 603] width 28 height 9
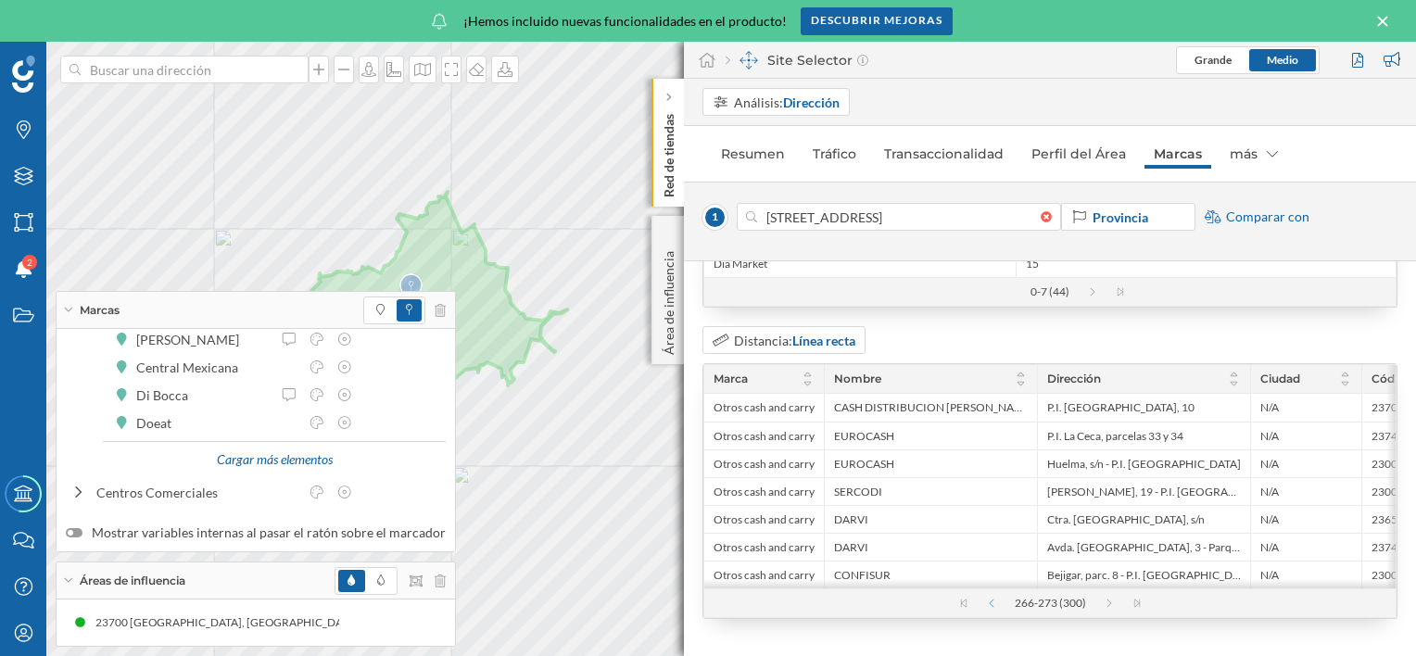
click at [986, 601] on icon at bounding box center [982, 603] width 28 height 9
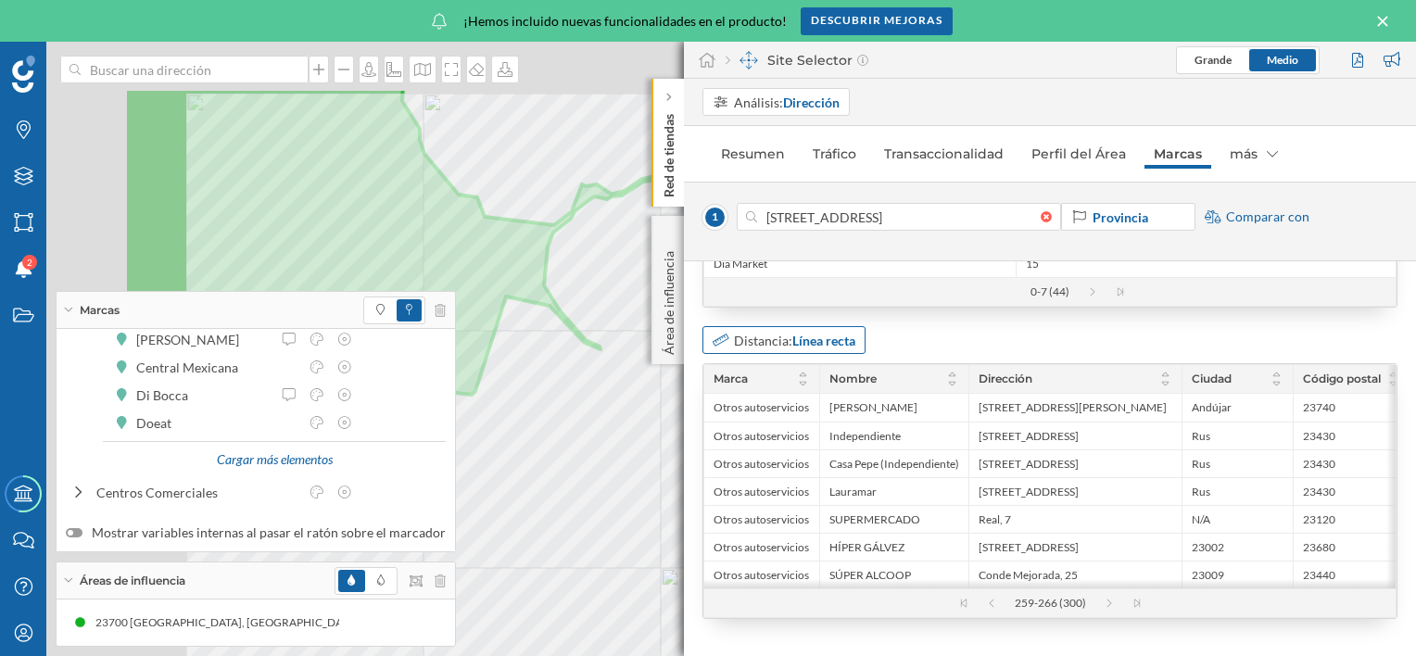
click at [761, 347] on div "Marcas Capas Áreas Notificaciones 2 Estados Academy Contacta con nosotros Centr…" at bounding box center [708, 349] width 1416 height 614
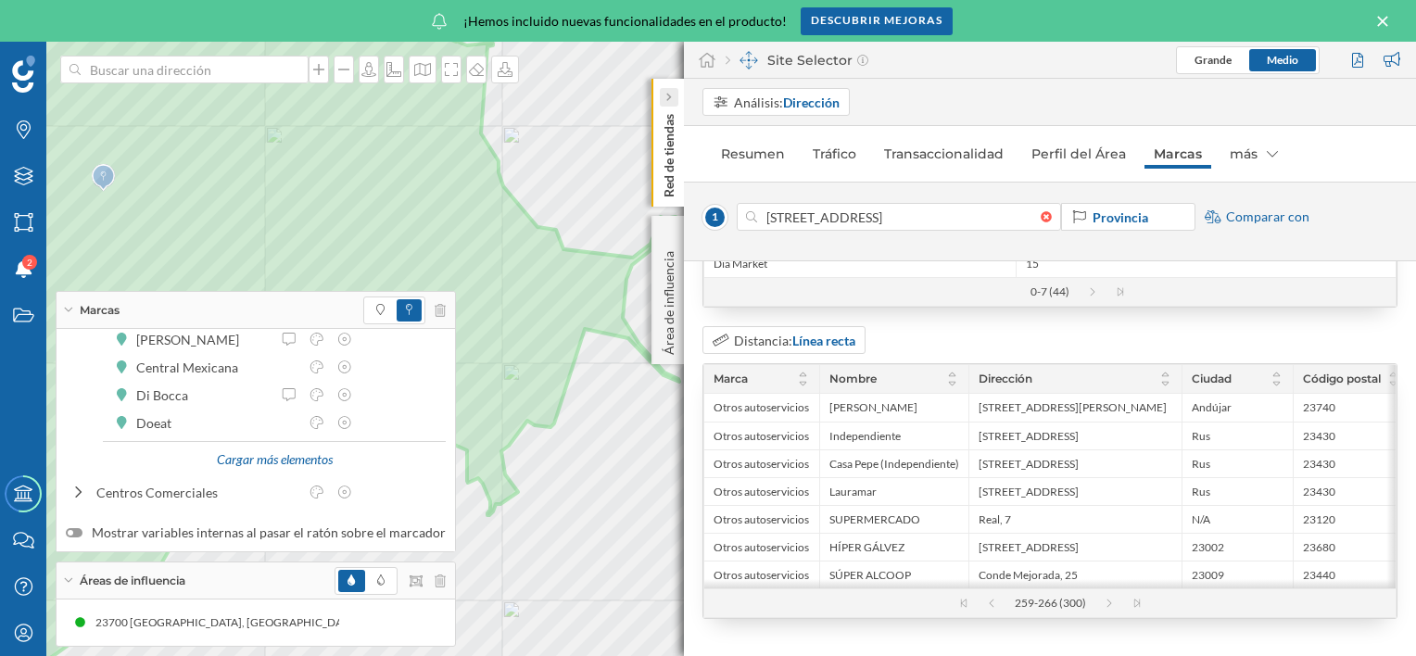
click at [665, 96] on icon at bounding box center [668, 97] width 6 height 9
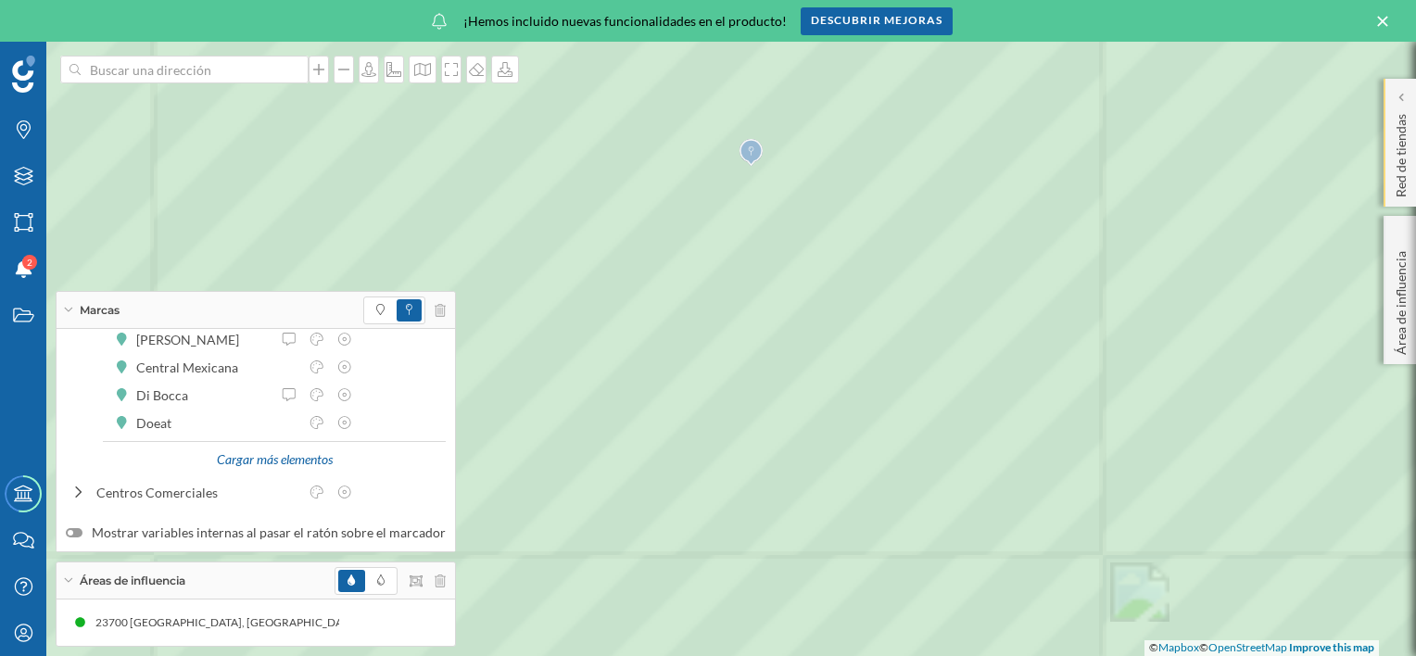
click at [811, 467] on div at bounding box center [811, 467] width 0 height 0
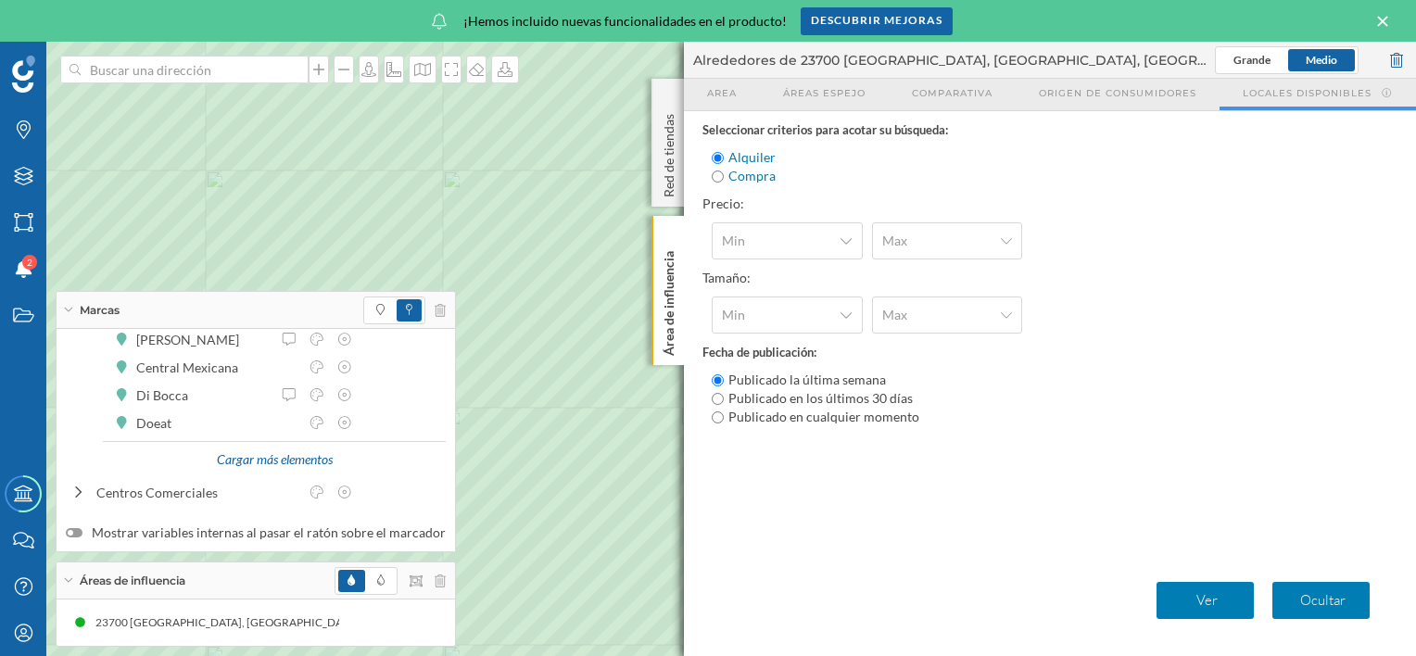
click at [730, 70] on div "Alrededores de 23700 [GEOGRAPHIC_DATA], [GEOGRAPHIC_DATA], [GEOGRAPHIC_DATA] [G…" at bounding box center [1050, 60] width 732 height 37
click at [248, 398] on div "Marcas Capas Áreas Notificaciones 2 Estados Academy Contacta con nosotros Centr…" at bounding box center [708, 349] width 1416 height 614
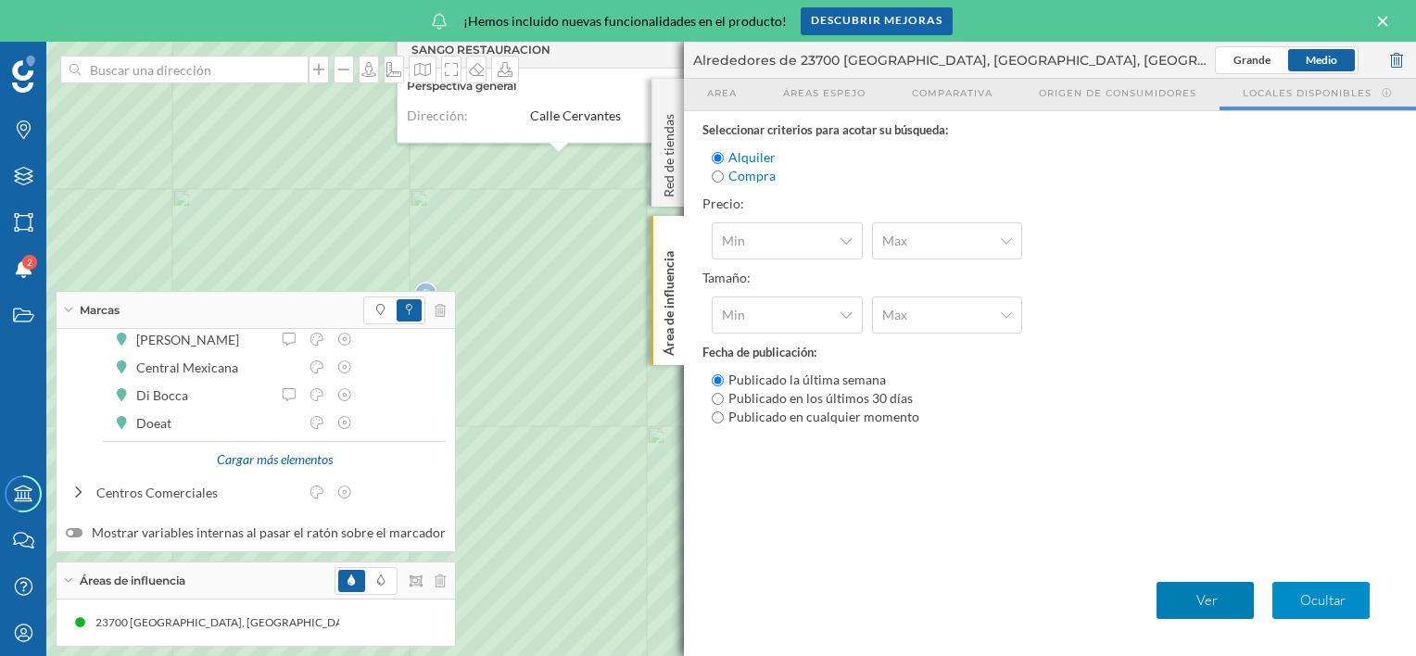
click at [1320, 606] on p "Ocultar" at bounding box center [1323, 600] width 82 height 19
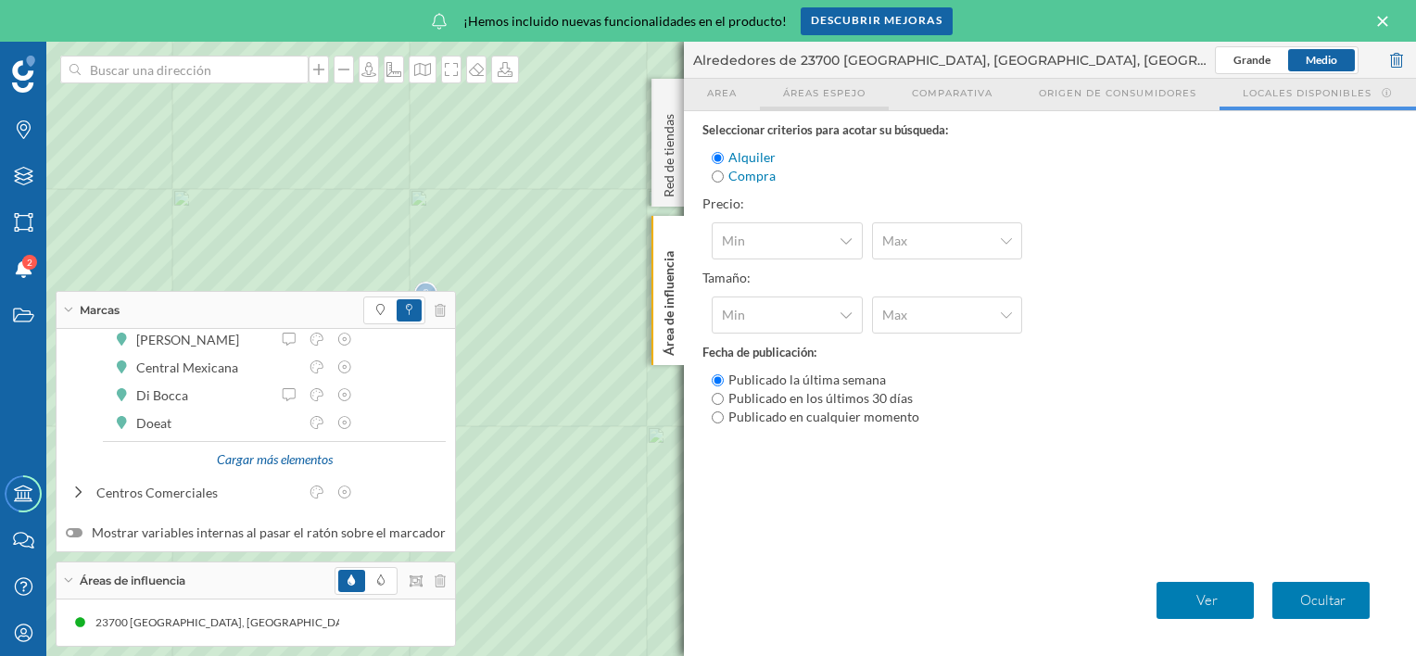
click at [801, 98] on span "Áreas espejo" at bounding box center [824, 93] width 82 height 14
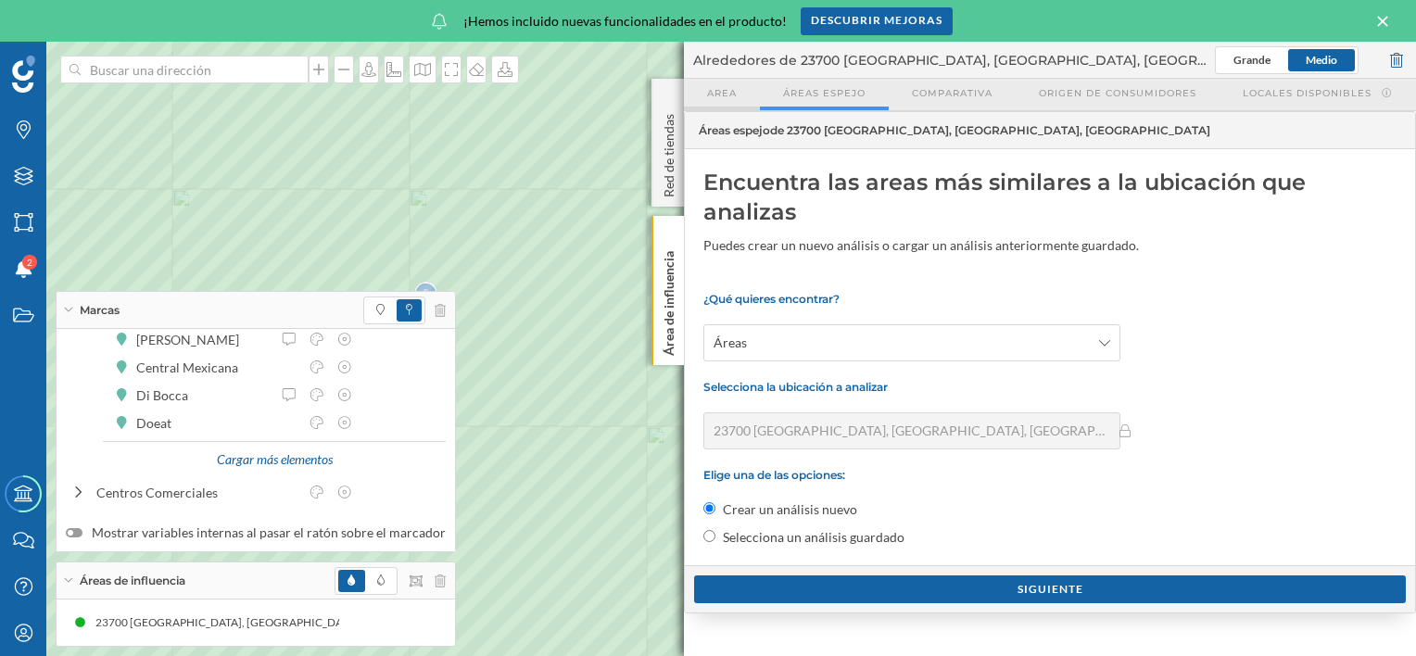
click at [714, 94] on span "Area" at bounding box center [722, 93] width 30 height 14
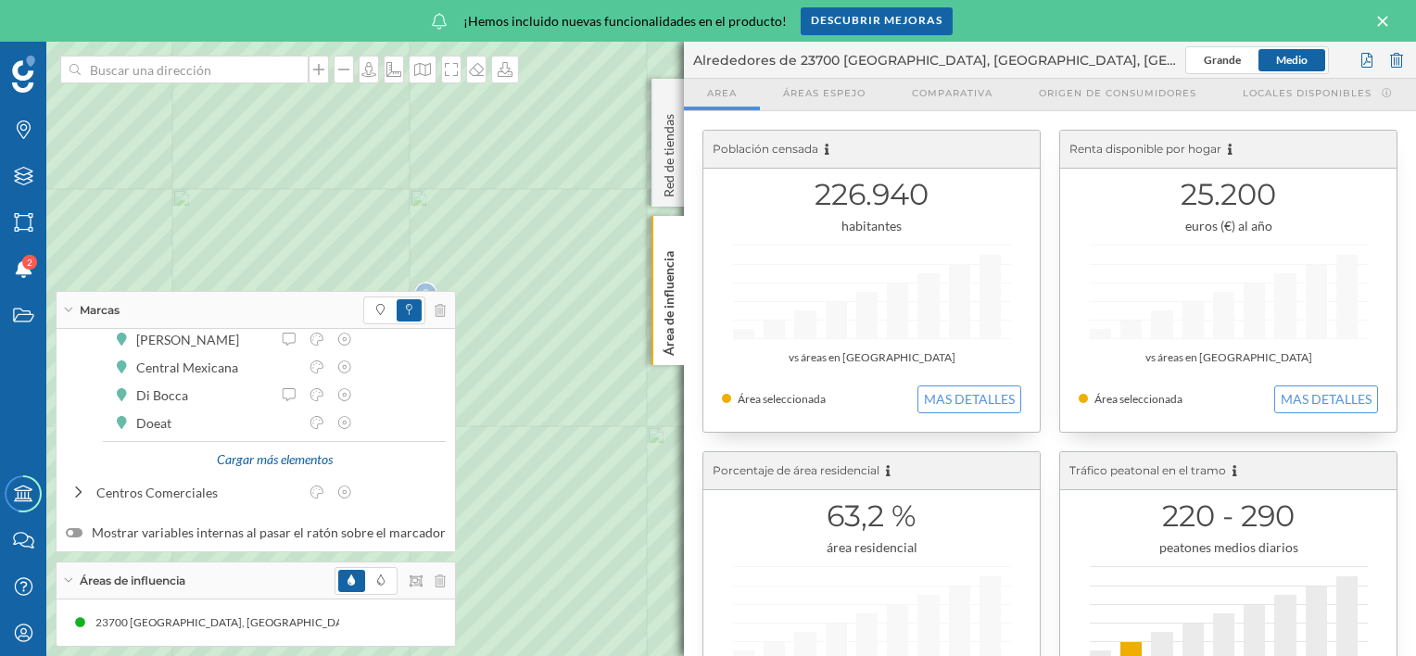
scroll to position [371, 0]
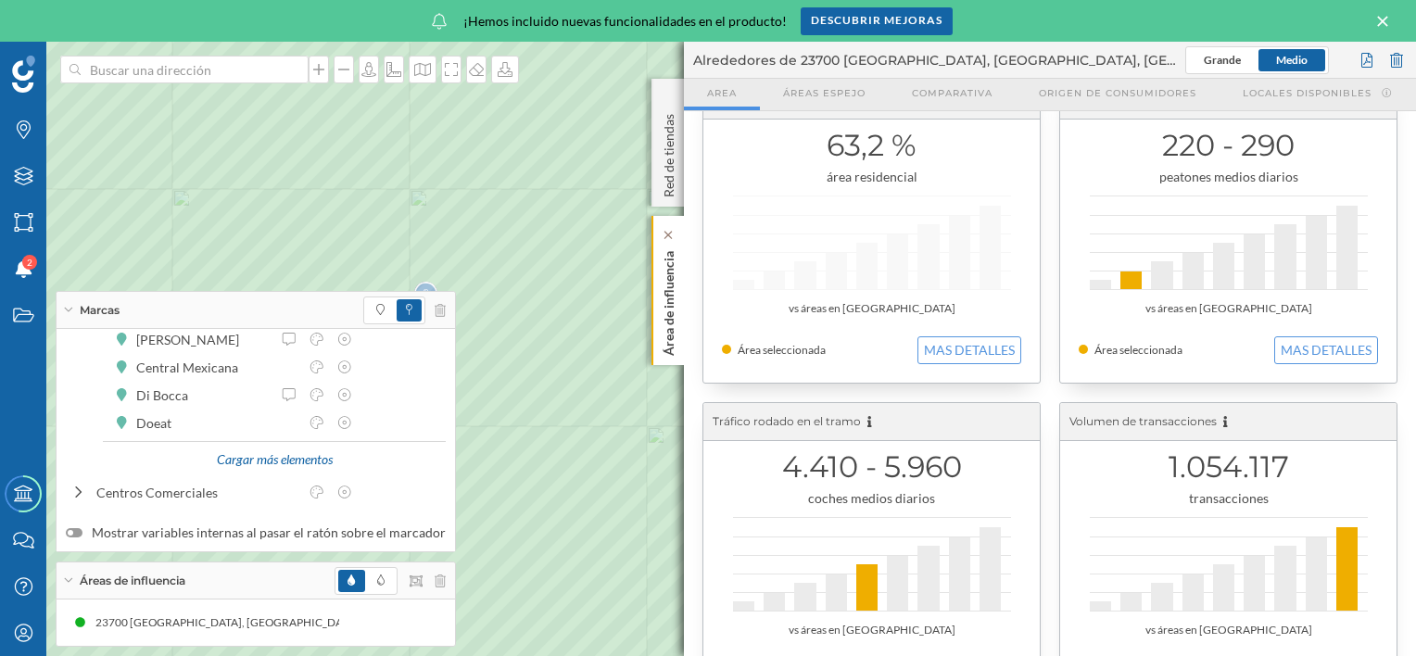
click at [671, 308] on p "Área de influencia" at bounding box center [669, 300] width 19 height 112
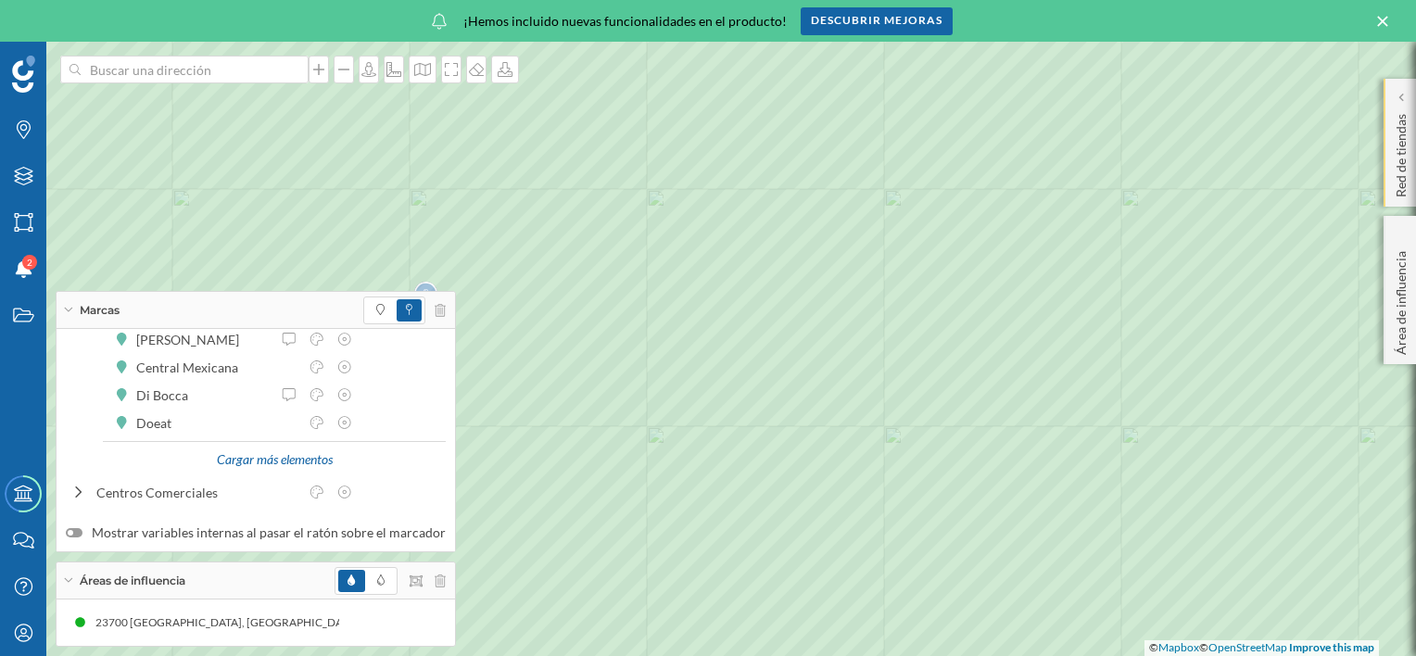
click at [1401, 178] on p "Red de tiendas" at bounding box center [1401, 152] width 19 height 91
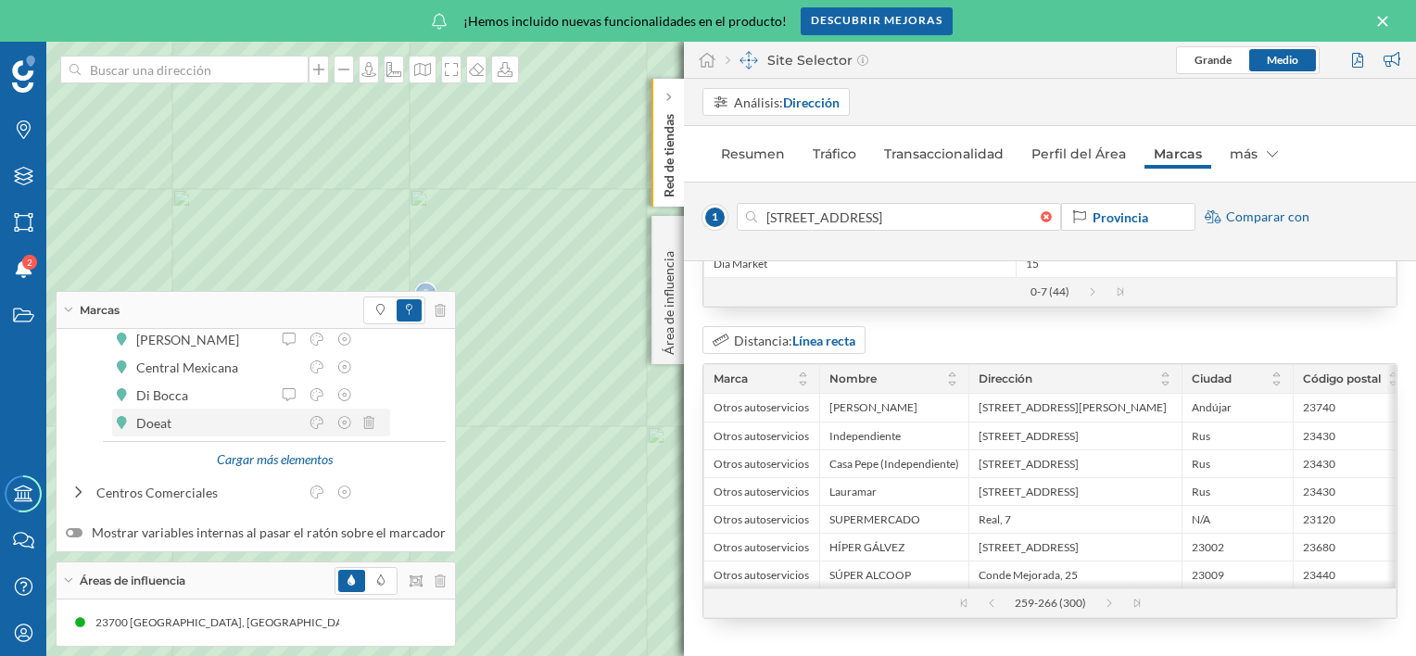
scroll to position [0, 0]
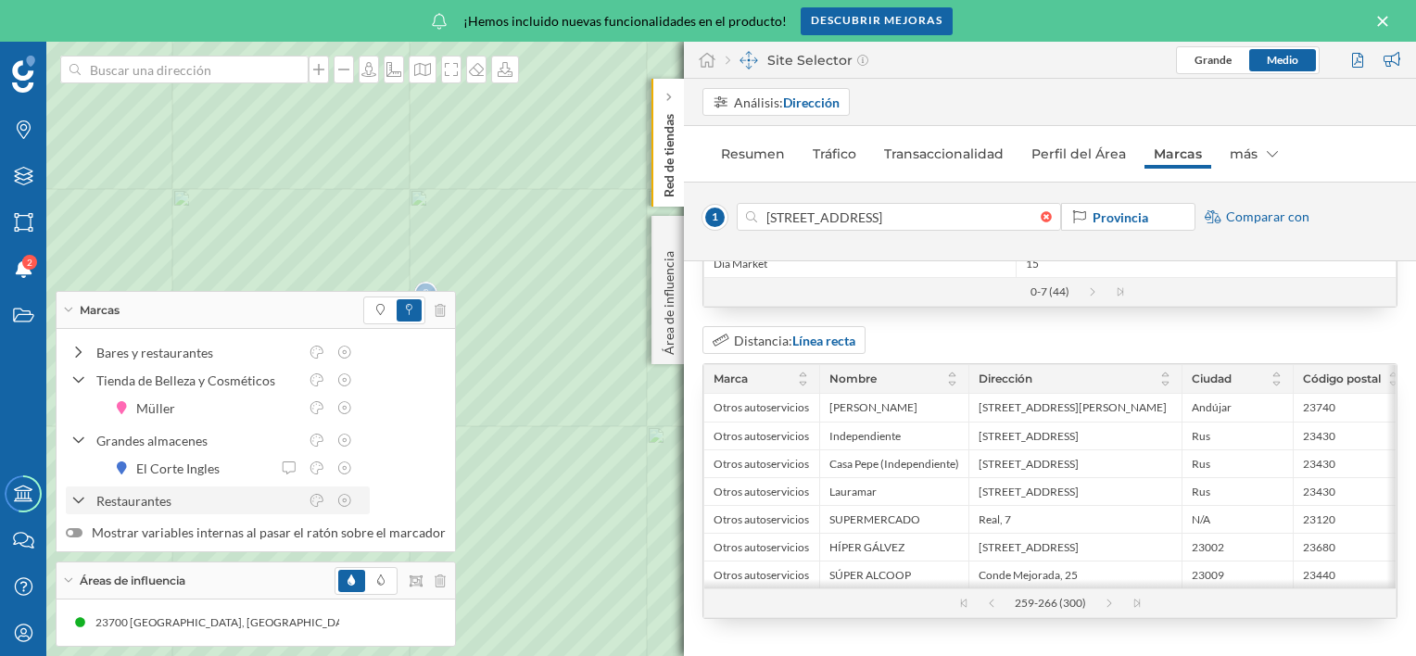
click at [72, 503] on icon at bounding box center [78, 501] width 13 height 17
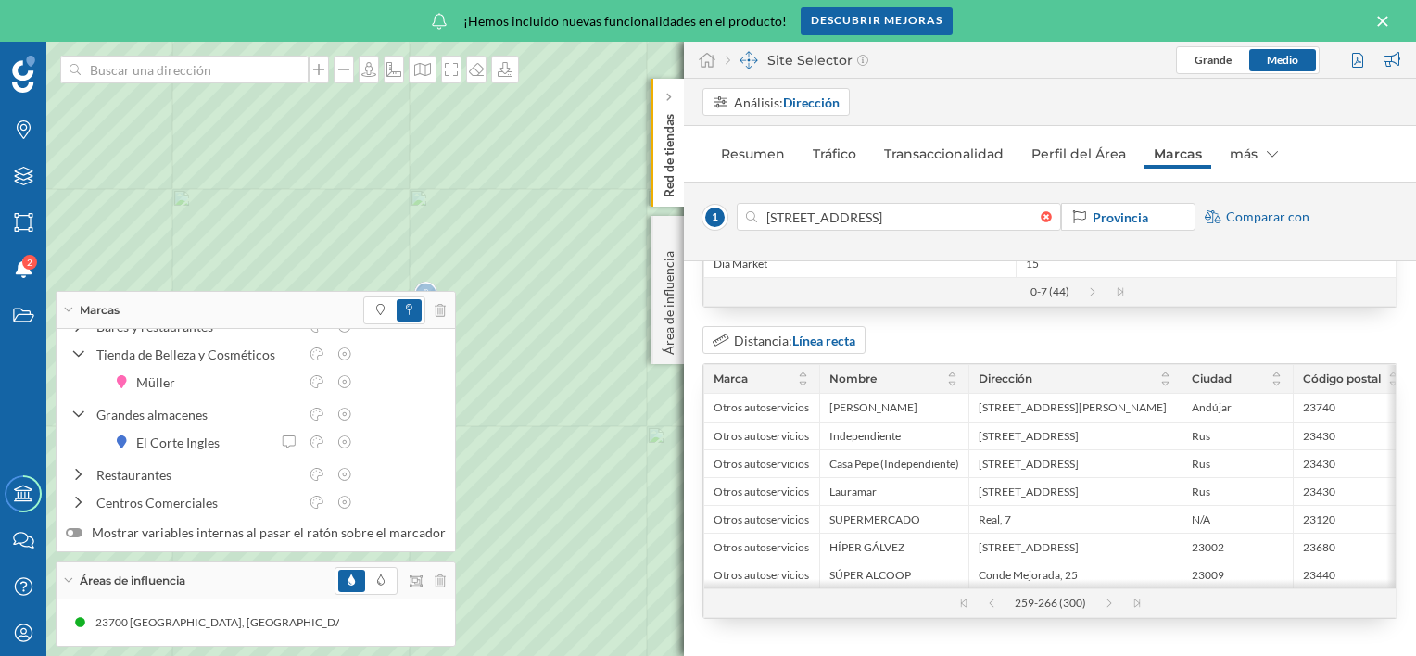
scroll to position [37, 0]
click at [160, 402] on div "Grandes almacenes" at bounding box center [197, 403] width 202 height 19
click at [150, 495] on div "Centros Comerciales" at bounding box center [197, 492] width 202 height 19
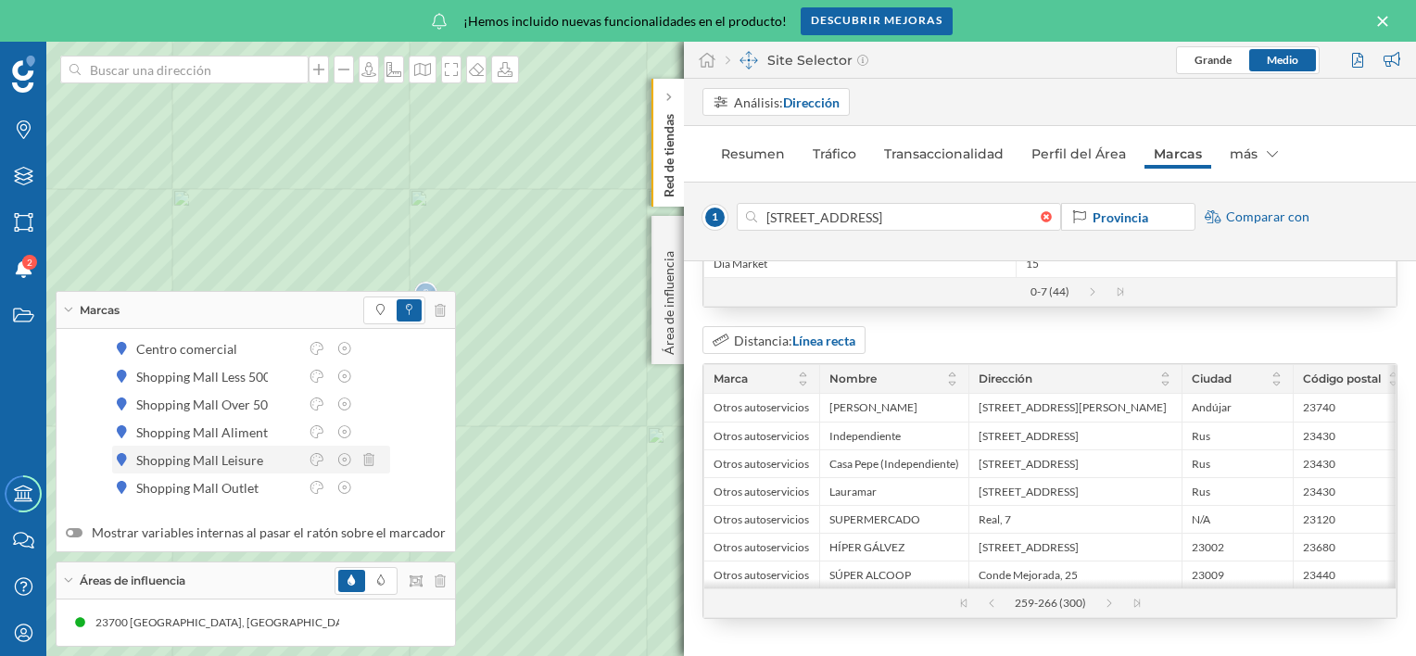
scroll to position [0, 0]
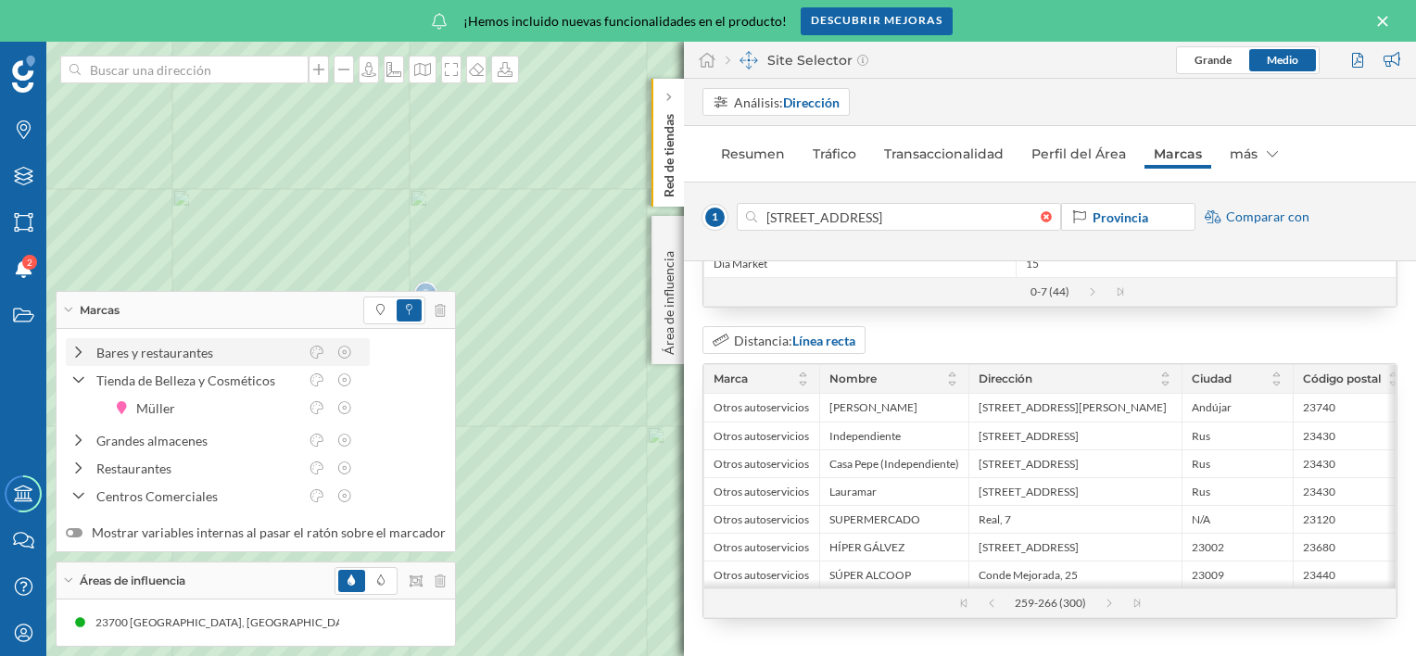
click at [135, 360] on div "Bares y restaurantes" at bounding box center [197, 352] width 202 height 19
click at [144, 437] on div "Grandes almacenes" at bounding box center [197, 440] width 202 height 19
click at [150, 474] on div "Restaurantes" at bounding box center [197, 468] width 202 height 19
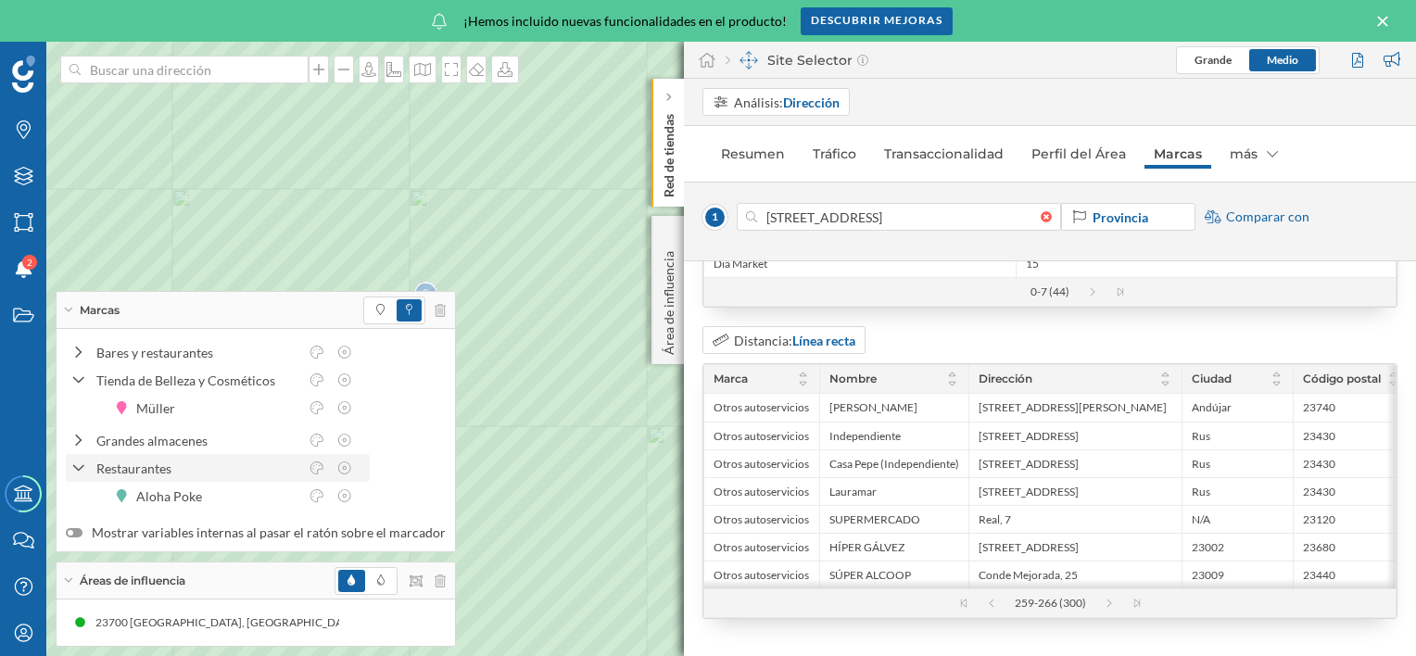
click at [78, 465] on icon at bounding box center [78, 469] width 13 height 17
click at [72, 386] on icon at bounding box center [78, 381] width 13 height 17
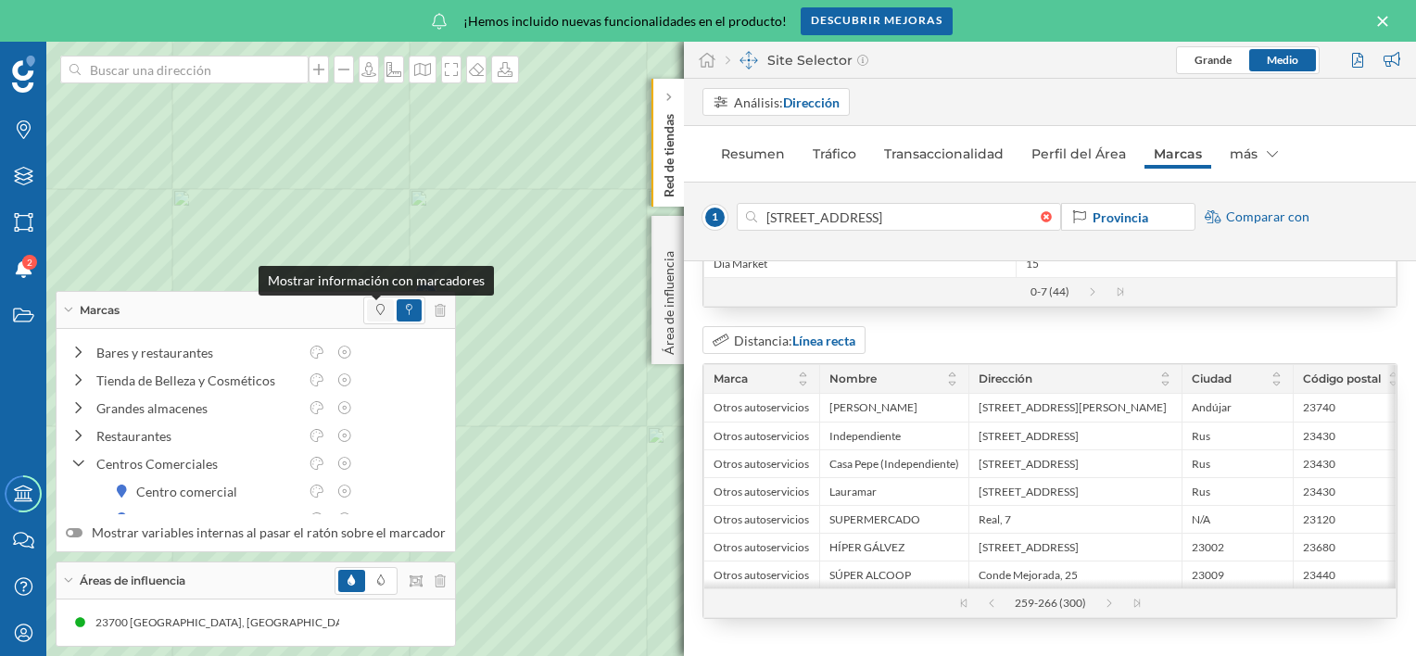
click at [376, 309] on icon at bounding box center [380, 309] width 8 height 11
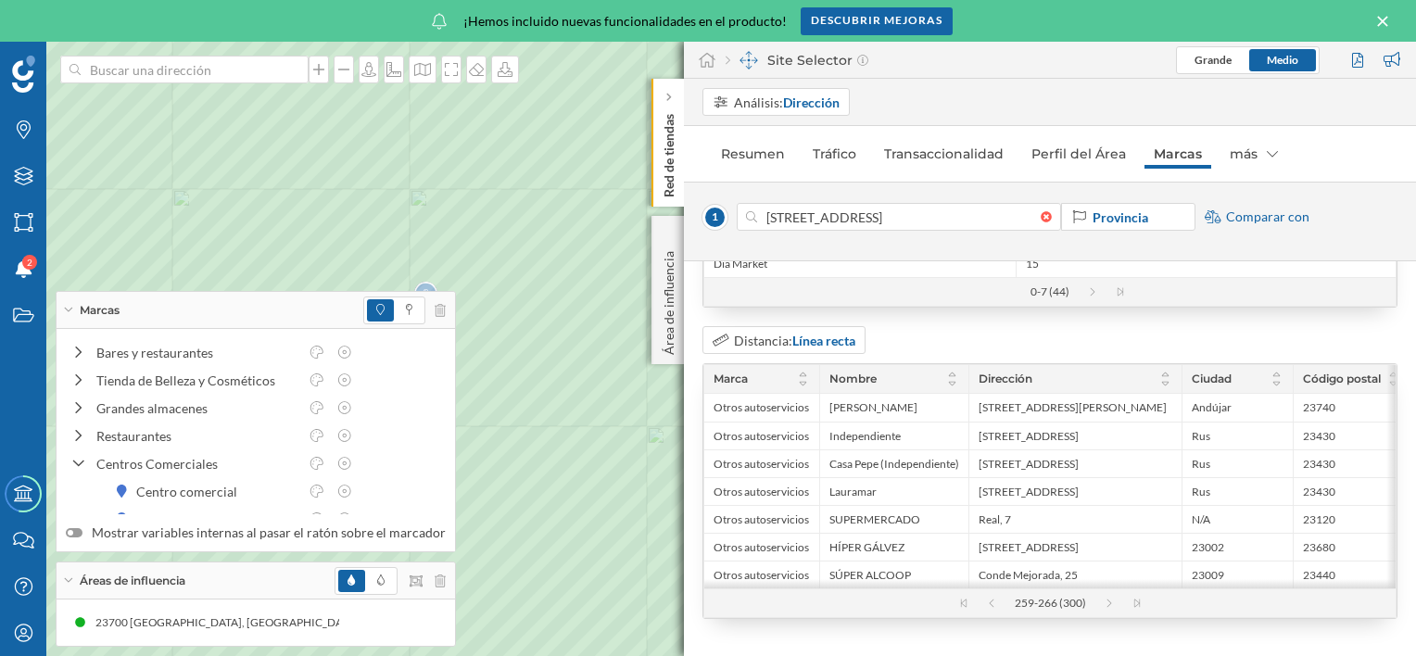
click at [671, 159] on p "Red de tiendas" at bounding box center [669, 152] width 19 height 91
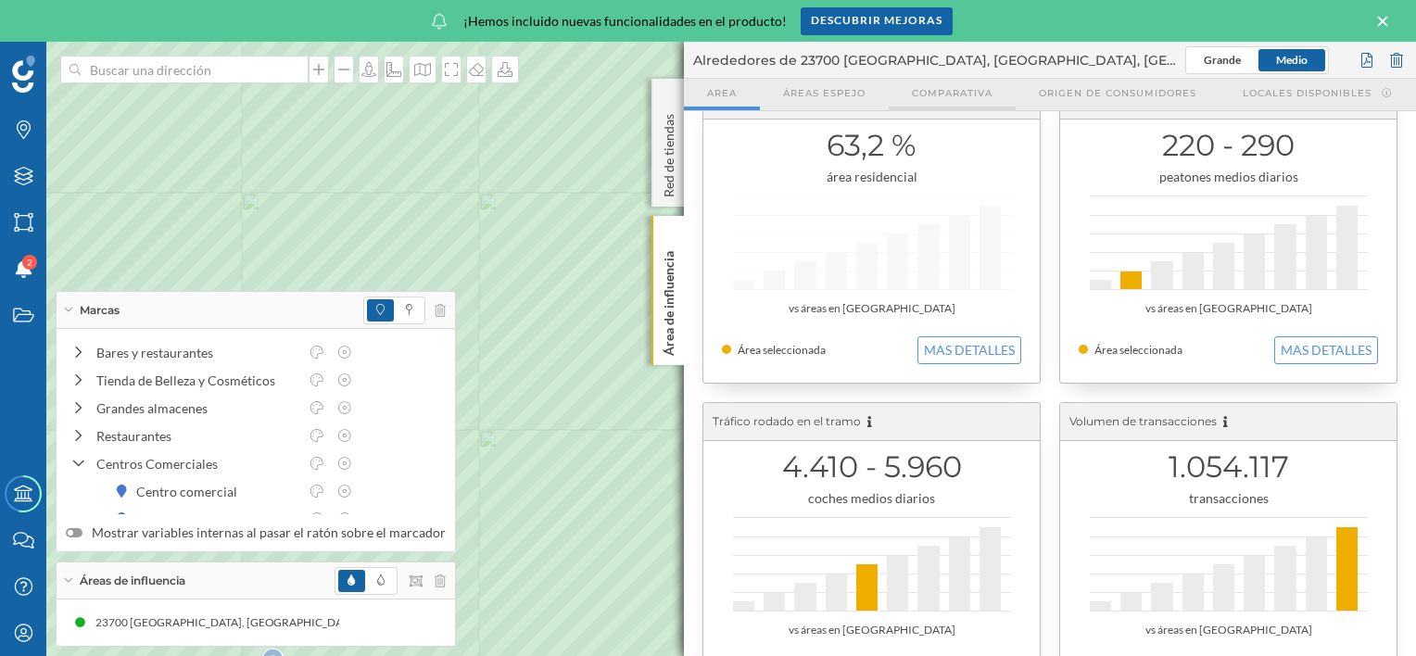
click at [918, 86] on span "Comparativa" at bounding box center [952, 93] width 81 height 14
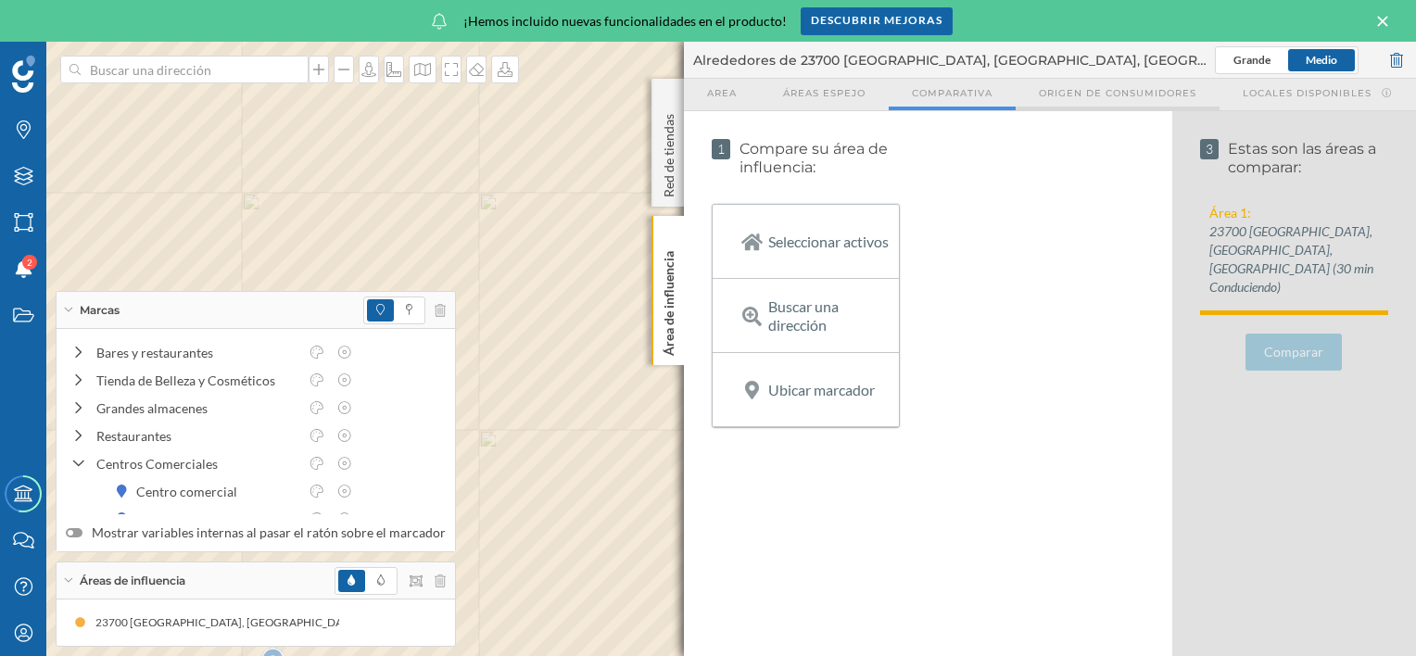
click at [1168, 94] on span "Origen de consumidores" at bounding box center [1118, 93] width 158 height 14
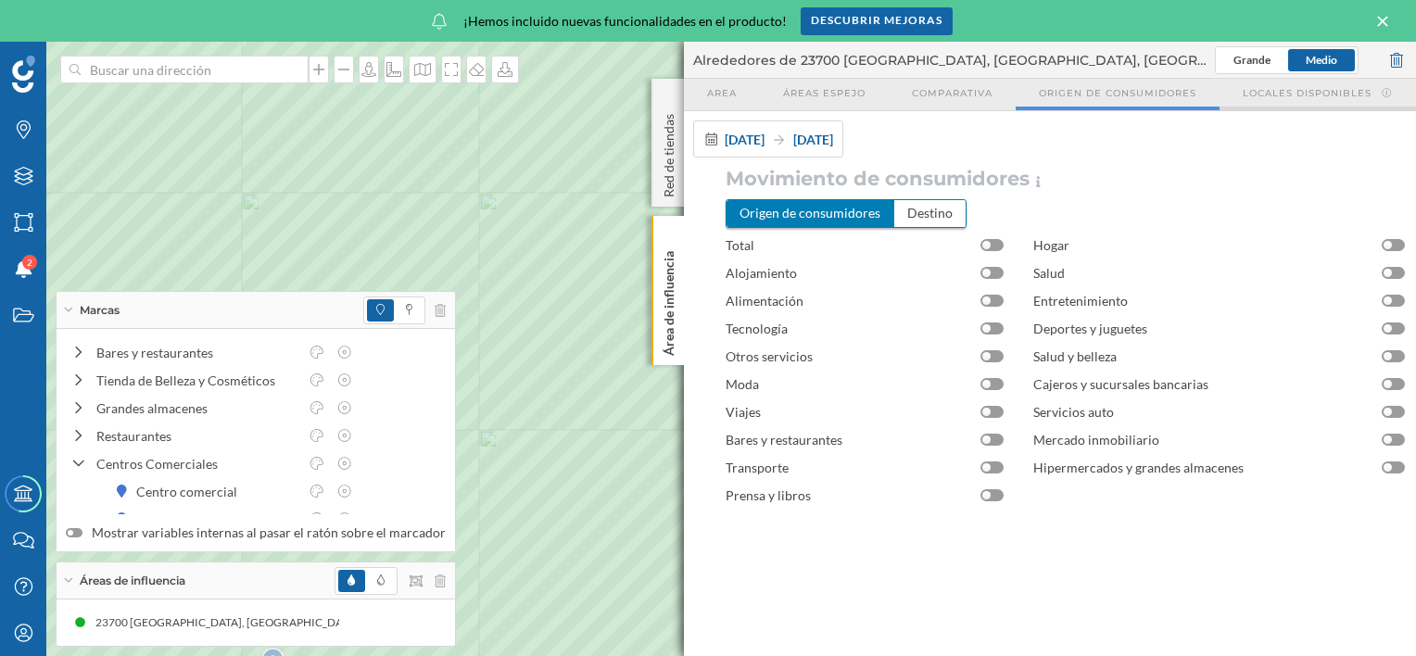
click at [1288, 92] on span "Locales disponibles" at bounding box center [1307, 93] width 129 height 14
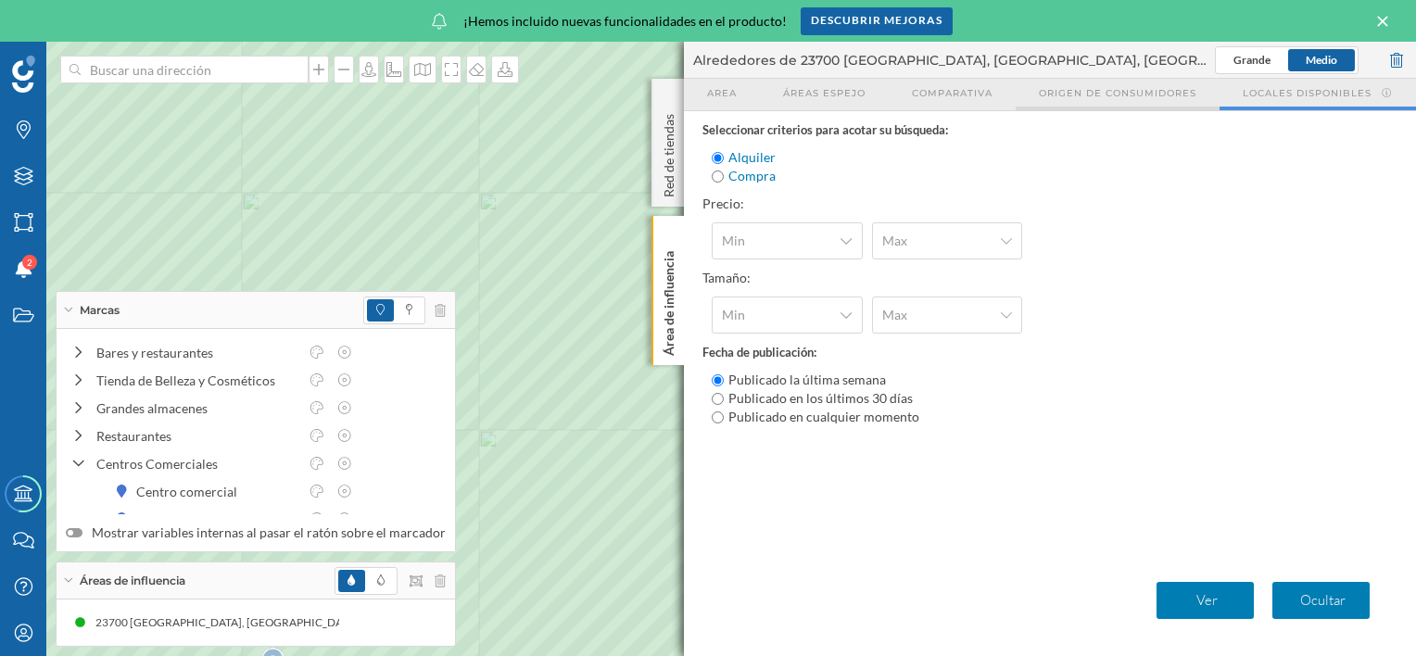
click at [1134, 92] on span "Origen de consumidores" at bounding box center [1118, 93] width 158 height 14
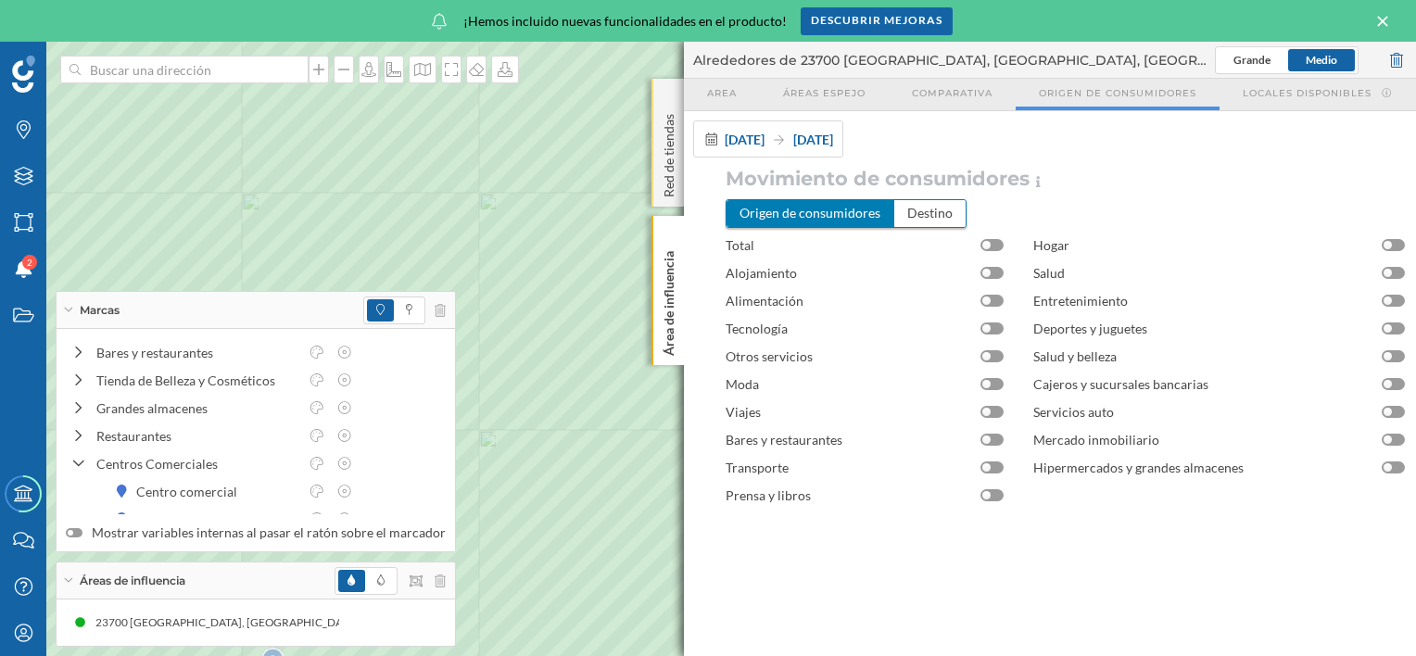
click at [666, 138] on p "Red de tiendas" at bounding box center [669, 152] width 19 height 91
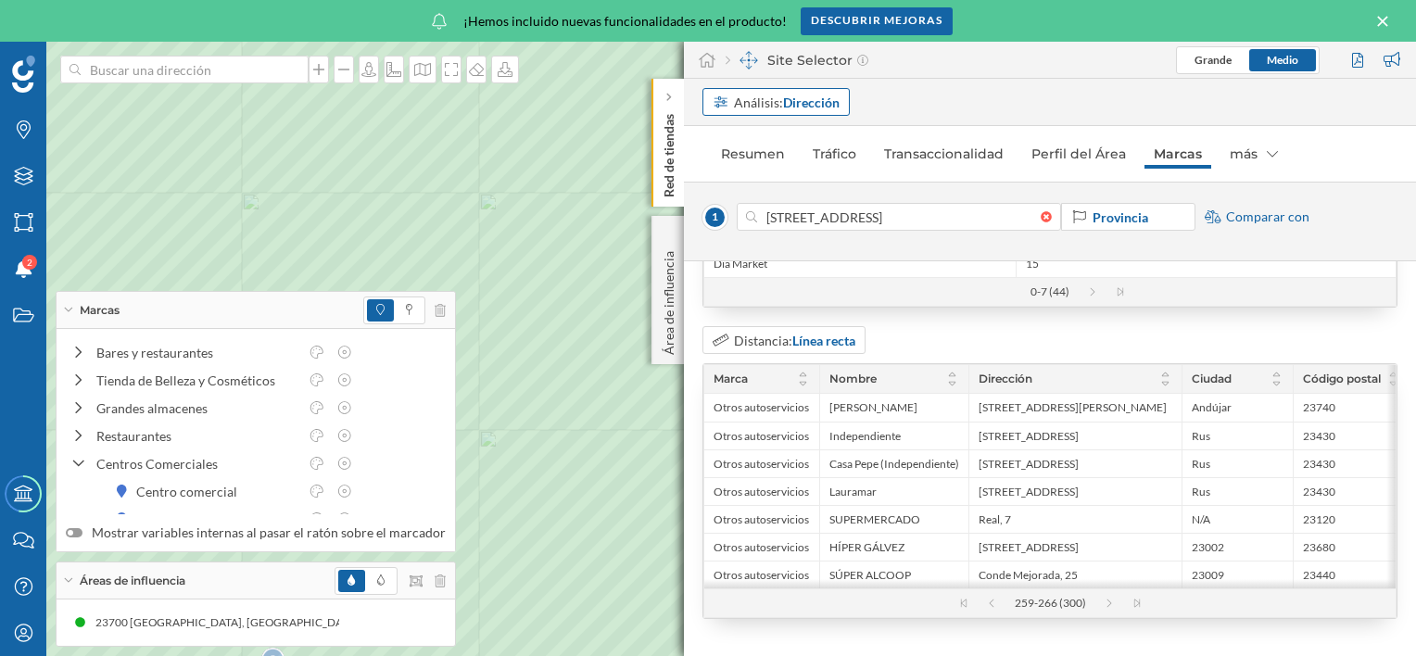
click at [795, 104] on strong "Dirección" at bounding box center [811, 103] width 57 height 16
click at [779, 206] on div "Área comercial" at bounding box center [757, 205] width 88 height 16
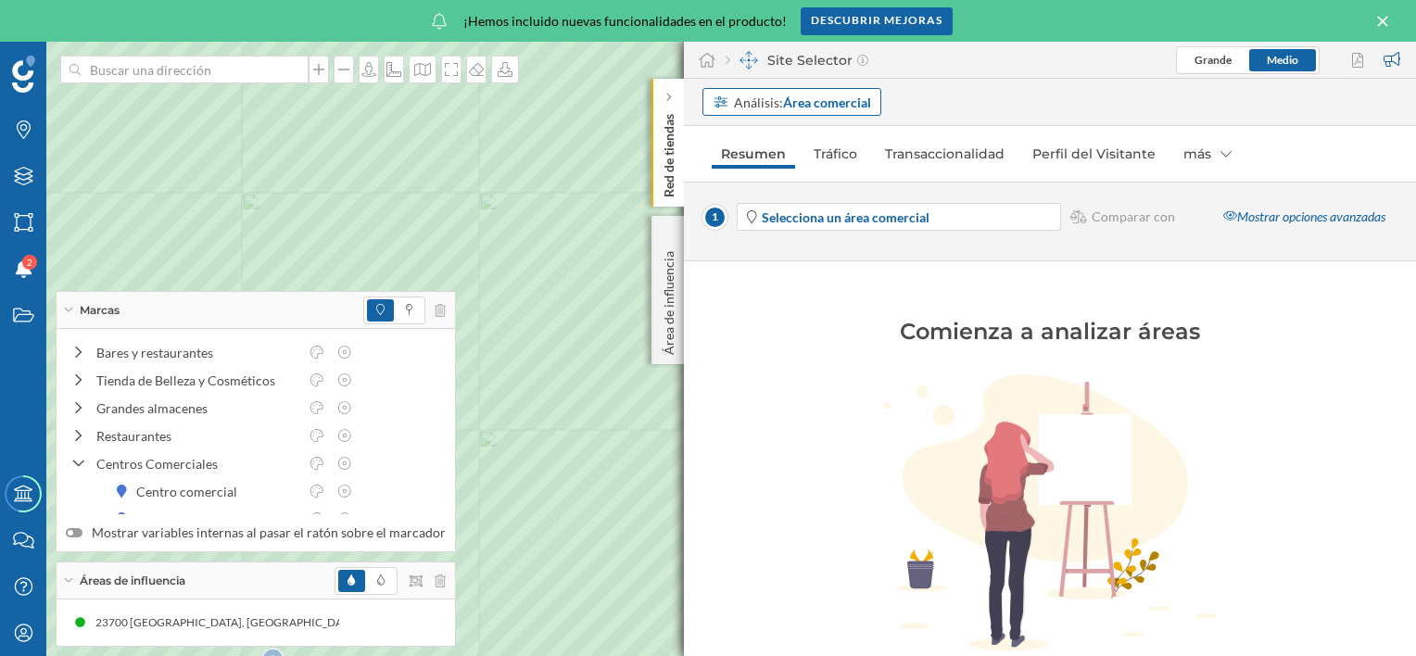
click at [714, 96] on icon at bounding box center [721, 101] width 17 height 13
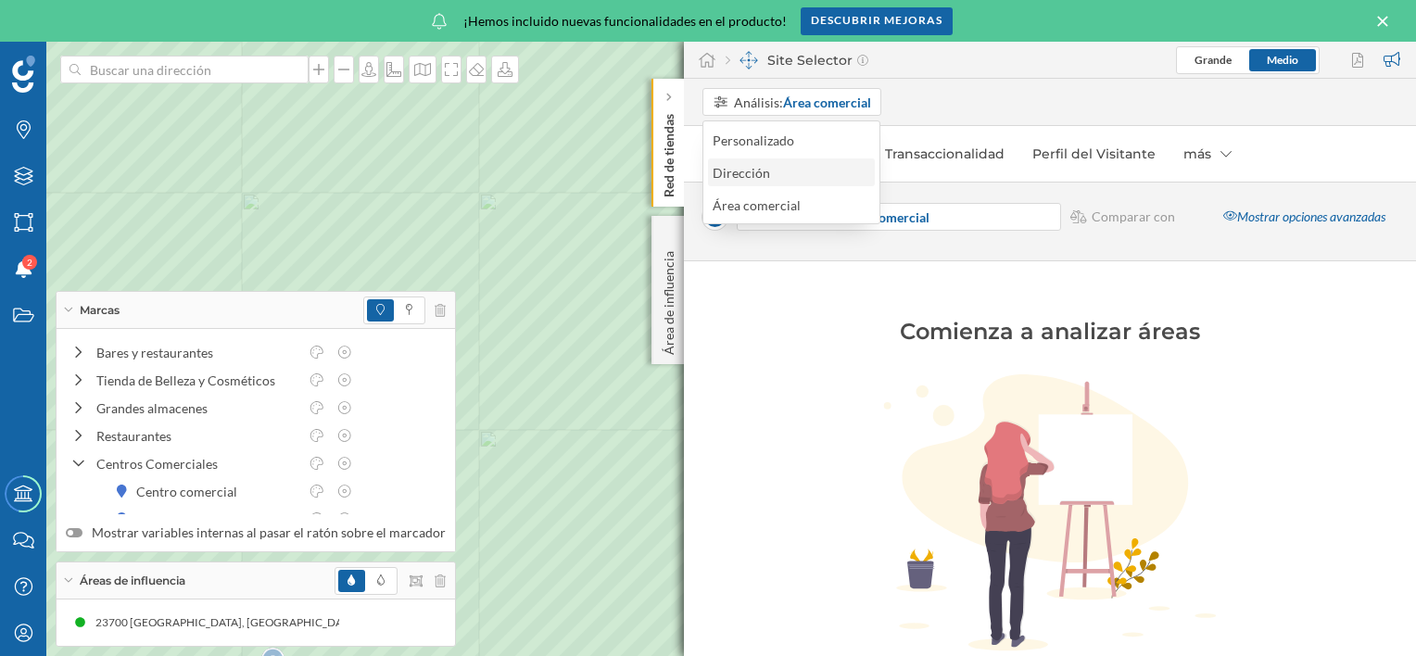
click at [748, 174] on div "Dirección" at bounding box center [741, 173] width 57 height 16
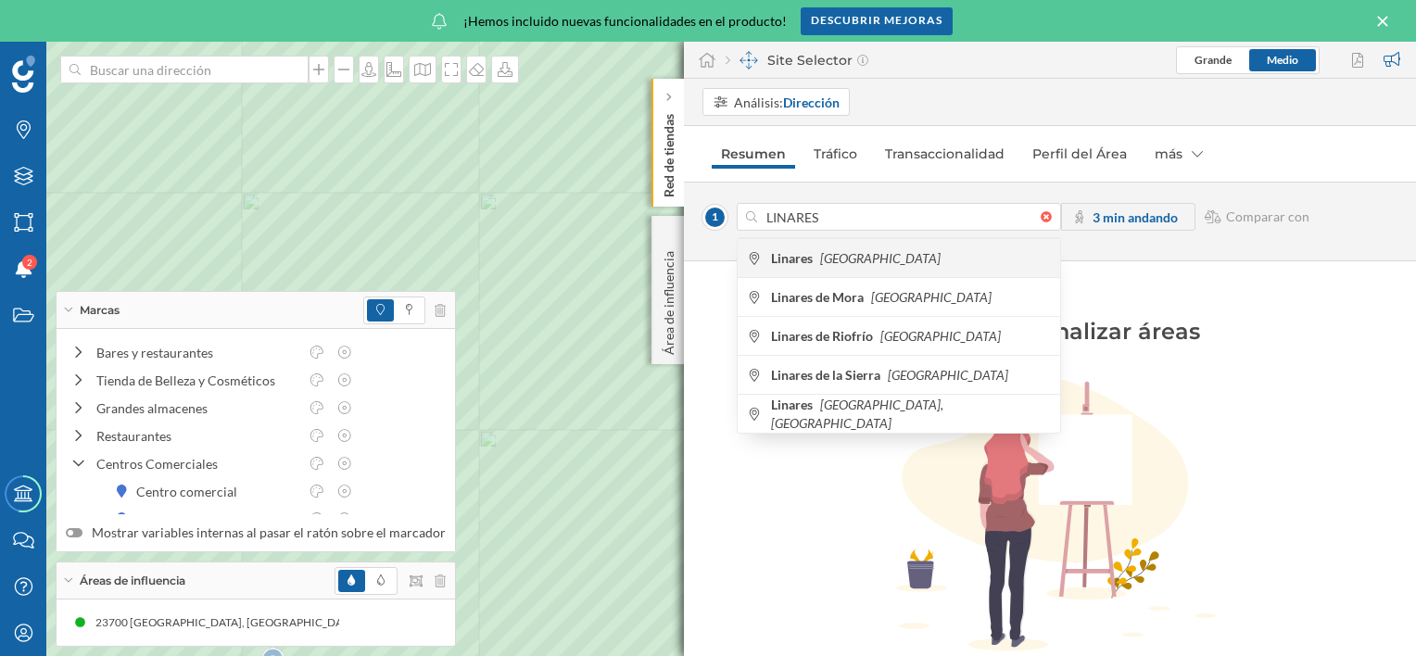
click at [861, 269] on div "Linares [GEOGRAPHIC_DATA]" at bounding box center [899, 257] width 322 height 39
type input "23700 [GEOGRAPHIC_DATA], [GEOGRAPHIC_DATA], [GEOGRAPHIC_DATA]"
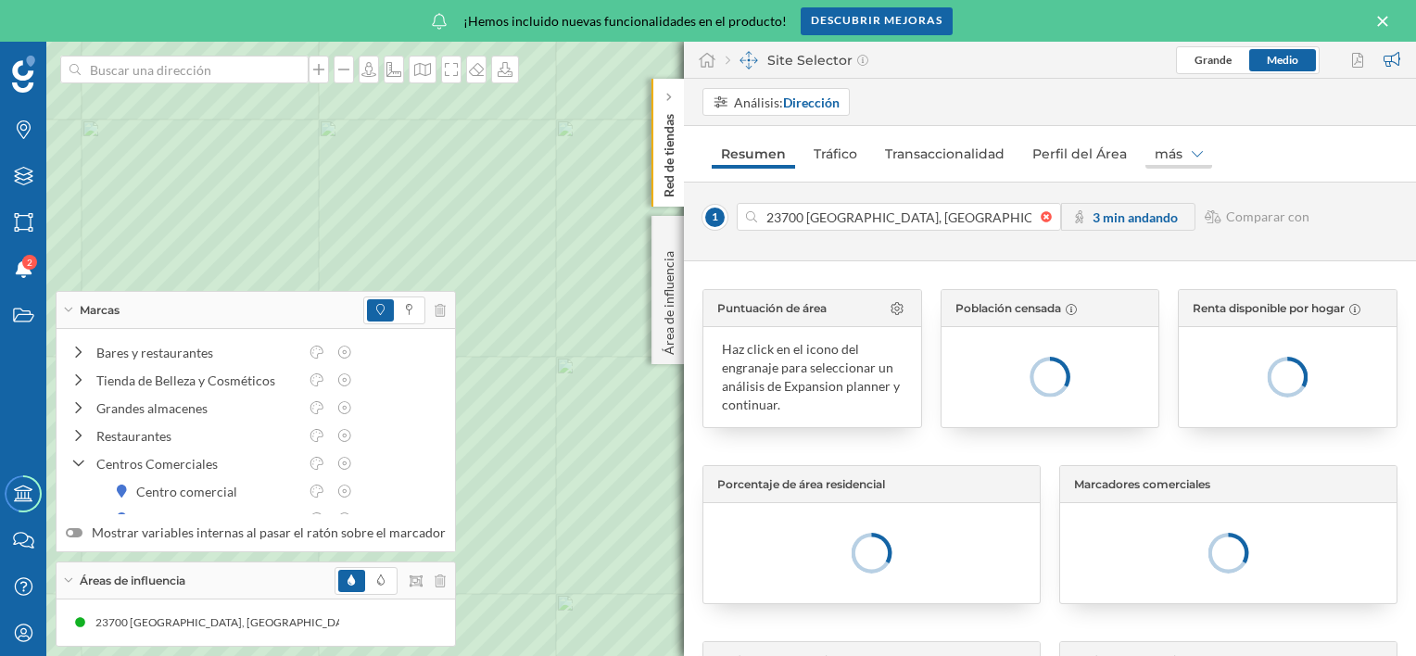
click at [1176, 158] on div "más" at bounding box center [1178, 154] width 67 height 30
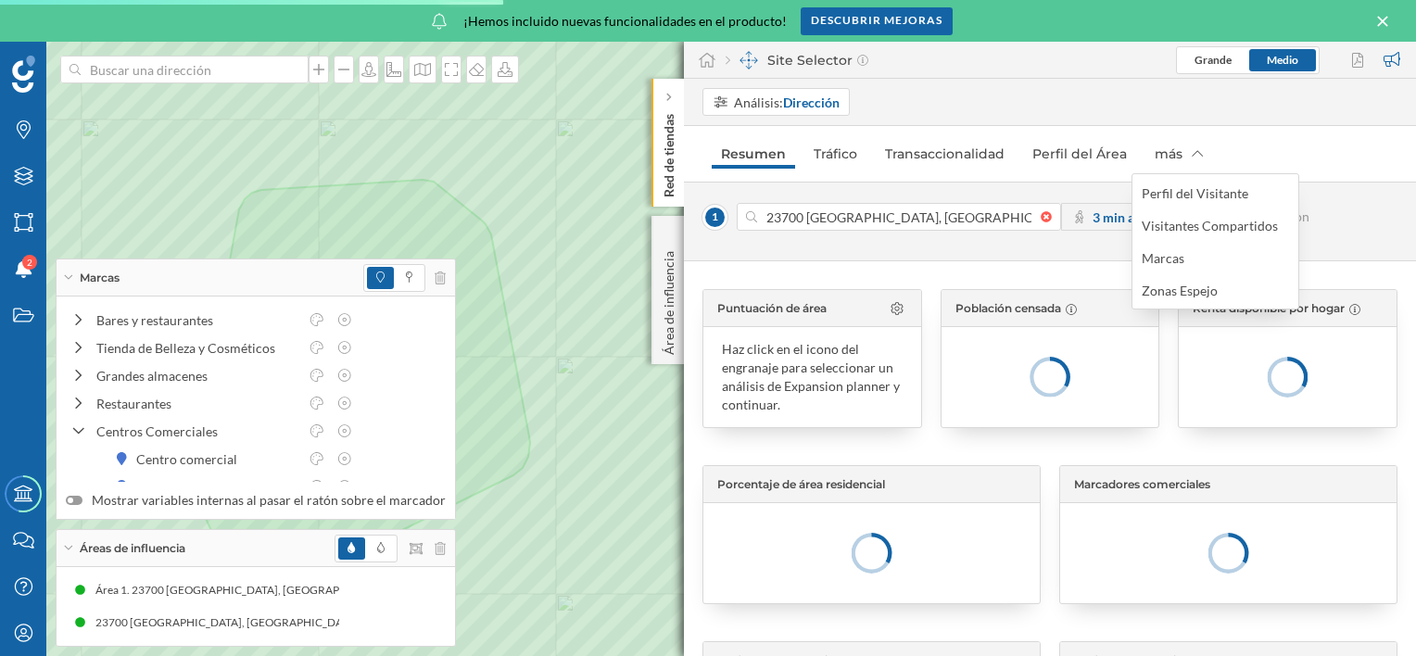
click at [1168, 256] on div "Marcas" at bounding box center [1163, 258] width 43 height 16
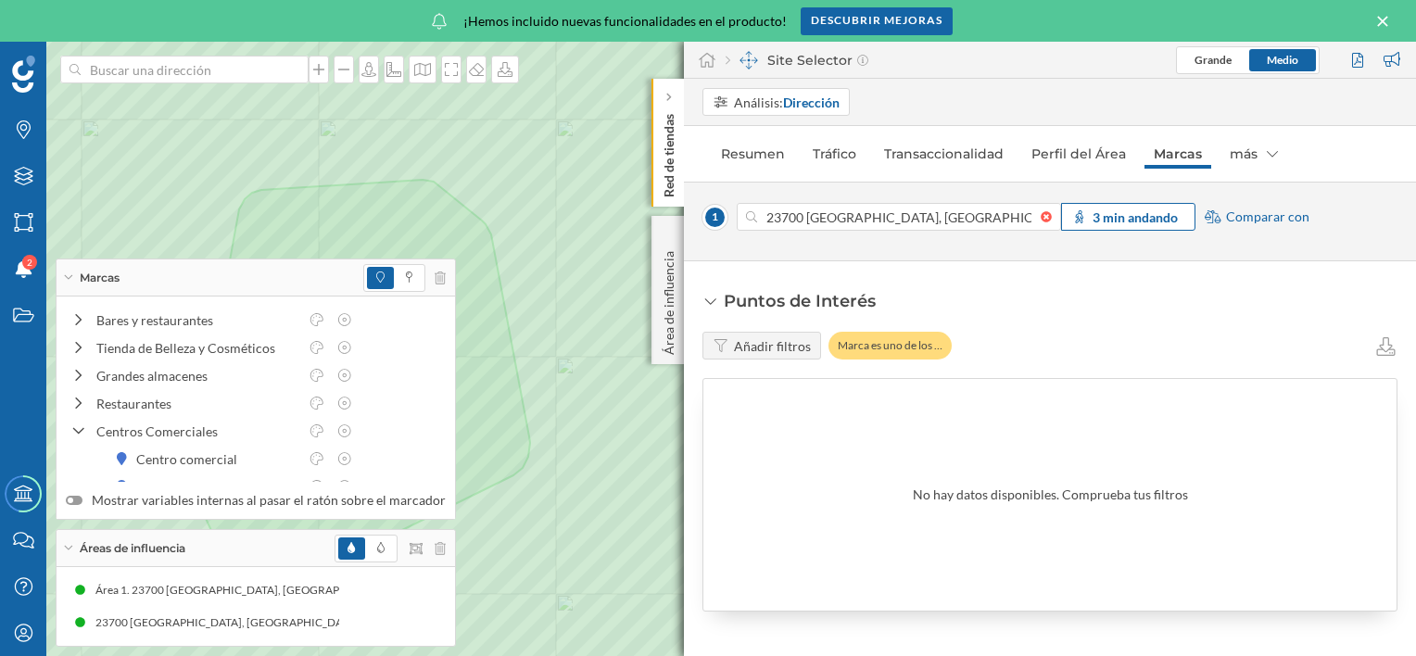
click at [1157, 219] on strong "3 min andando" at bounding box center [1135, 217] width 85 height 16
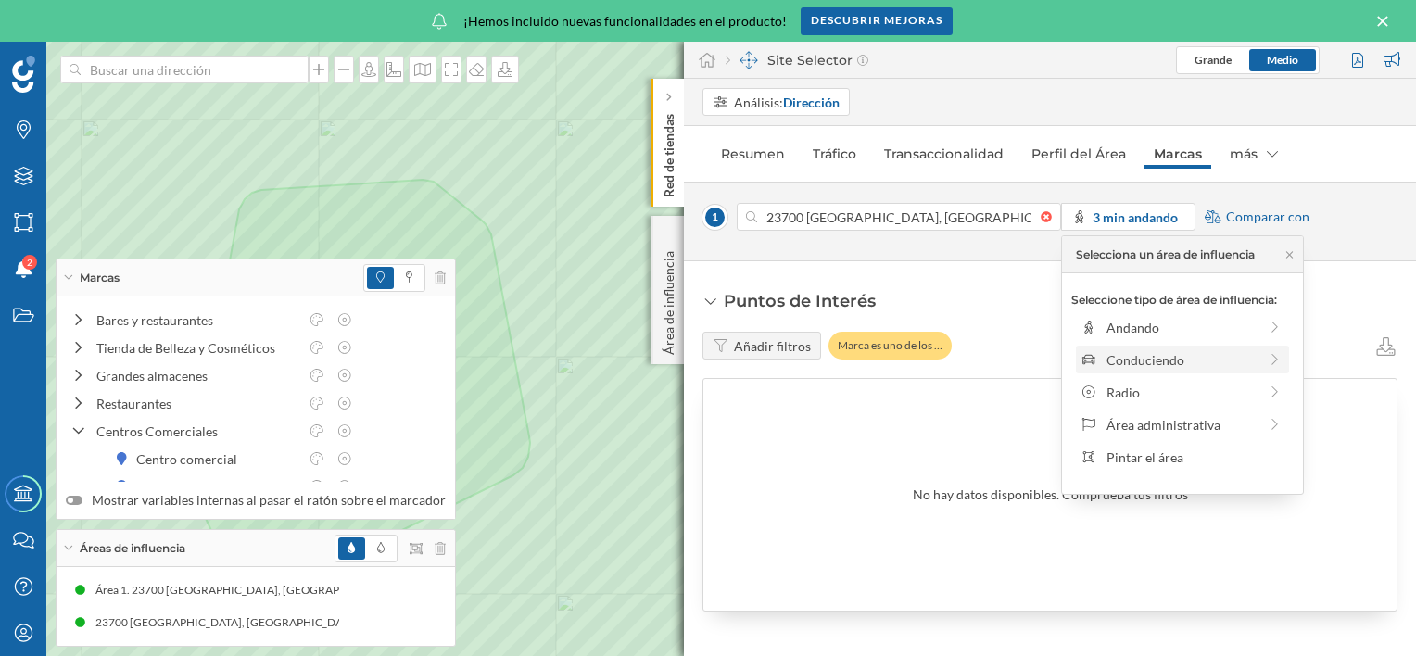
click at [1152, 366] on div "Conduciendo" at bounding box center [1181, 359] width 151 height 19
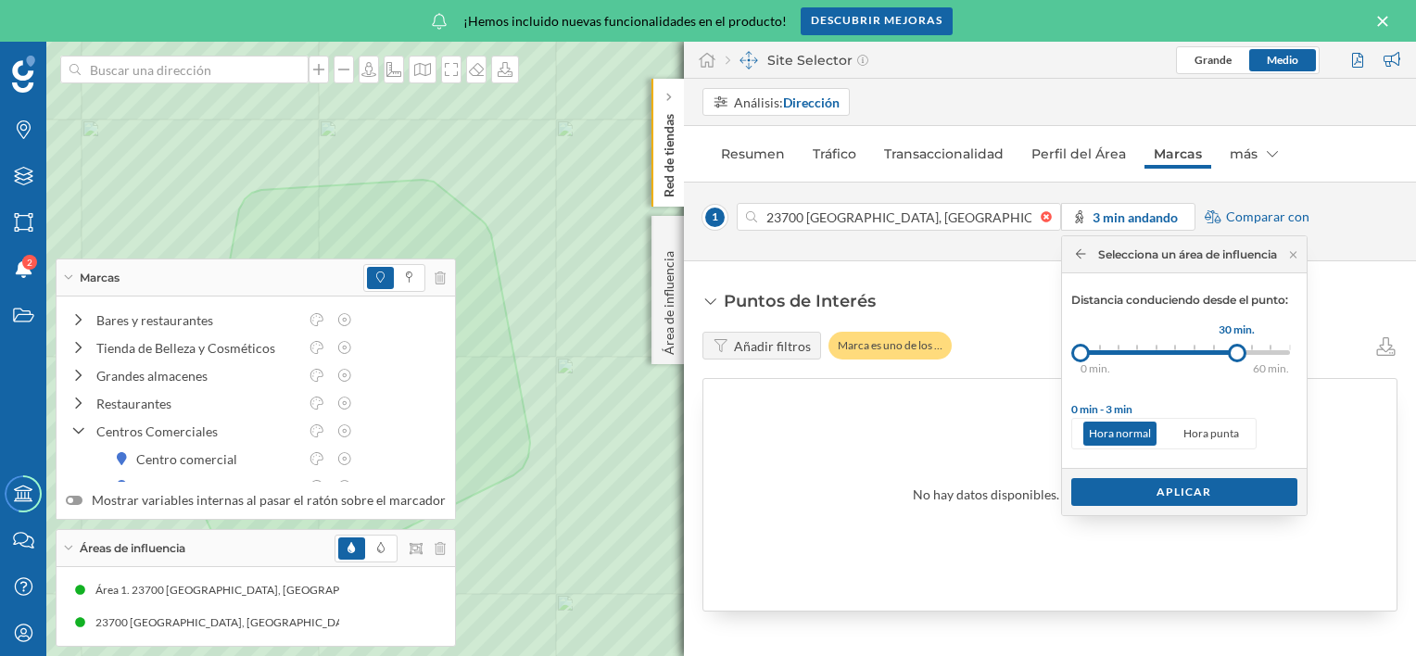
drag, startPoint x: 1101, startPoint y: 353, endPoint x: 1242, endPoint y: 351, distance: 140.9
click at [1242, 351] on div at bounding box center [1237, 353] width 19 height 19
click at [1179, 497] on div "Aplicar" at bounding box center [1184, 491] width 226 height 28
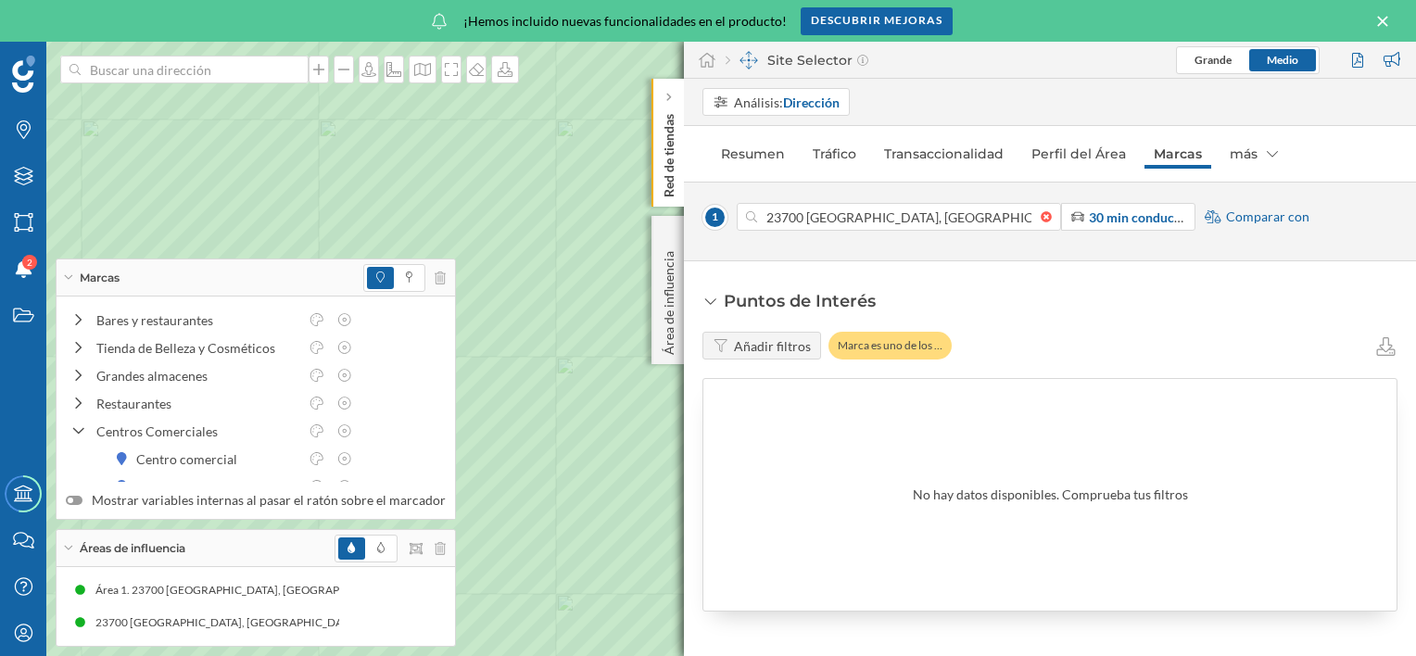
click at [759, 345] on div "Añadir filtros" at bounding box center [772, 345] width 77 height 19
click at [894, 344] on div "Marca es uno de los …" at bounding box center [889, 346] width 123 height 28
click at [1234, 158] on div "más" at bounding box center [1253, 154] width 67 height 30
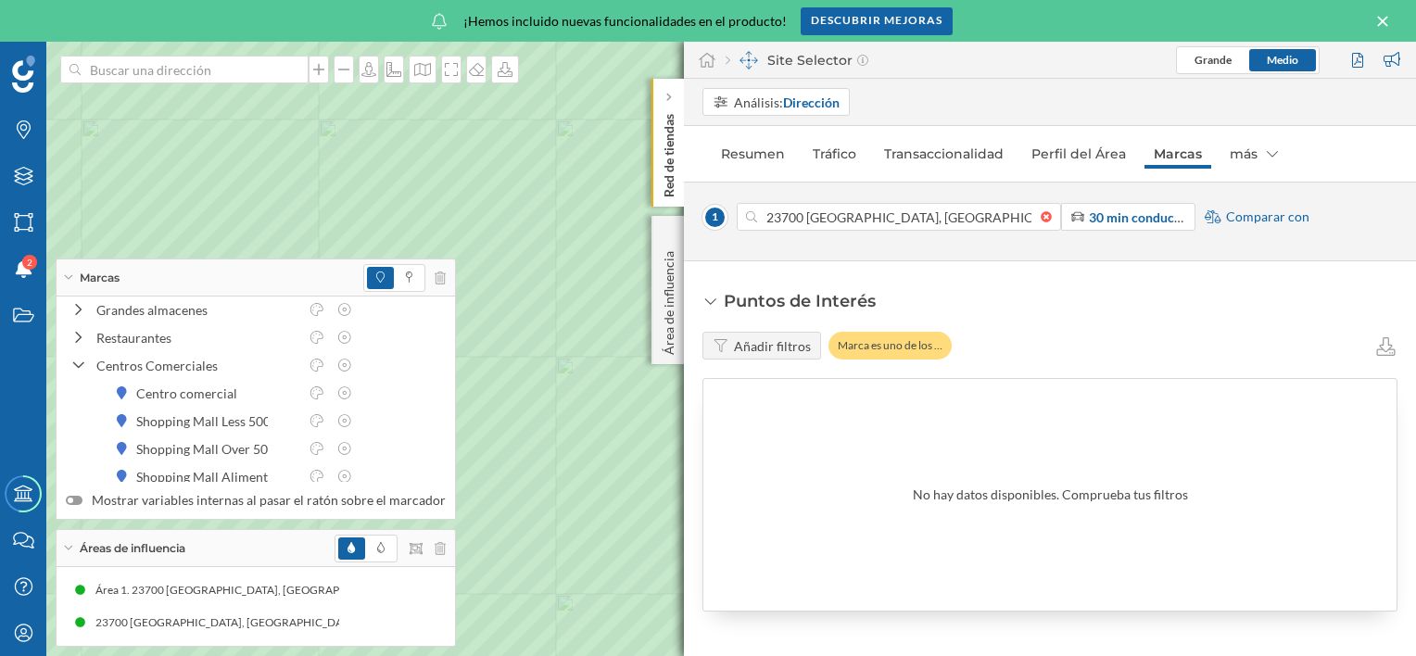
scroll to position [93, 0]
click at [504, 71] on icon at bounding box center [505, 69] width 15 height 15
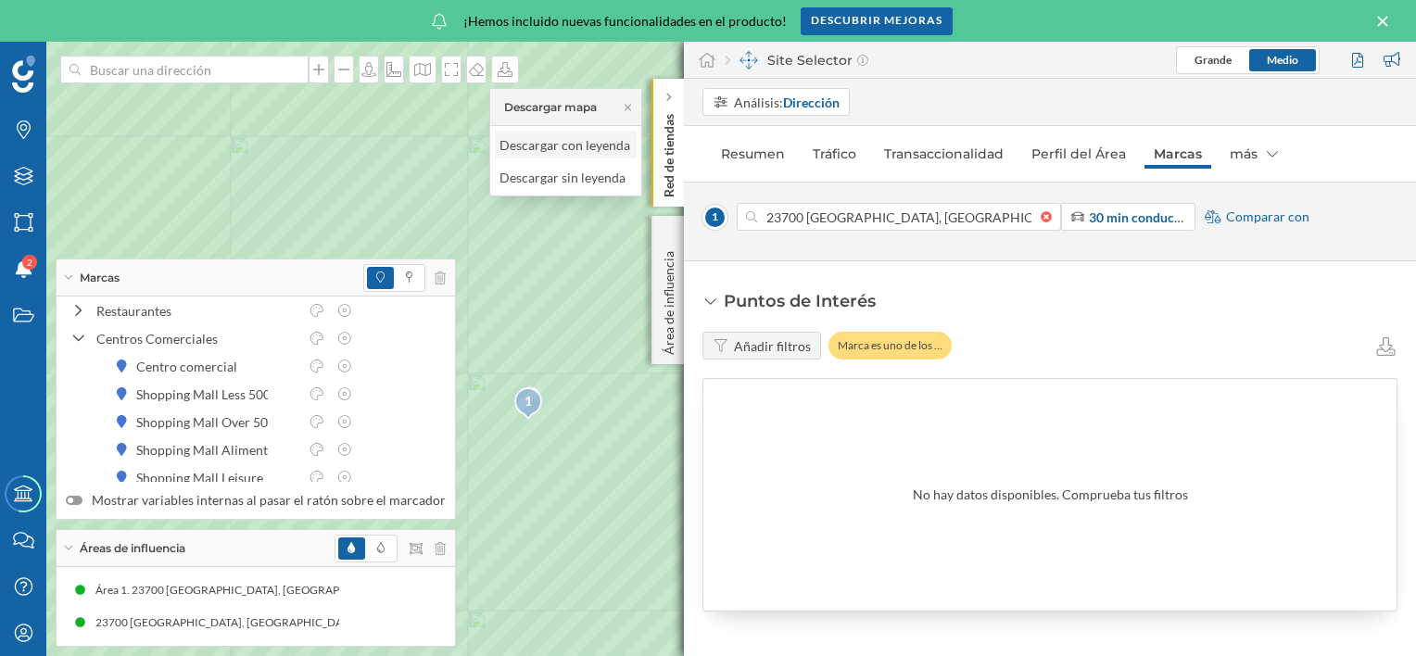
click at [584, 146] on div "Descargar con leyenda" at bounding box center [564, 144] width 131 height 19
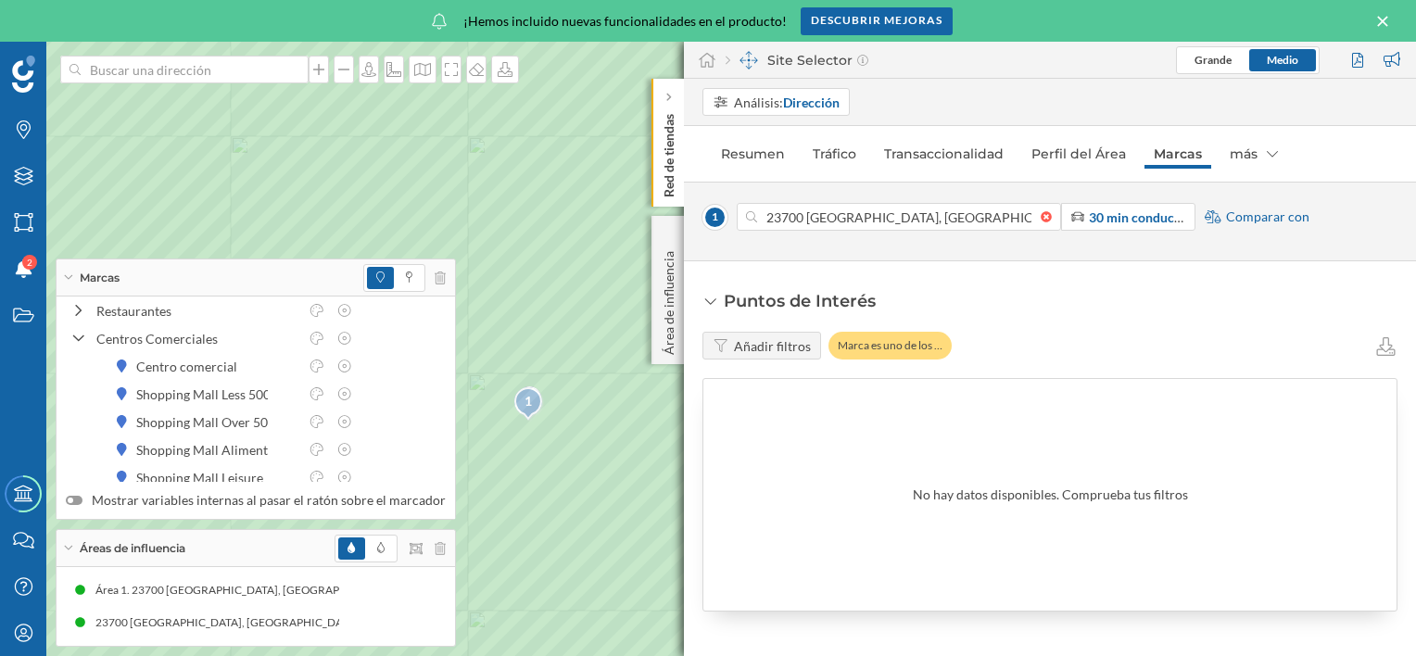
scroll to position [0, 0]
click at [676, 159] on p "Red de tiendas" at bounding box center [669, 152] width 19 height 91
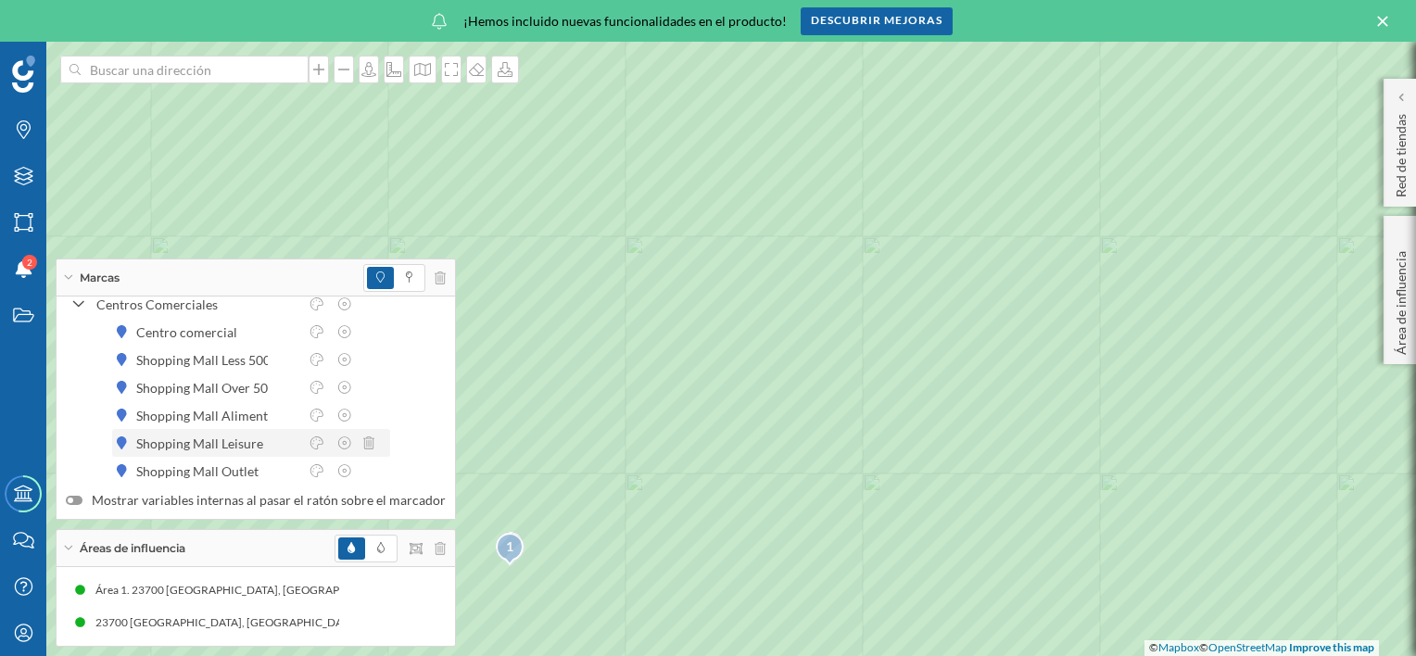
scroll to position [144, 0]
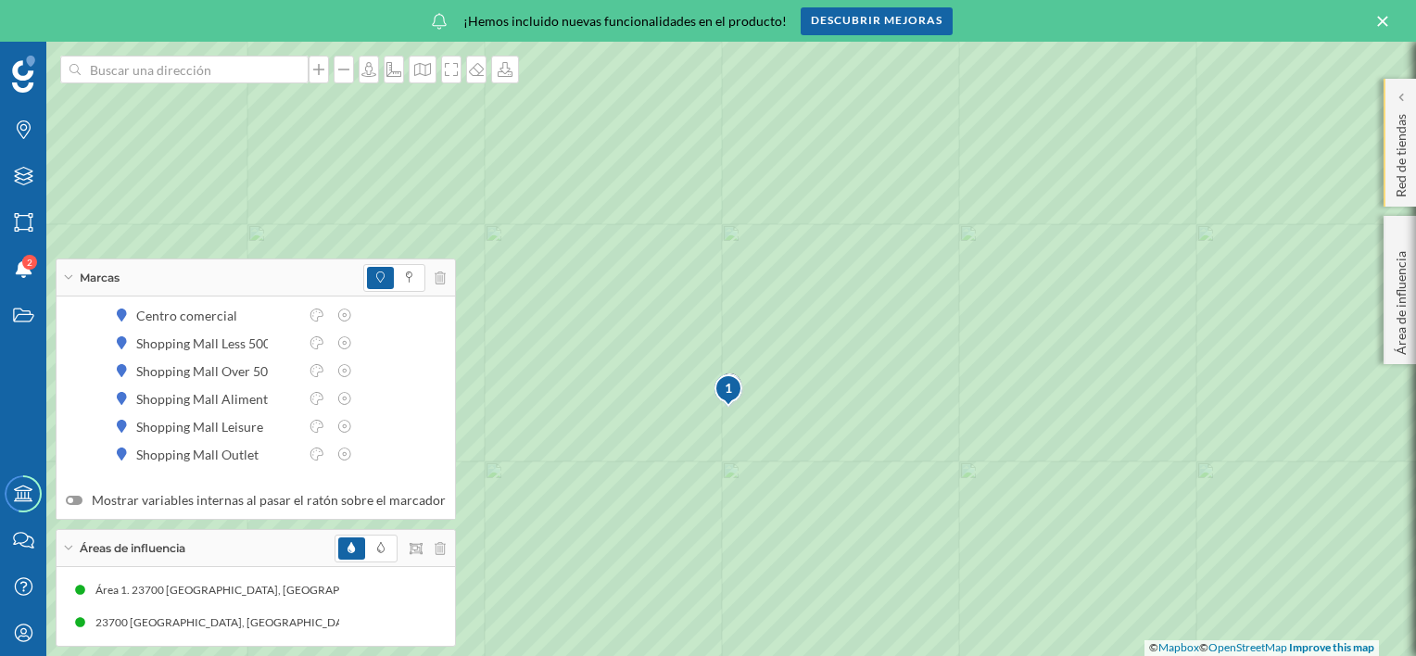
click at [1397, 162] on p "Red de tiendas" at bounding box center [1401, 152] width 19 height 91
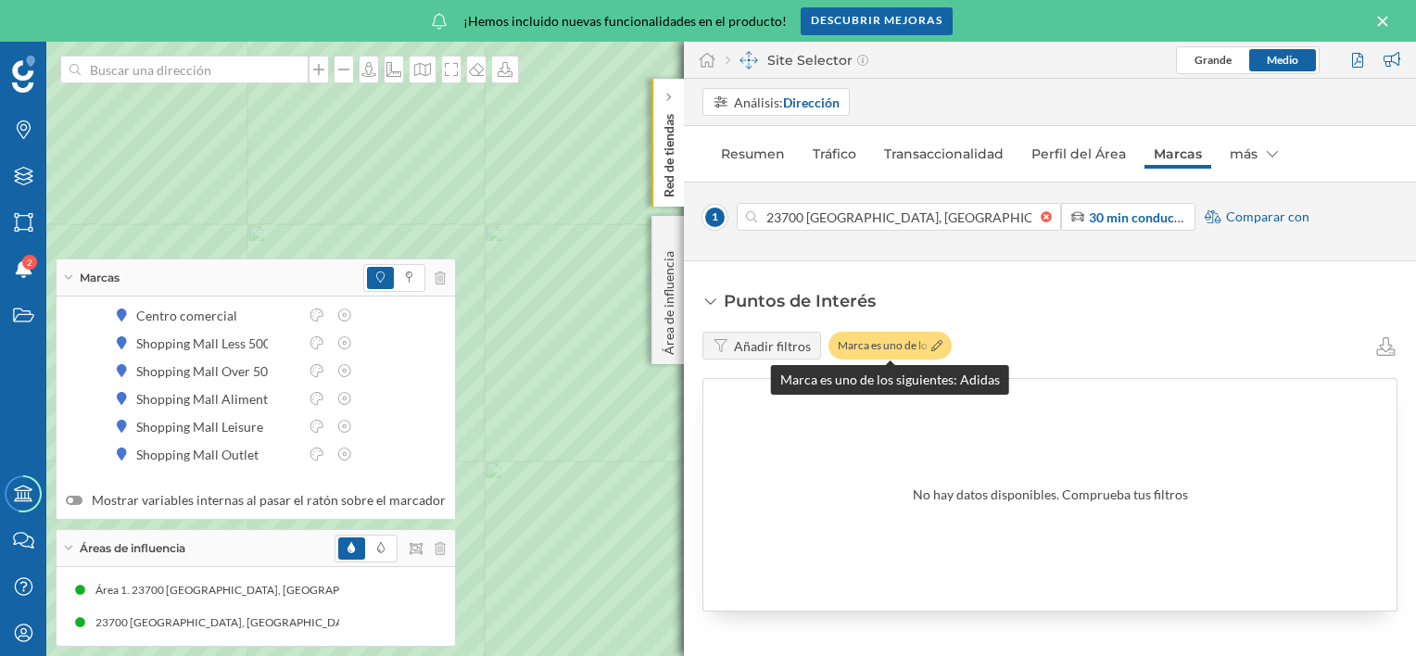
click at [889, 342] on div "Marca es uno de los …" at bounding box center [889, 346] width 123 height 28
click at [1200, 149] on link "Marcas" at bounding box center [1177, 154] width 67 height 30
click at [1233, 147] on div "más" at bounding box center [1253, 154] width 67 height 30
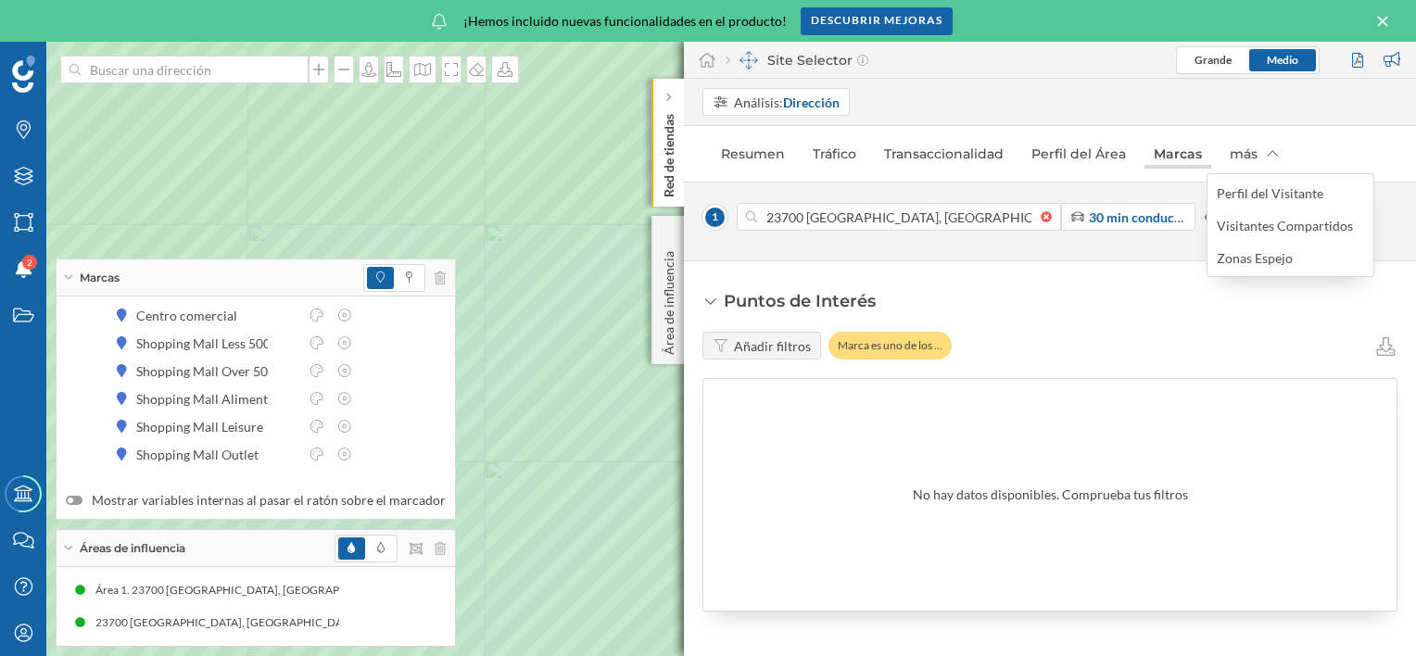
click at [1170, 158] on link "Marcas" at bounding box center [1177, 154] width 67 height 30
click at [178, 276] on div "Marcas" at bounding box center [256, 277] width 398 height 37
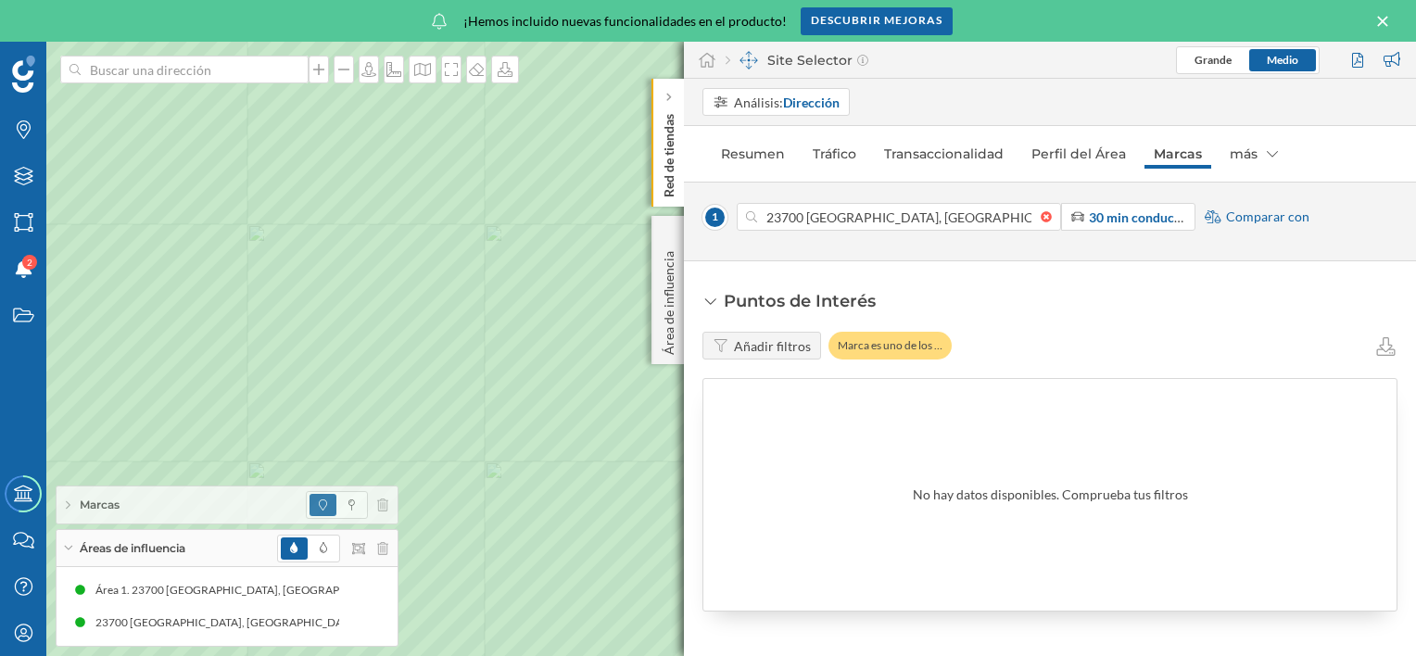
click at [84, 552] on span "Áreas de influencia" at bounding box center [133, 548] width 106 height 17
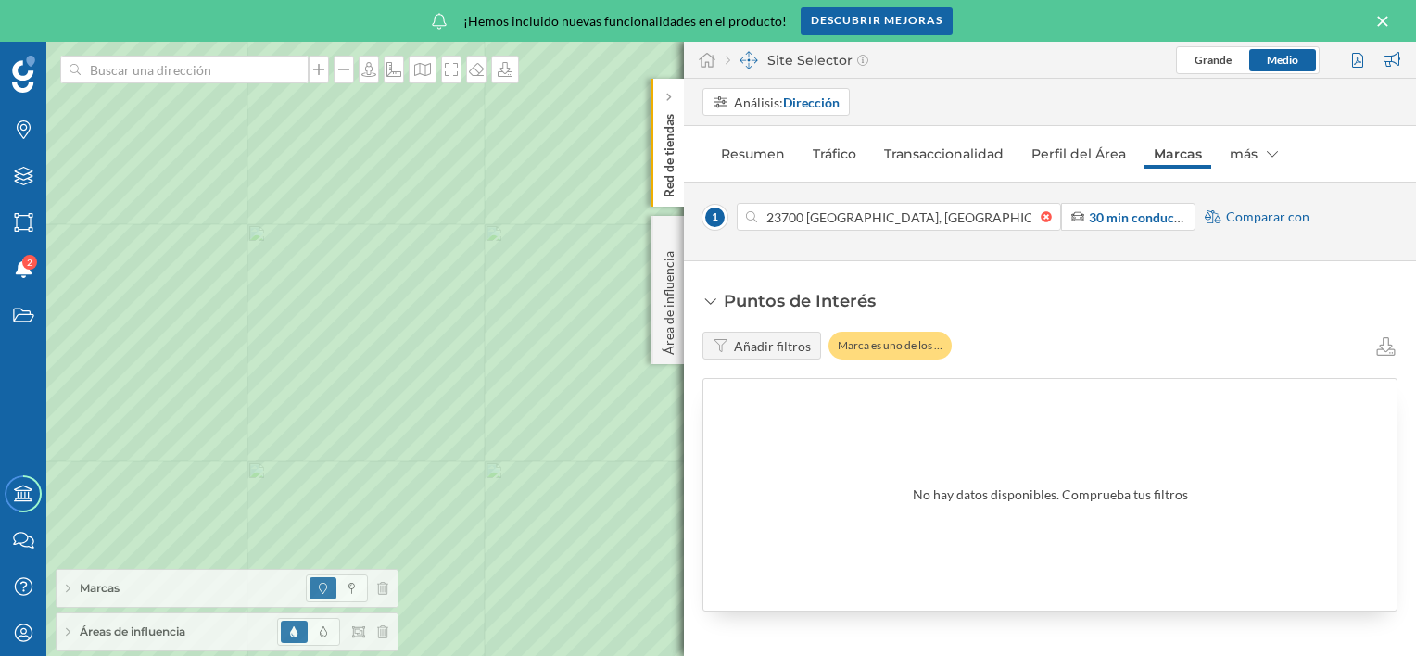
click at [85, 637] on span "Áreas de influencia" at bounding box center [133, 632] width 106 height 17
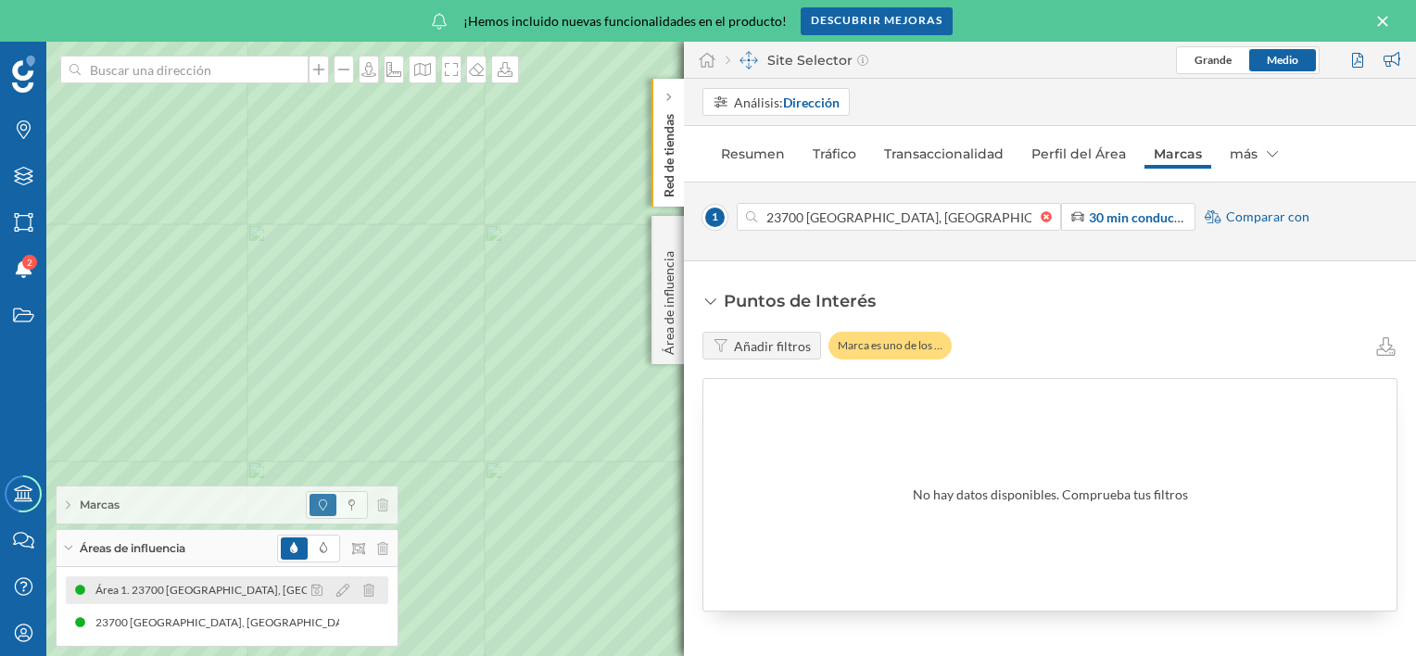
click at [357, 586] on div at bounding box center [348, 590] width 82 height 22
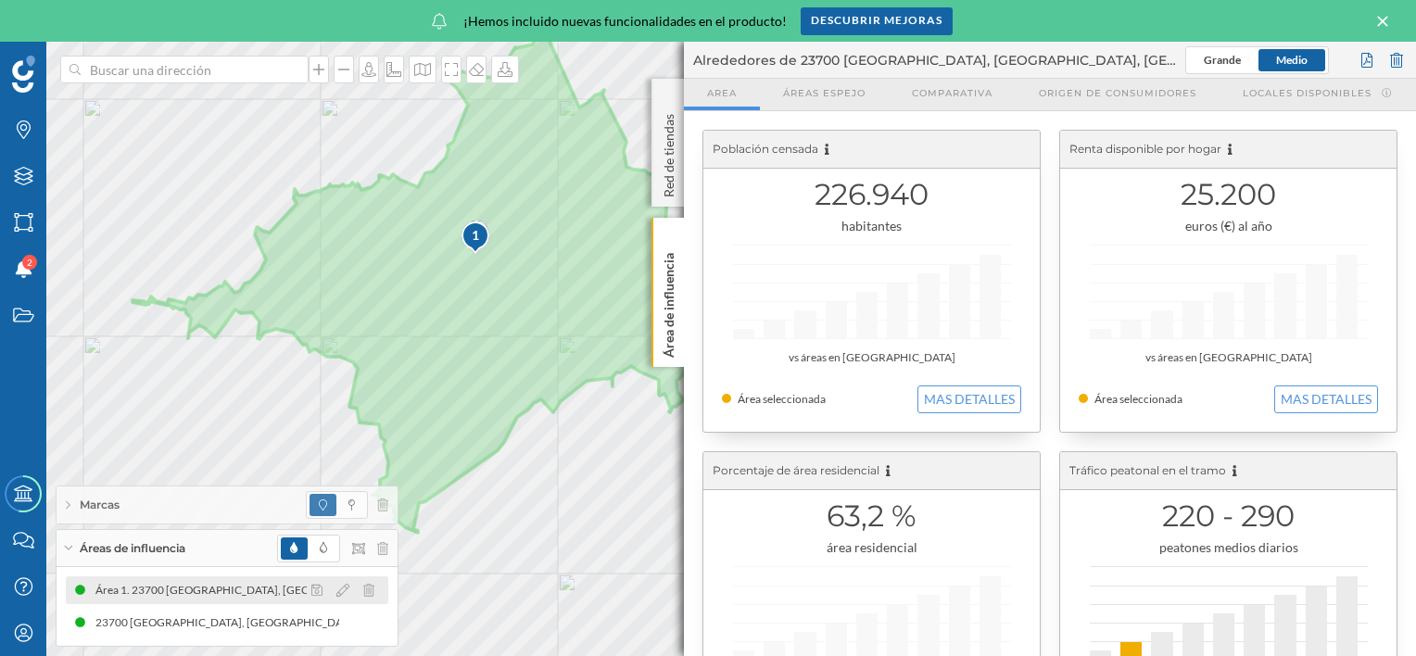
click at [632, 592] on div "Área 1. 23700 [GEOGRAPHIC_DATA], [GEOGRAPHIC_DATA], [GEOGRAPHIC_DATA] (30 min C…" at bounding box center [900, 590] width 537 height 19
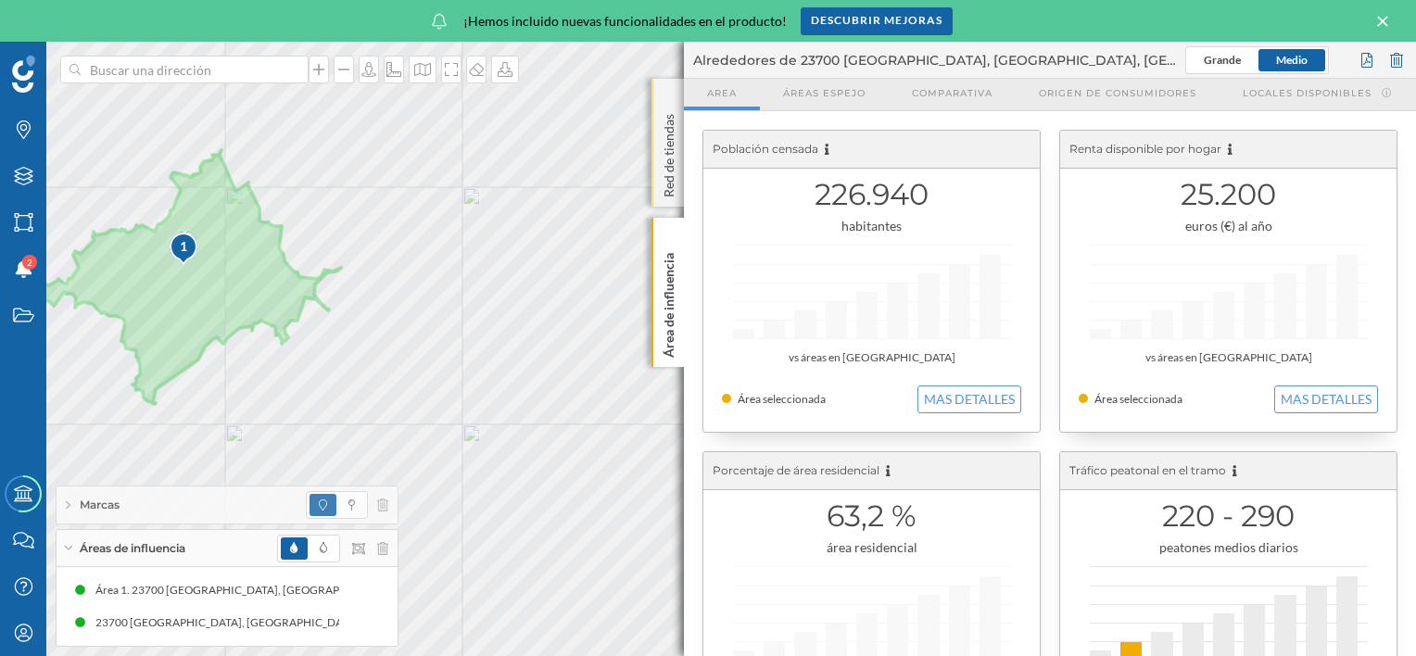
click at [666, 159] on p "Red de tiendas" at bounding box center [669, 152] width 19 height 91
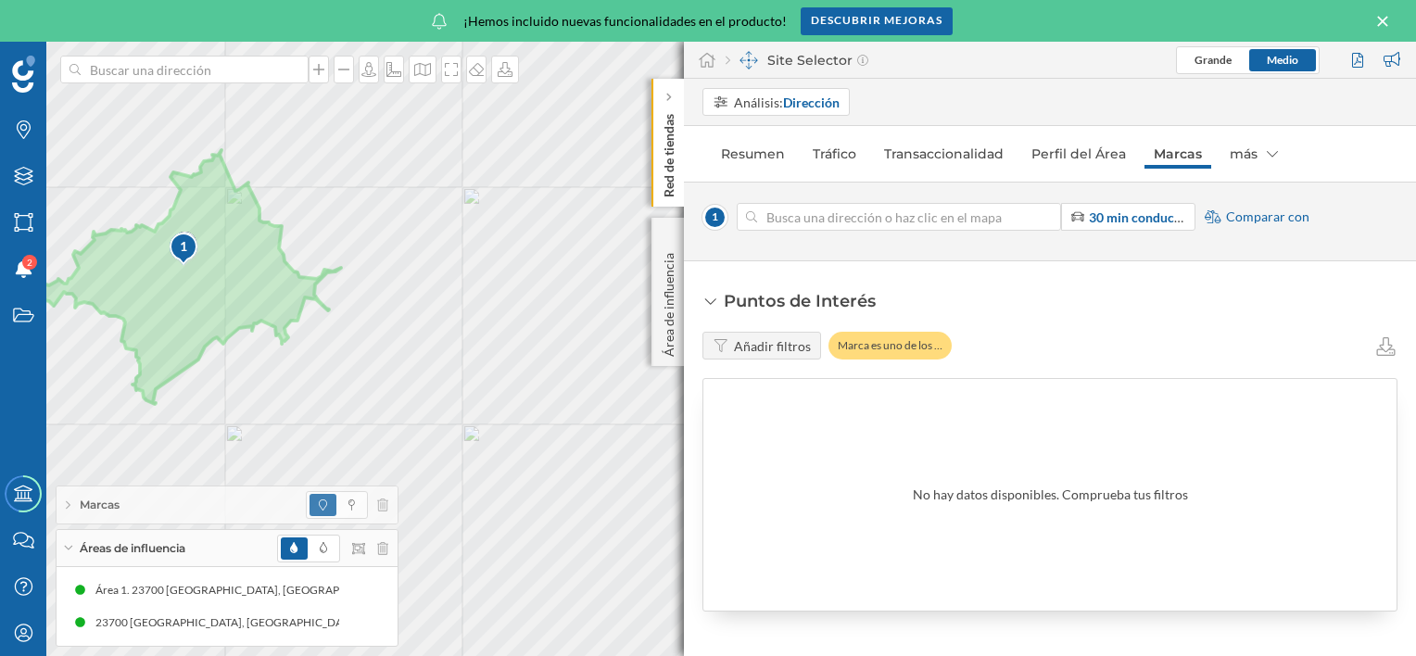
click at [1041, 213] on div at bounding box center [1051, 216] width 20 height 11
click at [1041, 213] on input at bounding box center [899, 217] width 284 height 28
click at [677, 171] on p "Red de tiendas" at bounding box center [669, 152] width 19 height 91
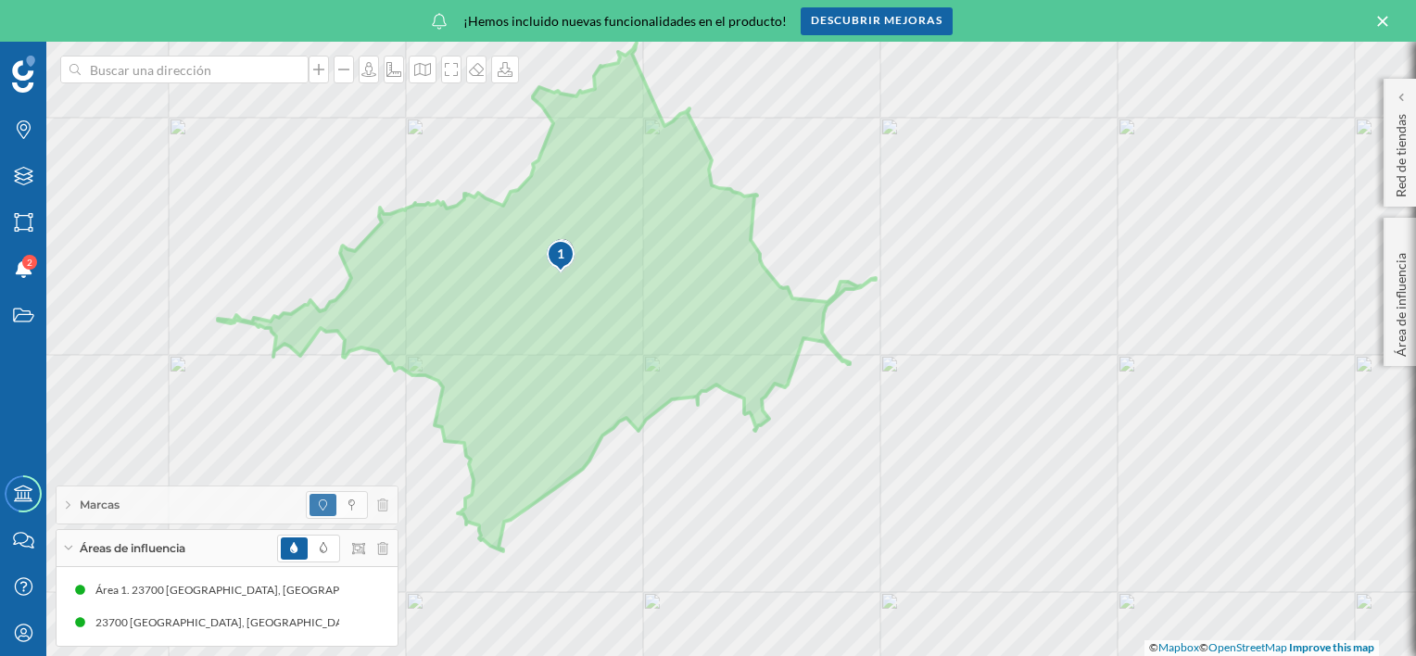
click at [126, 508] on div "Marcas" at bounding box center [227, 505] width 341 height 37
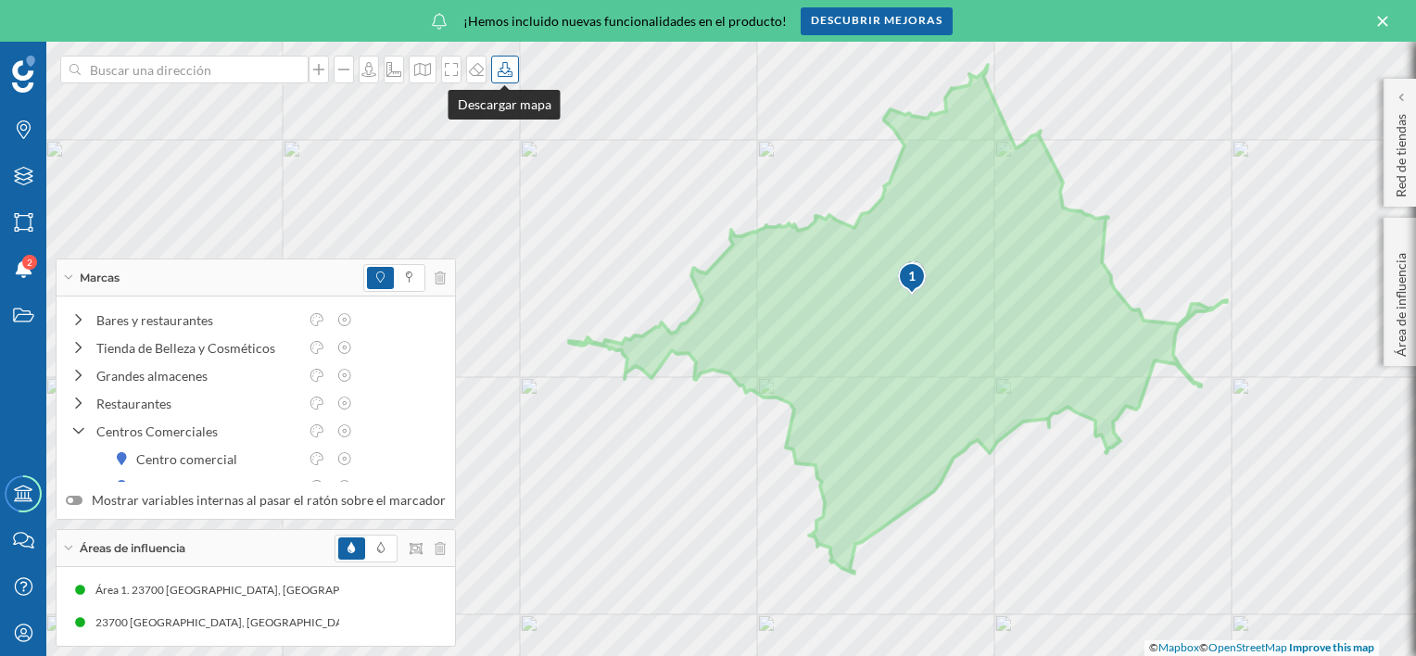
click at [499, 75] on icon at bounding box center [505, 69] width 19 height 15
click at [589, 150] on div "Descargar con leyenda" at bounding box center [564, 144] width 131 height 19
